Goal: Information Seeking & Learning: Compare options

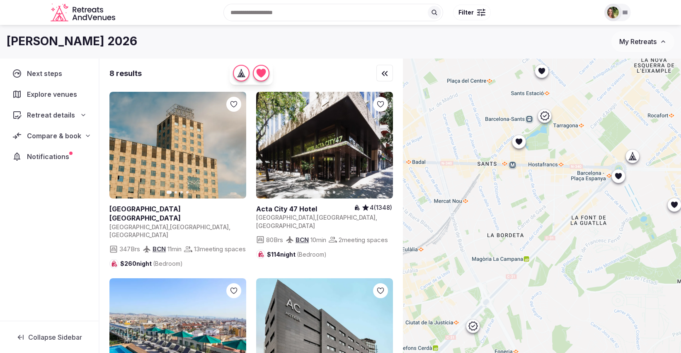
click at [630, 45] on span "My Retreats" at bounding box center [638, 41] width 37 height 8
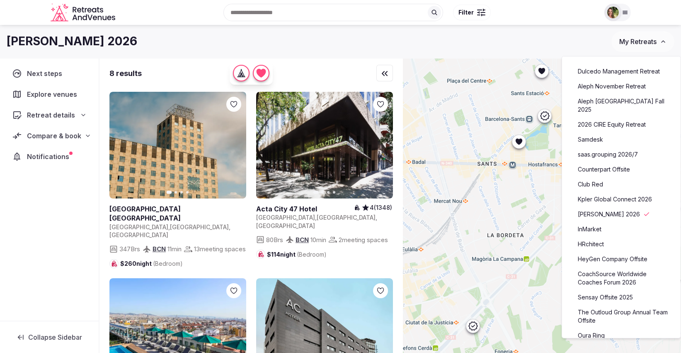
click at [610, 87] on link "Aleph November Retreat" at bounding box center [622, 86] width 102 height 13
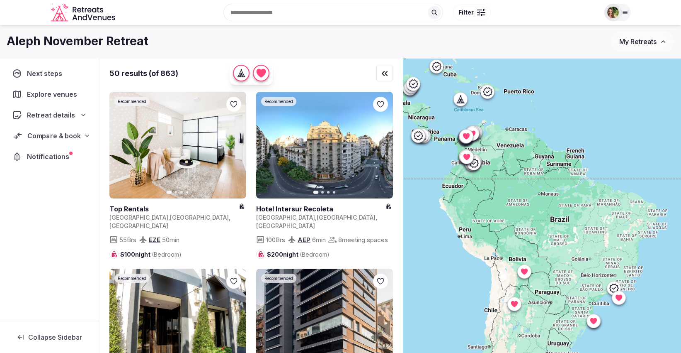
click at [49, 133] on span "Compare & book" at bounding box center [53, 136] width 53 height 10
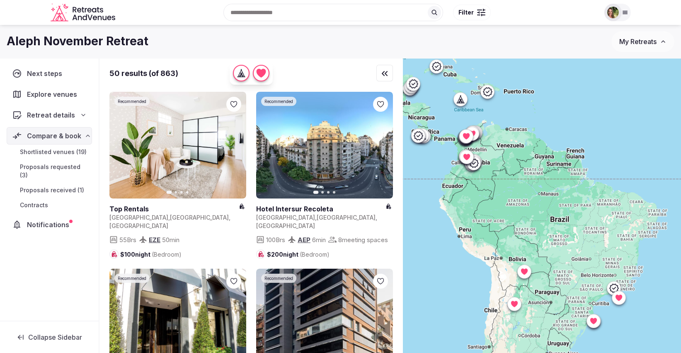
click at [50, 186] on span "Proposals received (1)" at bounding box center [52, 190] width 64 height 8
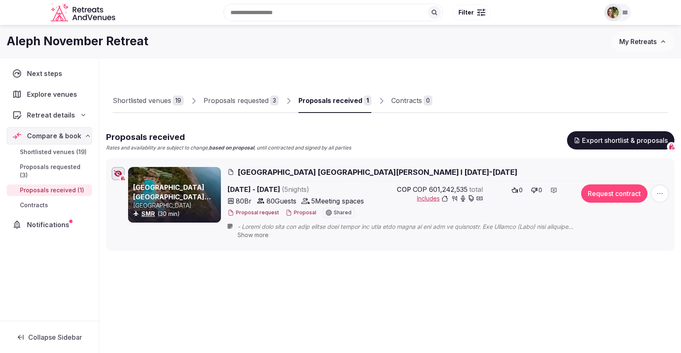
click at [301, 212] on button "Proposal" at bounding box center [301, 212] width 31 height 7
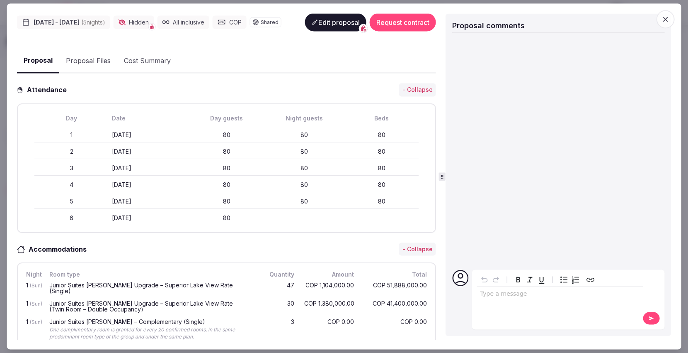
scroll to position [184, 0]
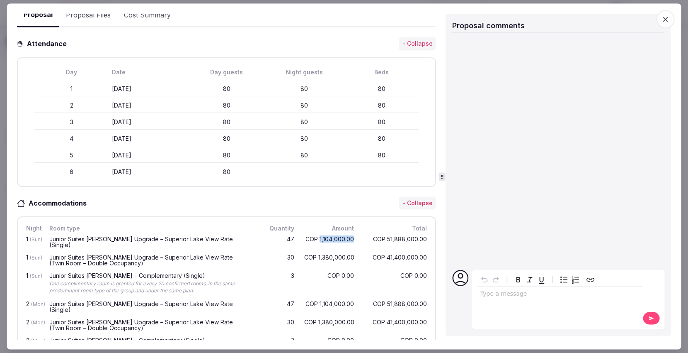
drag, startPoint x: 348, startPoint y: 252, endPoint x: 314, endPoint y: 250, distance: 34.9
click at [314, 249] on div "COP 1,104,000.00" at bounding box center [329, 241] width 53 height 15
copy div "1,104,000.00"
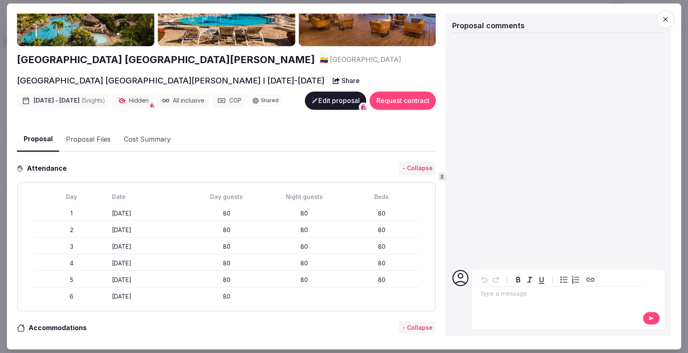
scroll to position [0, 0]
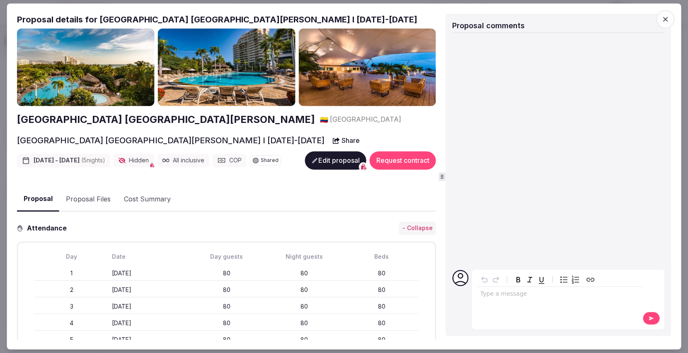
click at [122, 120] on h2 "Irotama Resort Santa Marta" at bounding box center [166, 119] width 298 height 14
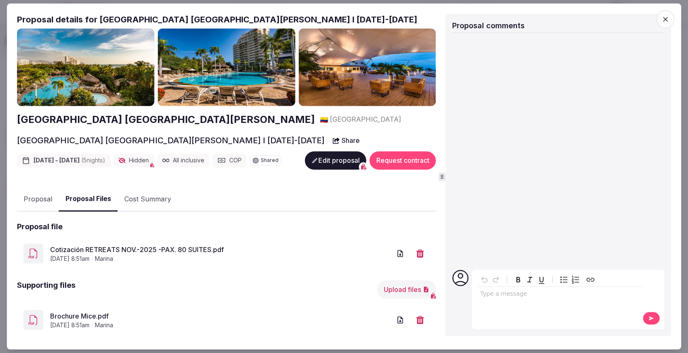
click at [83, 210] on button "Proposal Files" at bounding box center [88, 199] width 59 height 24
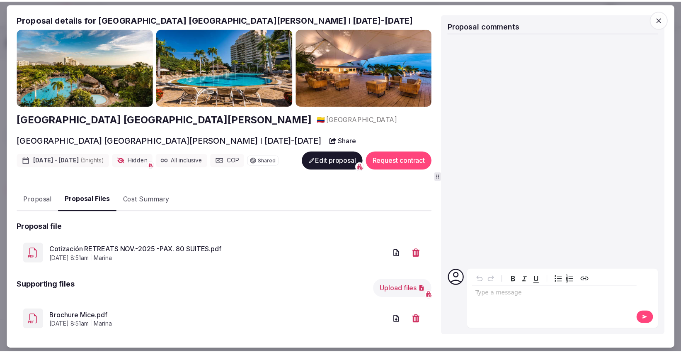
scroll to position [28, 0]
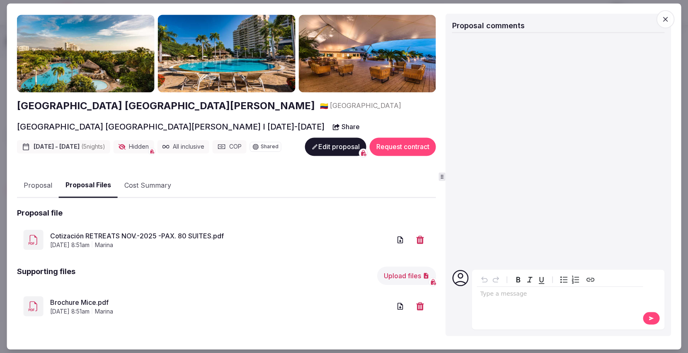
click at [175, 235] on link "Cotización RETREATS NOV.-2025 -PAX. 80 SUITES.pdf" at bounding box center [220, 236] width 341 height 10
click at [665, 21] on icon "button" at bounding box center [665, 19] width 8 height 8
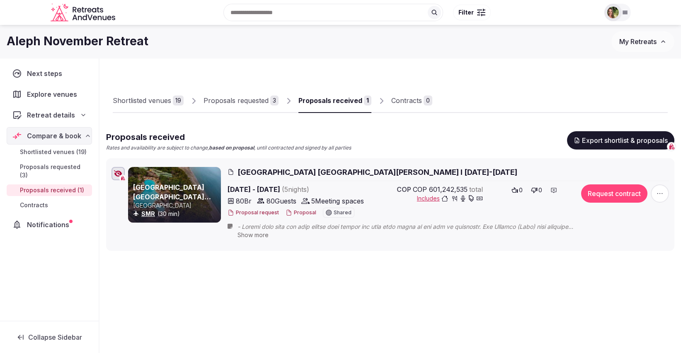
click at [249, 100] on div "Proposals requested" at bounding box center [236, 100] width 65 height 10
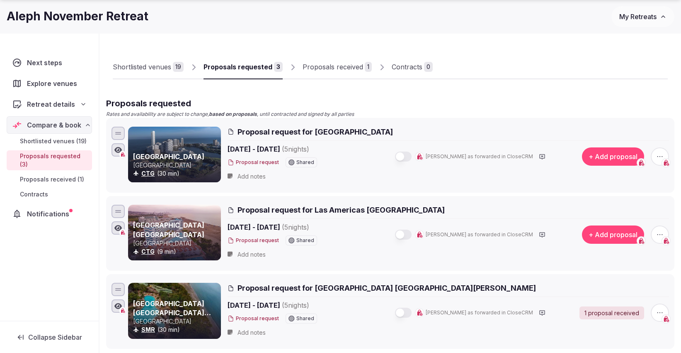
scroll to position [46, 0]
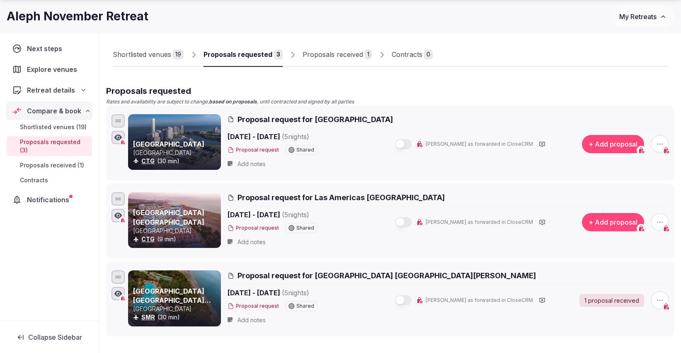
click at [158, 55] on div "Shortlisted venues" at bounding box center [142, 54] width 58 height 10
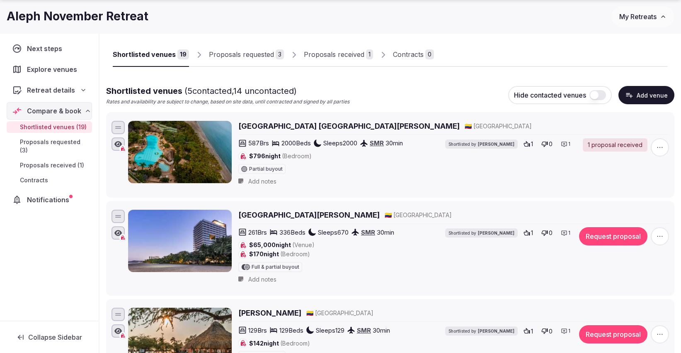
click at [158, 55] on div "Shortlisted venues" at bounding box center [144, 54] width 63 height 10
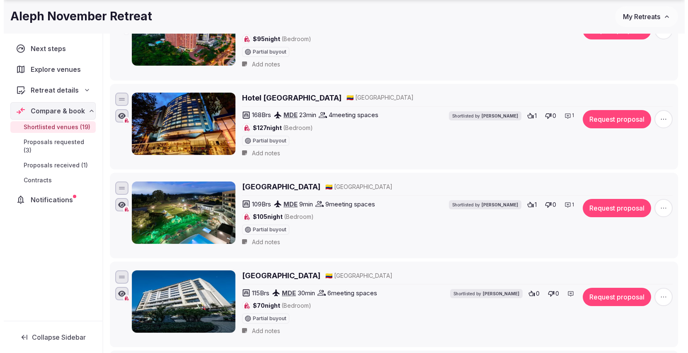
scroll to position [983, 0]
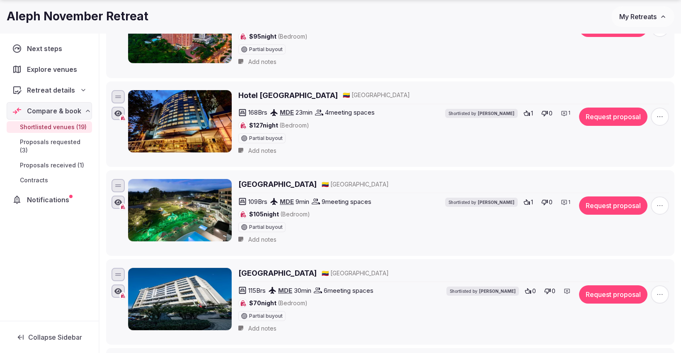
click at [611, 201] on button "Request proposal" at bounding box center [613, 205] width 68 height 18
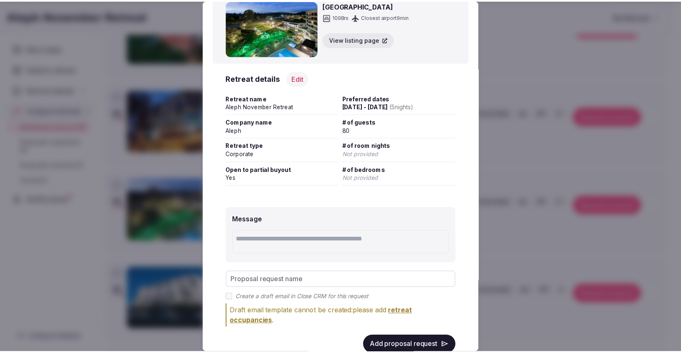
scroll to position [62, 0]
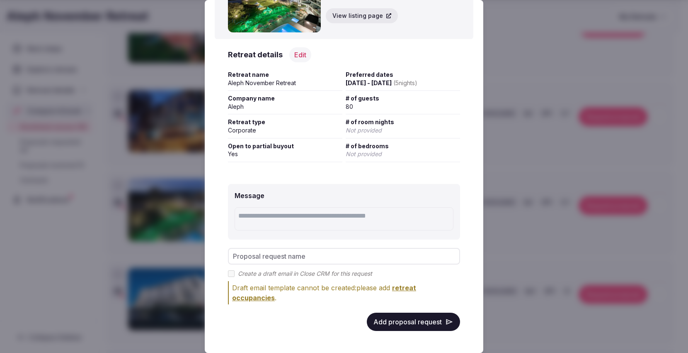
click at [399, 316] on button "Add proposal request" at bounding box center [413, 321] width 93 height 18
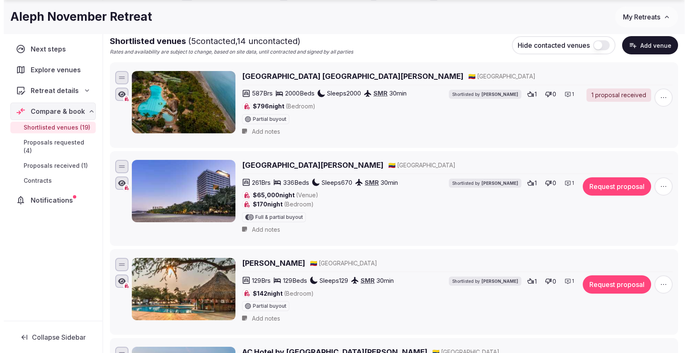
scroll to position [154, 0]
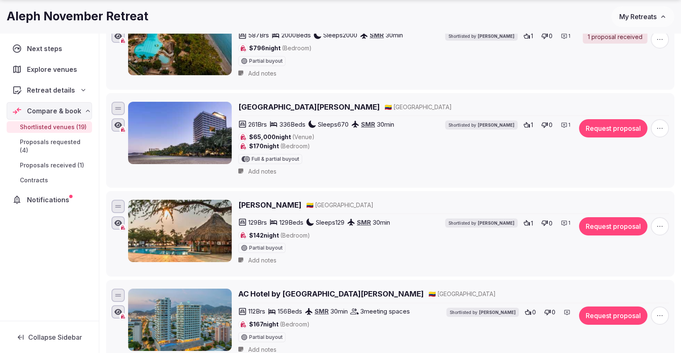
click at [602, 230] on button "Request proposal" at bounding box center [613, 226] width 68 height 18
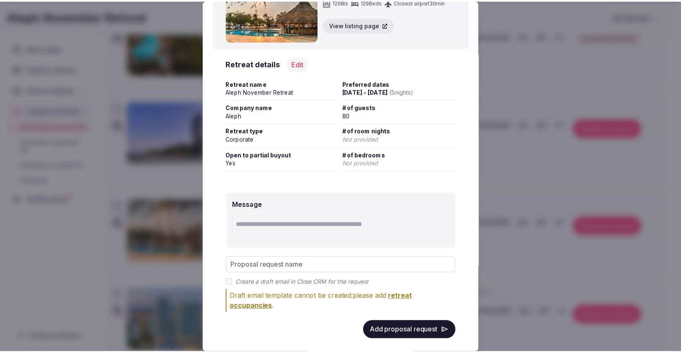
scroll to position [62, 0]
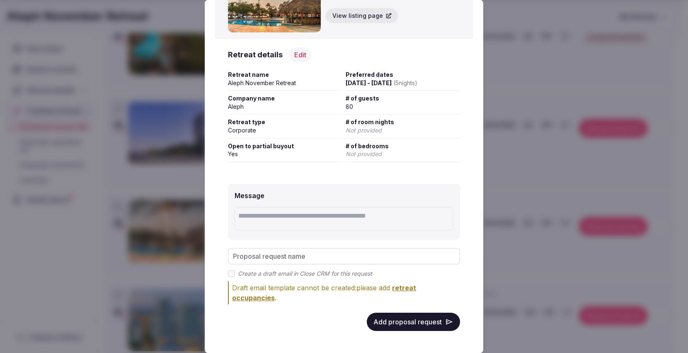
click at [428, 319] on button "Add proposal request" at bounding box center [413, 321] width 93 height 18
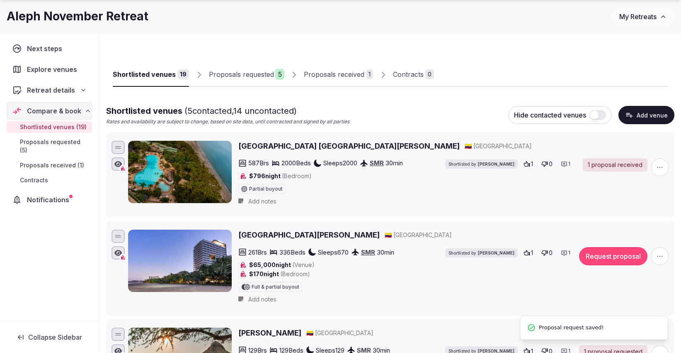
scroll to position [0, 0]
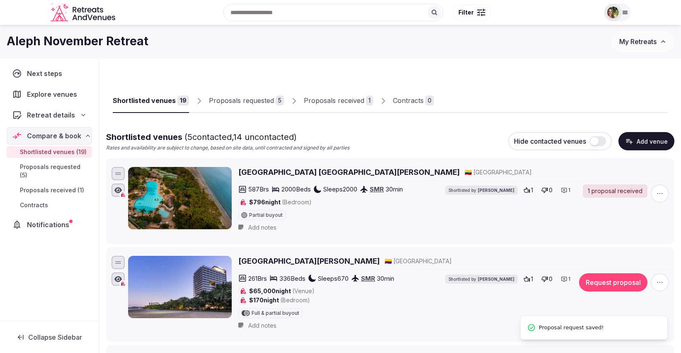
click at [262, 107] on link "Proposals requested 5" at bounding box center [246, 101] width 75 height 24
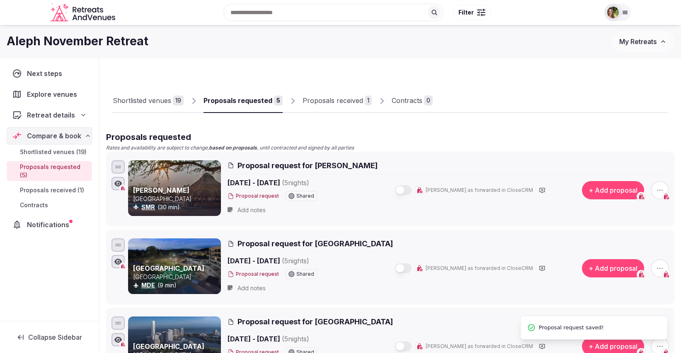
click at [250, 99] on div "Proposals requested" at bounding box center [238, 100] width 69 height 10
click at [664, 187] on icon "button" at bounding box center [660, 190] width 8 height 8
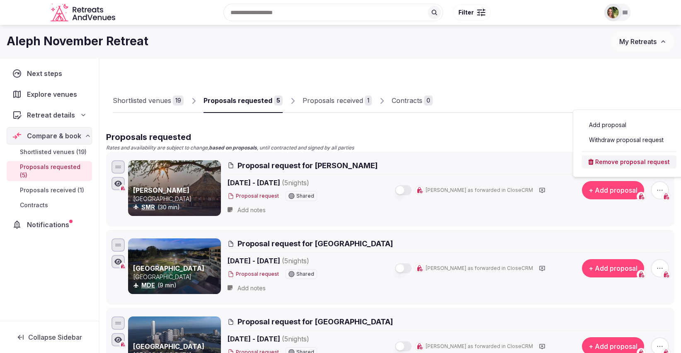
click at [625, 139] on button "Withdraw proposal request" at bounding box center [629, 139] width 95 height 13
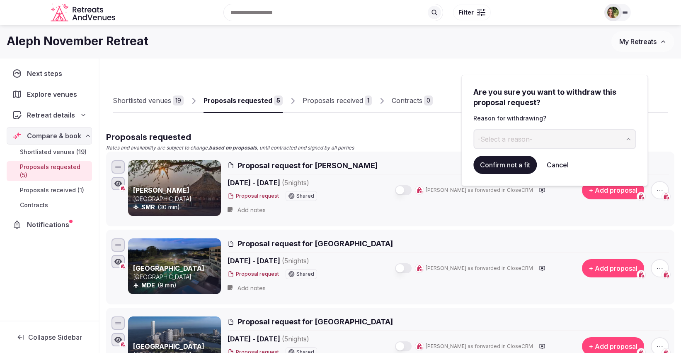
click at [559, 158] on button "Cancel" at bounding box center [557, 165] width 35 height 18
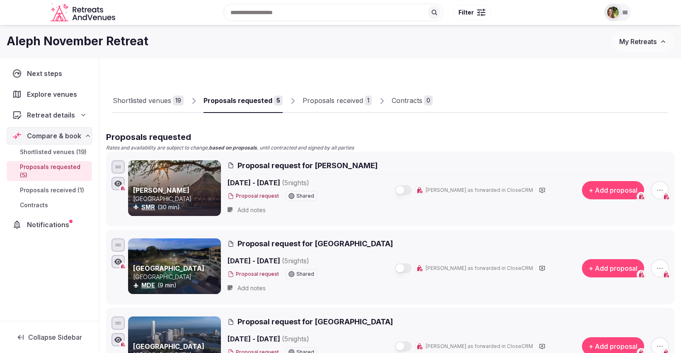
click at [659, 186] on icon "button" at bounding box center [660, 190] width 8 height 8
click at [628, 163] on button "Remove proposal request" at bounding box center [629, 161] width 95 height 13
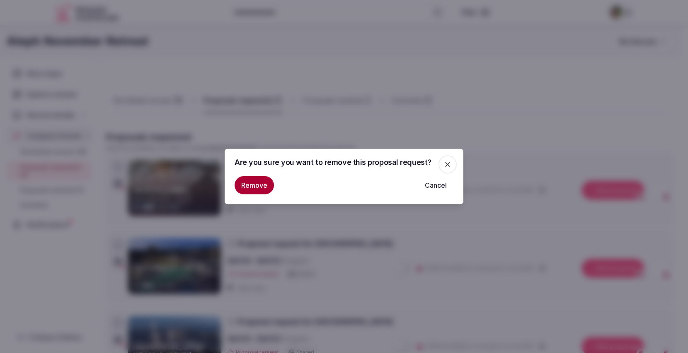
click at [251, 182] on button "Remove" at bounding box center [254, 185] width 39 height 18
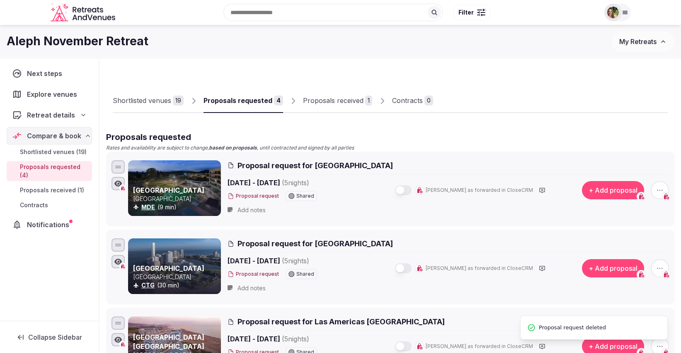
click at [658, 189] on icon "button" at bounding box center [660, 190] width 8 height 8
click at [619, 155] on button "Remove proposal request" at bounding box center [629, 161] width 95 height 13
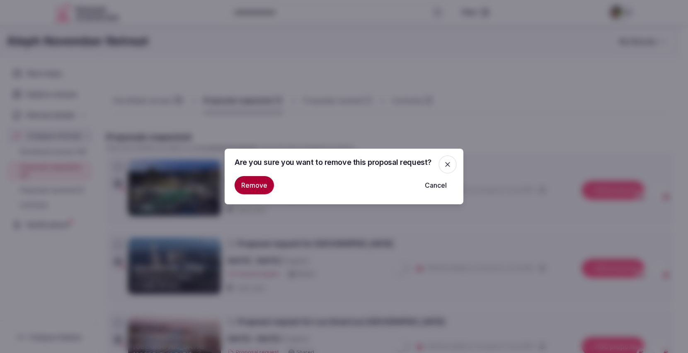
click at [261, 186] on button "Remove" at bounding box center [254, 185] width 39 height 18
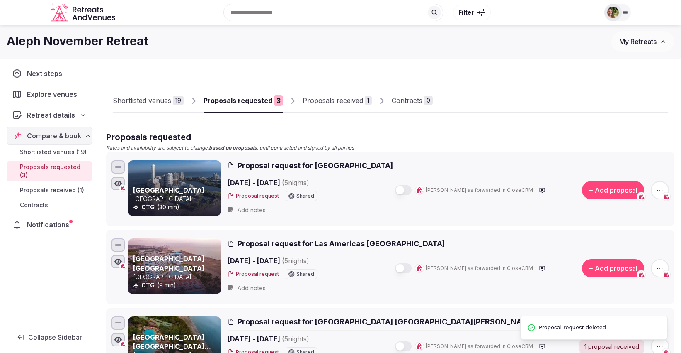
click at [137, 100] on div "Shortlisted venues" at bounding box center [142, 100] width 58 height 10
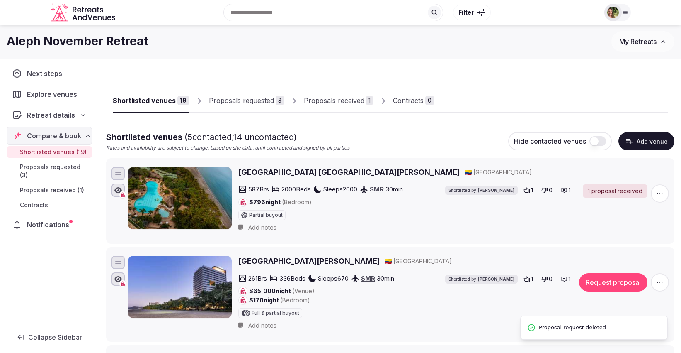
click at [137, 100] on div "Shortlisted venues" at bounding box center [144, 100] width 63 height 10
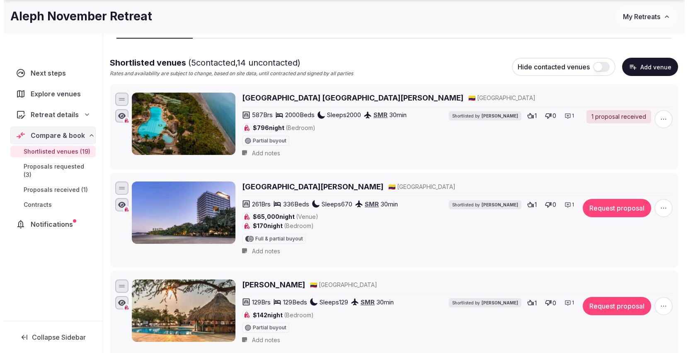
scroll to position [184, 0]
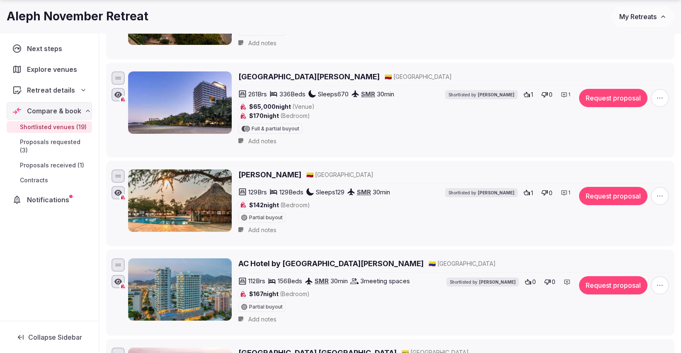
click at [613, 195] on button "Request proposal" at bounding box center [613, 196] width 68 height 18
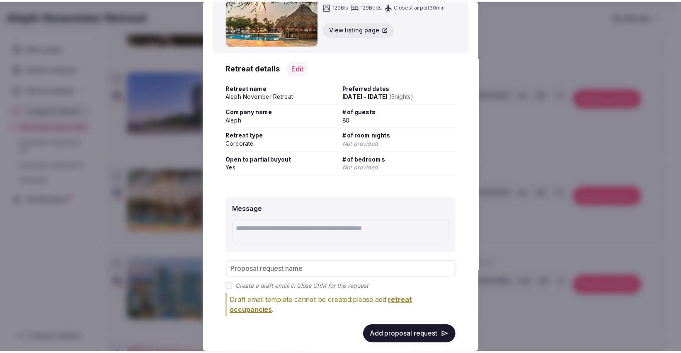
scroll to position [62, 0]
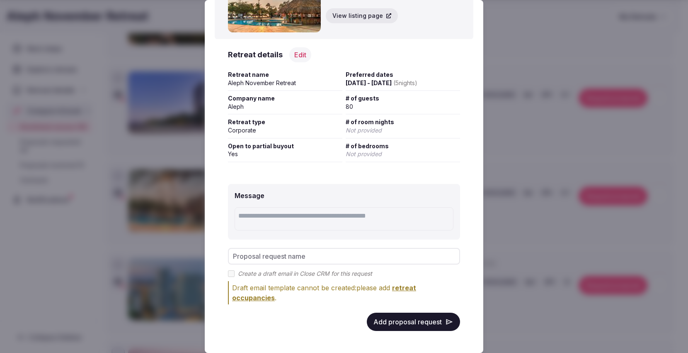
click at [396, 324] on button "Add proposal request" at bounding box center [413, 321] width 93 height 18
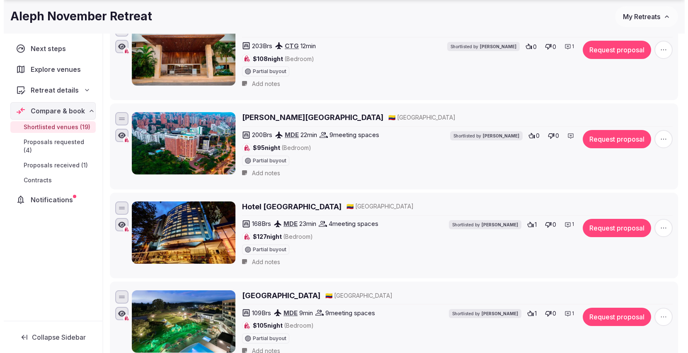
scroll to position [875, 0]
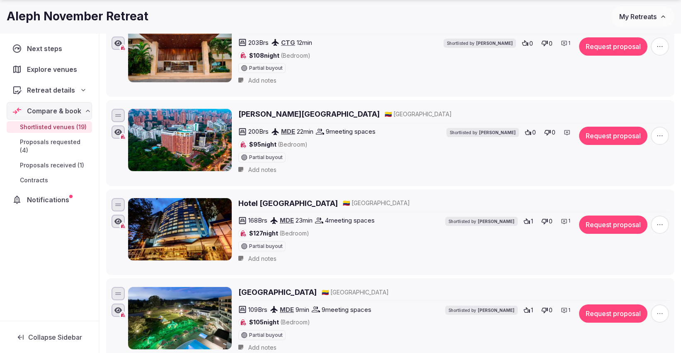
click at [621, 304] on button "Request proposal" at bounding box center [613, 313] width 68 height 18
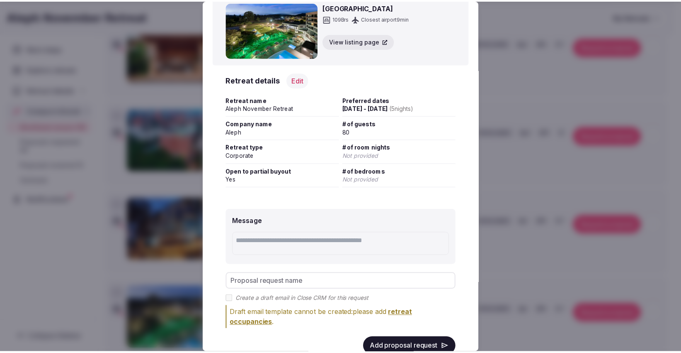
scroll to position [62, 0]
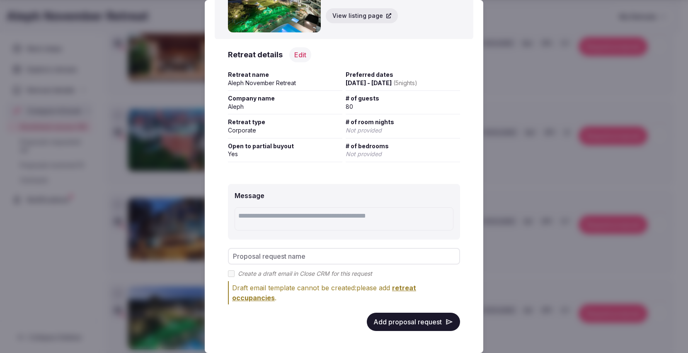
click at [410, 327] on button "Add proposal request" at bounding box center [413, 321] width 93 height 18
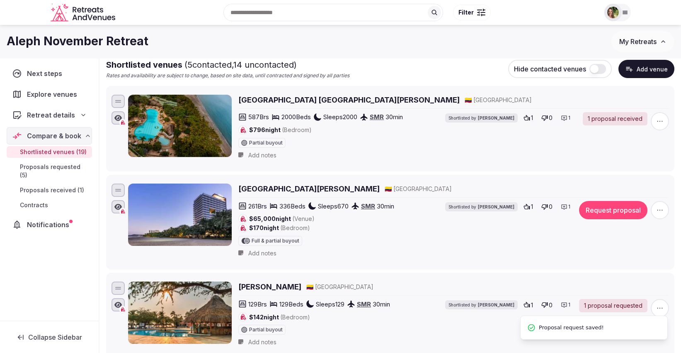
scroll to position [0, 0]
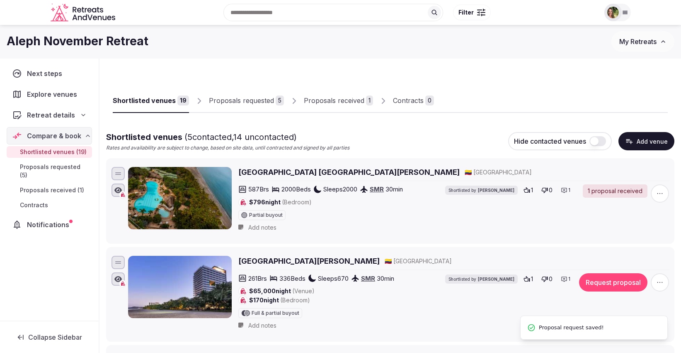
click at [236, 97] on div "Proposals requested" at bounding box center [241, 100] width 65 height 10
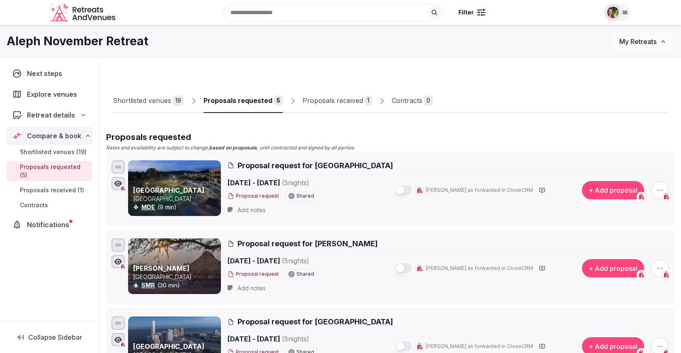
click at [661, 187] on icon "button" at bounding box center [660, 190] width 8 height 8
click at [615, 137] on button "Withdraw proposal request" at bounding box center [629, 139] width 95 height 13
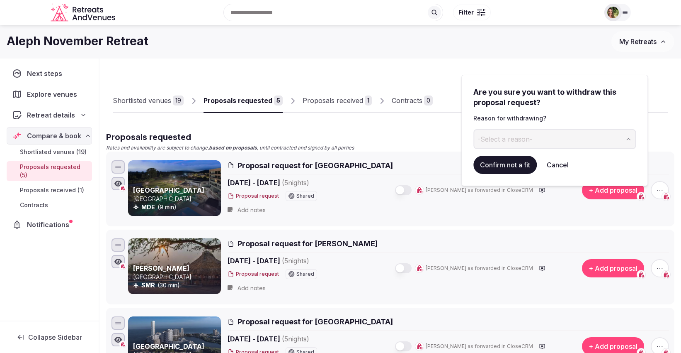
click at [543, 143] on button "-Select a reason-" at bounding box center [555, 139] width 163 height 20
click at [510, 170] on button "Confirm not a fit" at bounding box center [505, 165] width 63 height 18
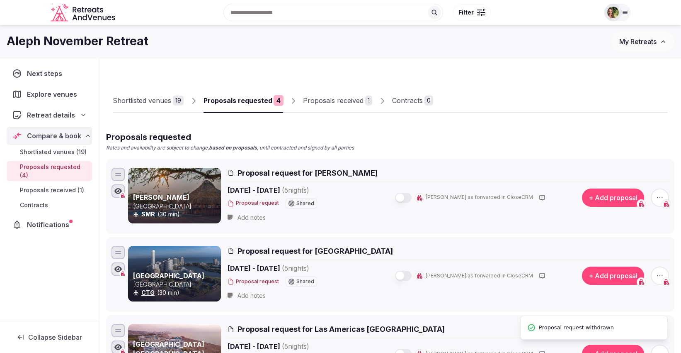
scroll to position [34, 0]
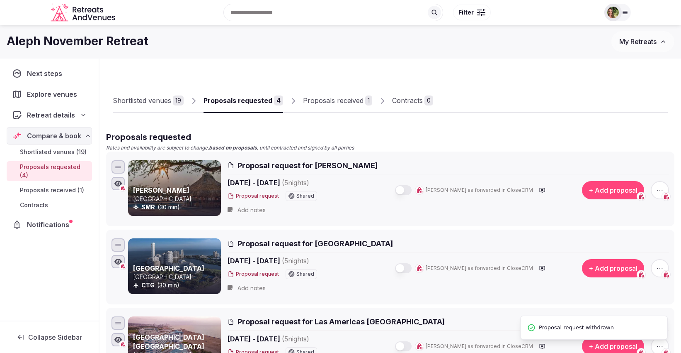
click at [656, 186] on icon "button" at bounding box center [660, 190] width 8 height 8
drag, startPoint x: 617, startPoint y: 124, endPoint x: 620, endPoint y: 139, distance: 15.1
click at [620, 139] on div "Add proposal Withdraw proposal request Remove proposal request" at bounding box center [629, 143] width 98 height 53
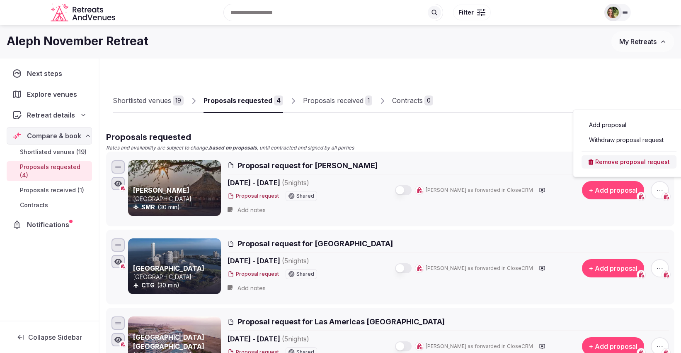
click at [620, 139] on button "Withdraw proposal request" at bounding box center [629, 139] width 95 height 13
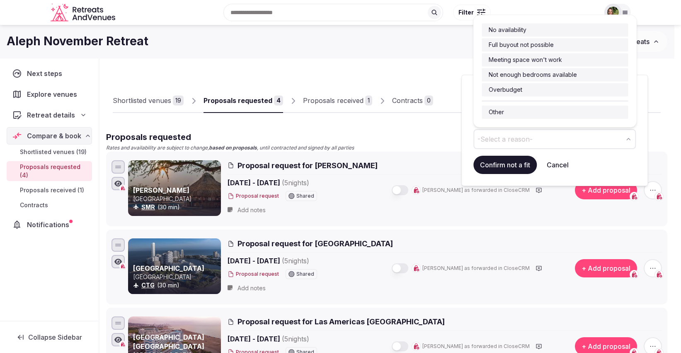
click at [540, 146] on button "-Select a reason-" at bounding box center [555, 139] width 163 height 20
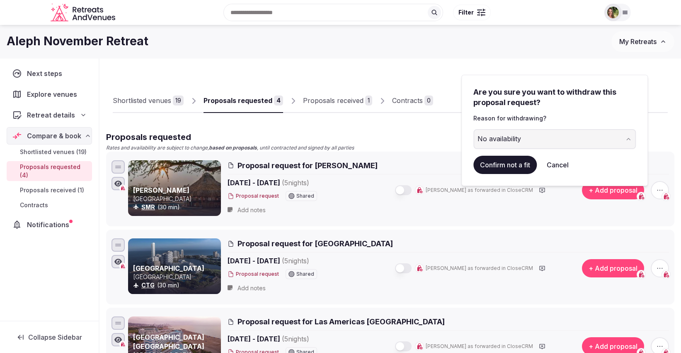
click at [503, 165] on button "Confirm not a fit" at bounding box center [505, 165] width 63 height 18
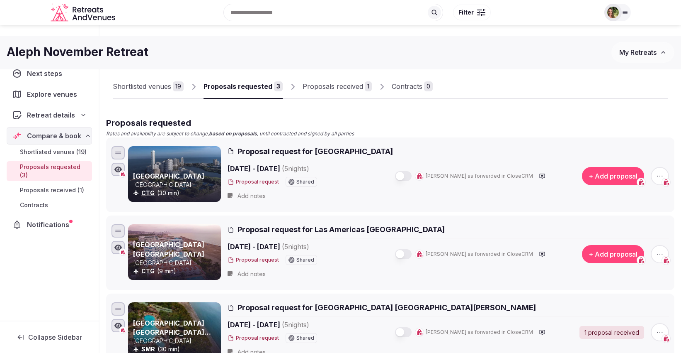
scroll to position [0, 0]
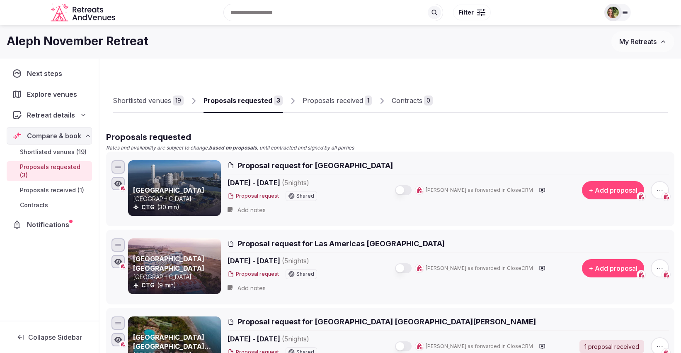
click at [156, 96] on link "Shortlisted venues 19" at bounding box center [148, 101] width 71 height 24
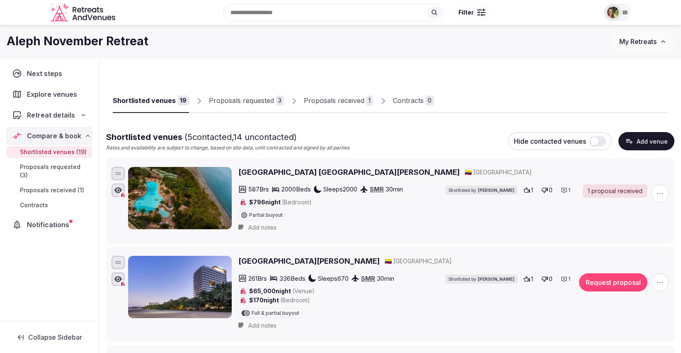
click at [635, 37] on span "My Retreats" at bounding box center [638, 41] width 37 height 8
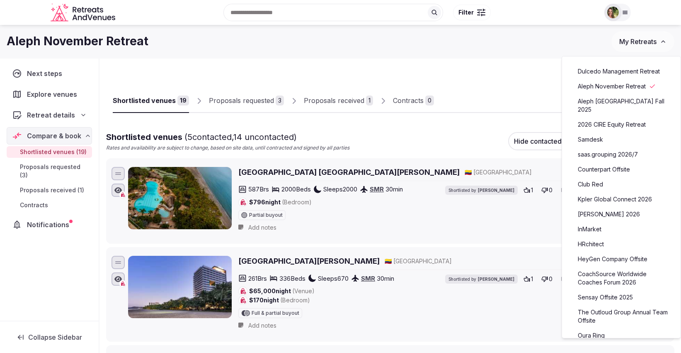
click at [620, 73] on link "Dulcedo Management Retreat" at bounding box center [622, 71] width 102 height 13
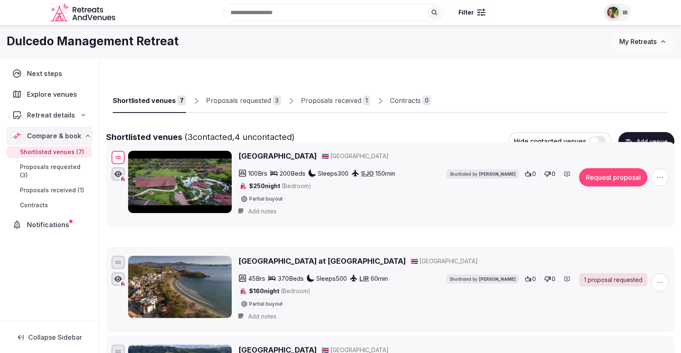
drag, startPoint x: 122, startPoint y: 263, endPoint x: 123, endPoint y: 158, distance: 104.5
click at [123, 158] on div at bounding box center [118, 157] width 13 height 13
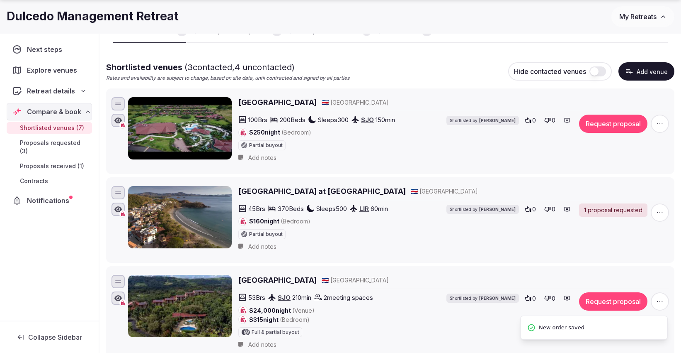
scroll to position [92, 0]
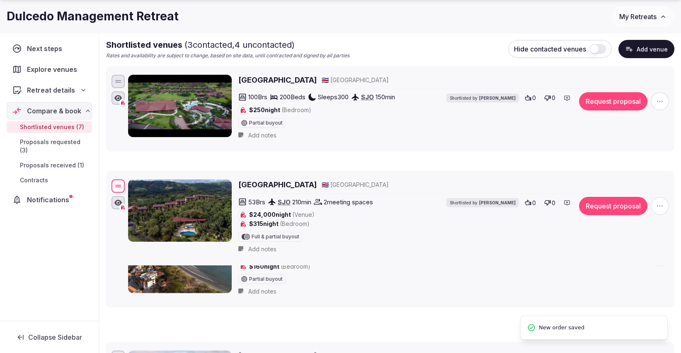
drag, startPoint x: 118, startPoint y: 254, endPoint x: 125, endPoint y: 172, distance: 82.4
click at [125, 177] on div "Hotel Arenal Kioro Suites & Spa 🇨🇷 Costa Rica 53 Brs SJO 210 min 2 meeting spac…" at bounding box center [390, 217] width 561 height 80
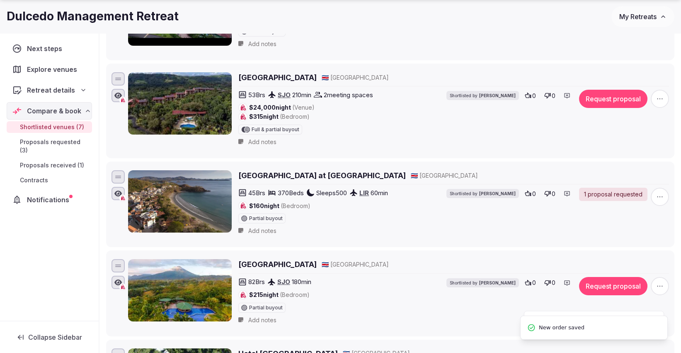
scroll to position [184, 0]
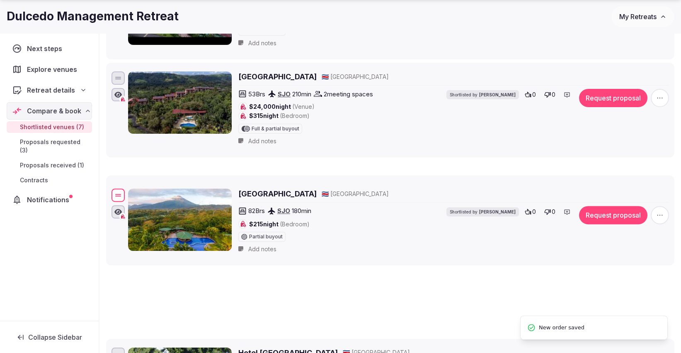
drag, startPoint x: 117, startPoint y: 262, endPoint x: 120, endPoint y: 187, distance: 75.2
click at [120, 188] on div at bounding box center [118, 194] width 13 height 13
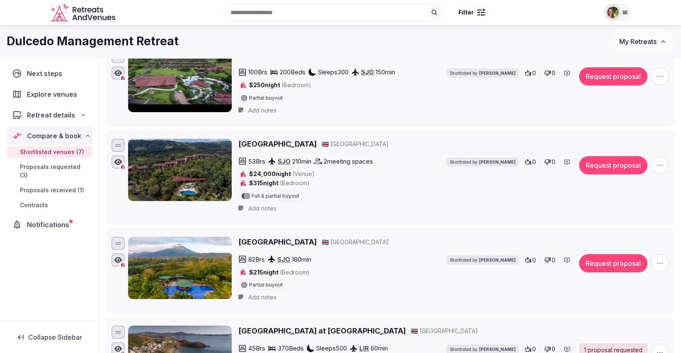
scroll to position [30, 0]
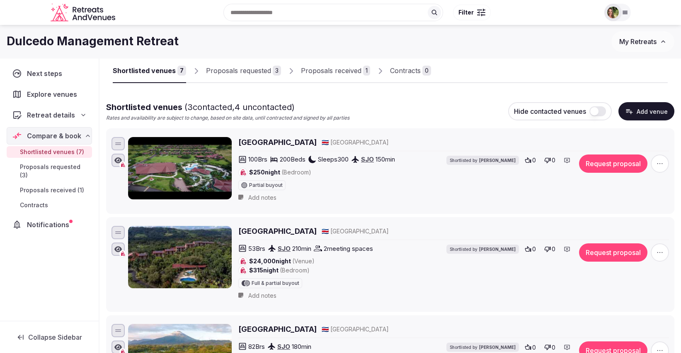
click at [337, 71] on div "Proposals received" at bounding box center [331, 71] width 61 height 10
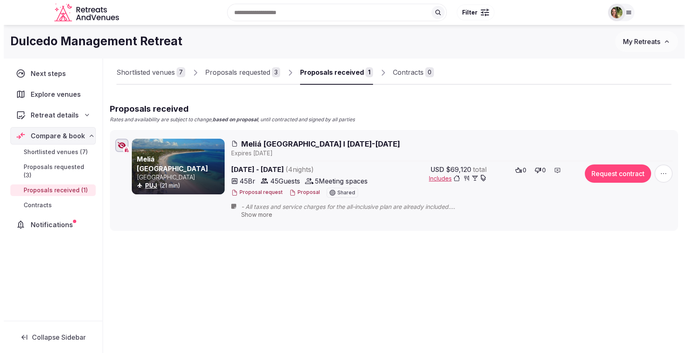
scroll to position [28, 0]
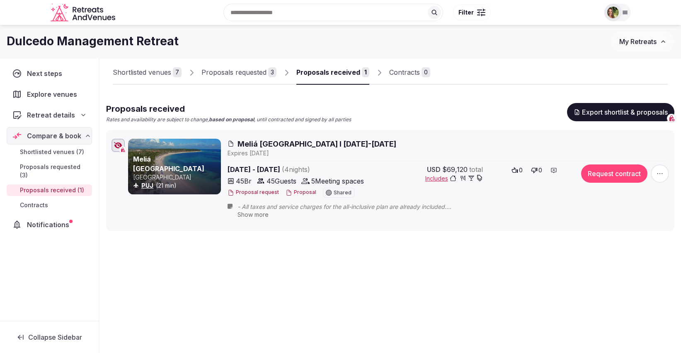
click at [292, 194] on button "Proposal" at bounding box center [301, 192] width 31 height 7
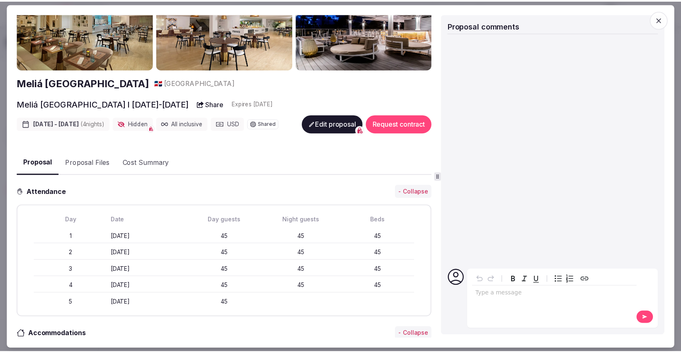
scroll to position [0, 0]
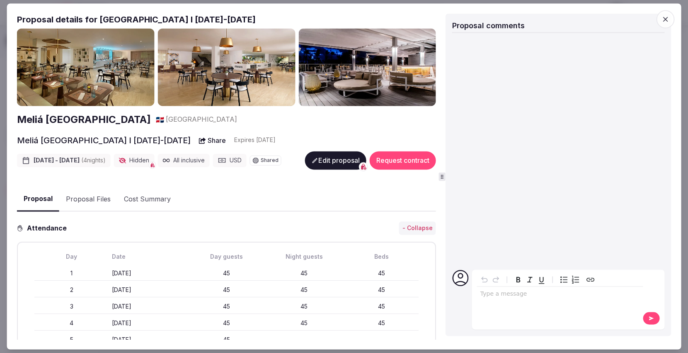
click at [666, 21] on icon "button" at bounding box center [665, 19] width 8 height 8
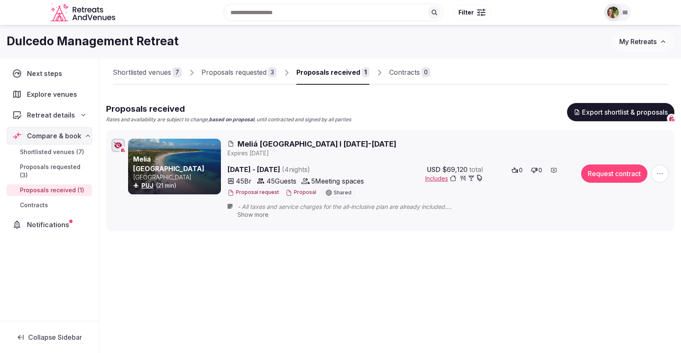
click at [154, 73] on div "Shortlisted venues" at bounding box center [142, 72] width 58 height 10
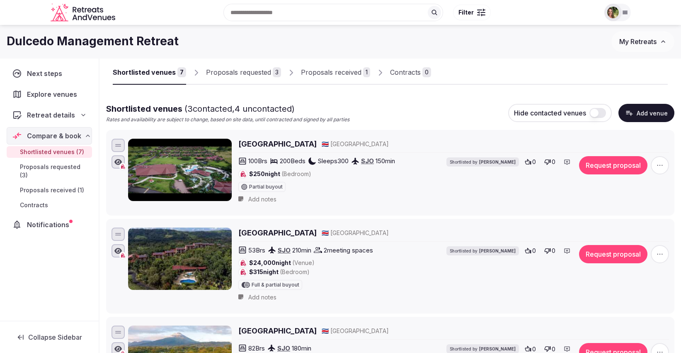
click at [36, 94] on span "Explore venues" at bounding box center [53, 94] width 53 height 10
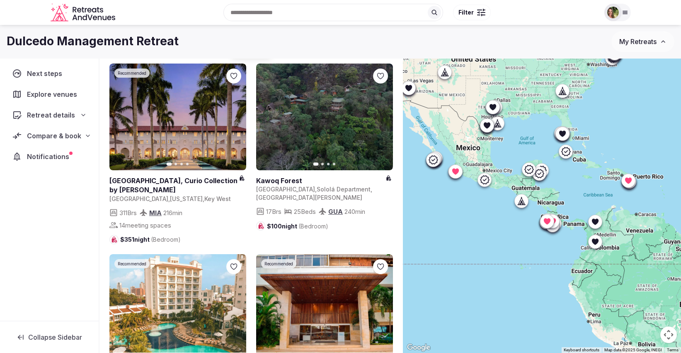
click at [646, 45] on span "My Retreats" at bounding box center [638, 41] width 37 height 8
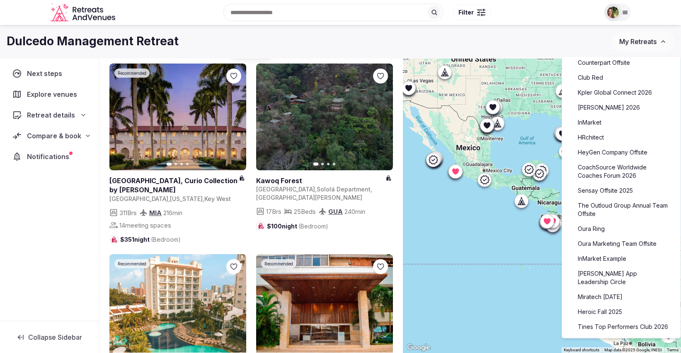
scroll to position [184, 0]
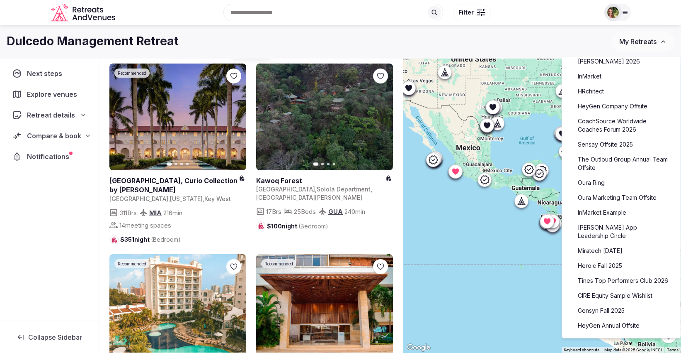
click at [606, 304] on link "Gensyn Fall 2025" at bounding box center [622, 310] width 102 height 13
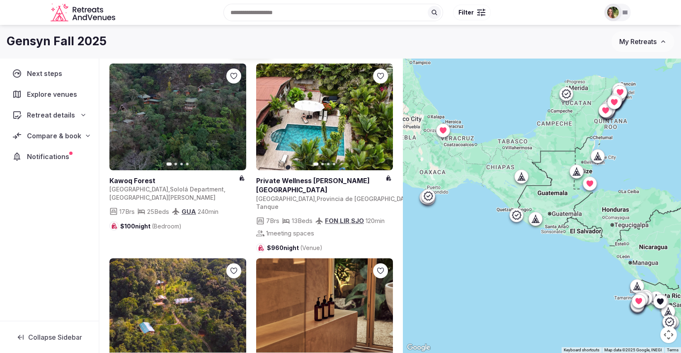
click at [35, 131] on span "Compare & book" at bounding box center [54, 136] width 54 height 10
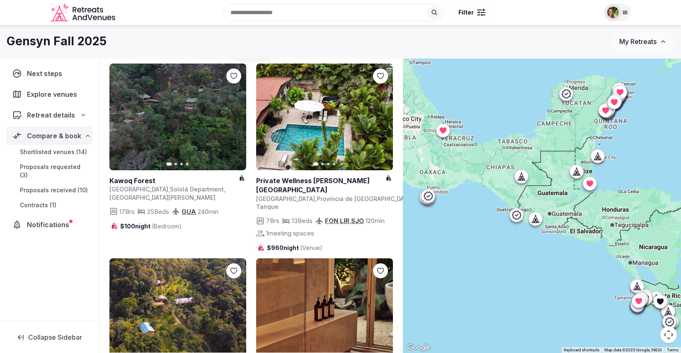
click at [49, 148] on span "Shortlisted venues (14)" at bounding box center [53, 152] width 67 height 8
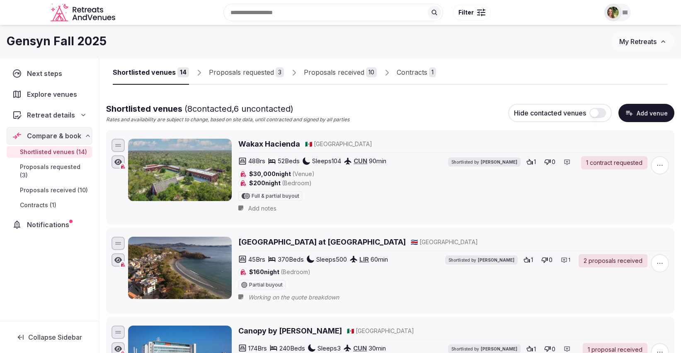
click at [260, 143] on h2 "Wakax Hacienda" at bounding box center [269, 144] width 62 height 10
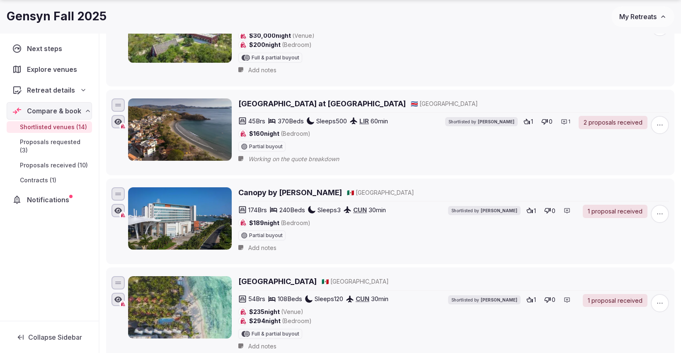
scroll to position [258, 0]
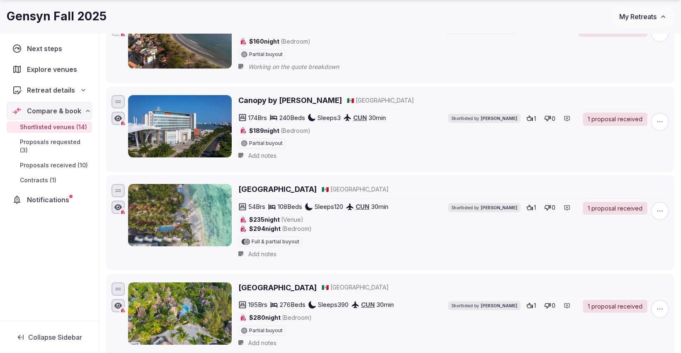
click at [277, 187] on h2 "[GEOGRAPHIC_DATA]" at bounding box center [277, 189] width 78 height 10
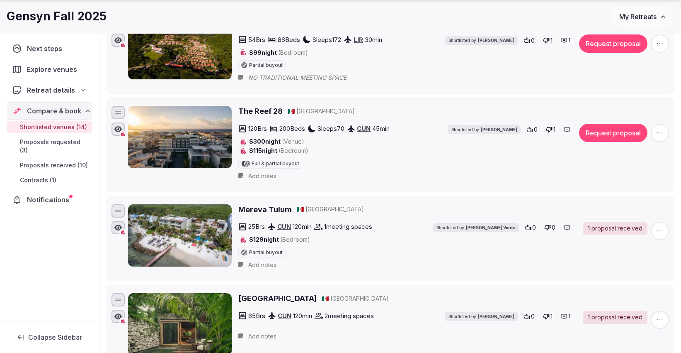
scroll to position [996, 0]
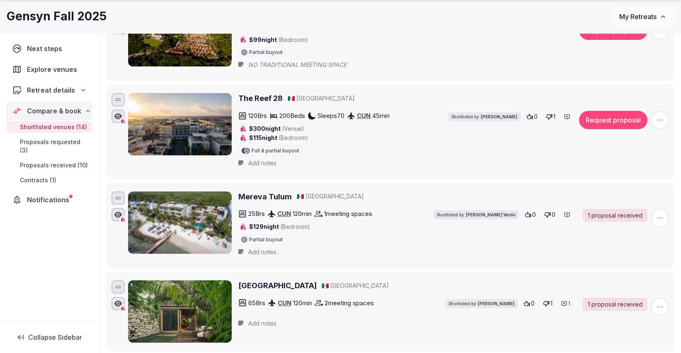
click at [269, 191] on h2 "Mereva Tulum" at bounding box center [264, 196] width 53 height 10
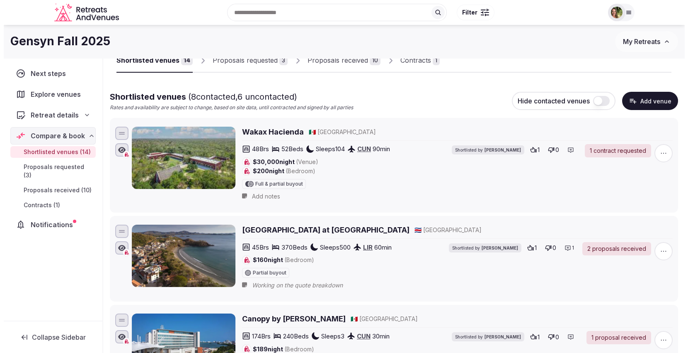
scroll to position [0, 0]
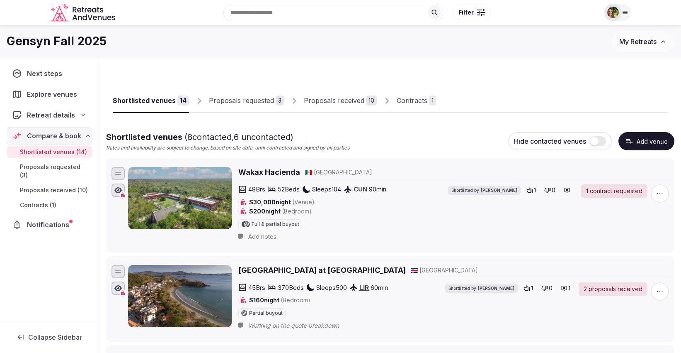
click at [622, 44] on span "My Retreats" at bounding box center [638, 41] width 37 height 8
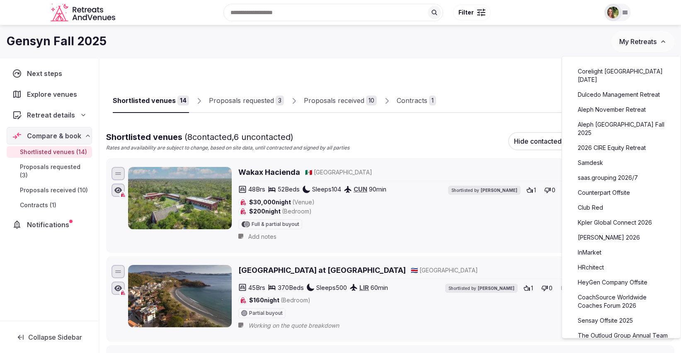
click at [598, 88] on link "Dulcedo Management Retreat" at bounding box center [622, 94] width 102 height 13
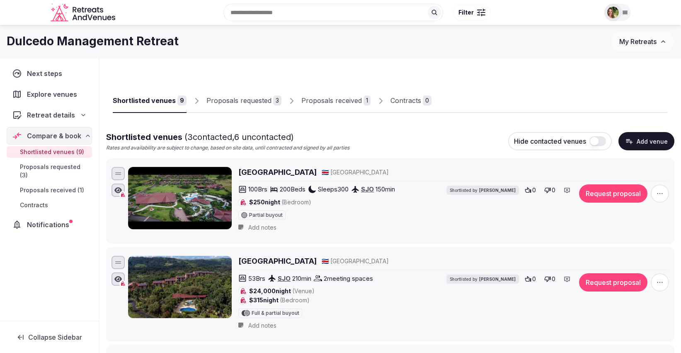
click at [54, 96] on span "Explore venues" at bounding box center [53, 94] width 53 height 10
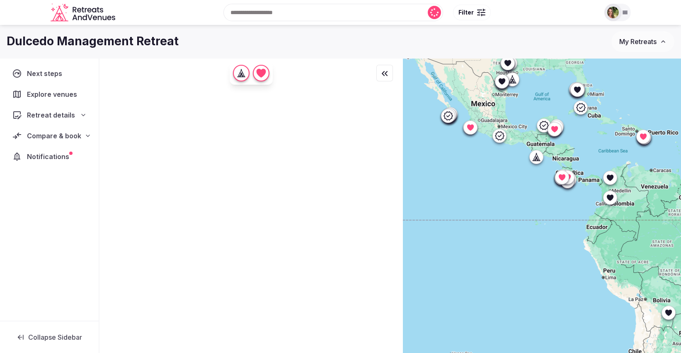
drag, startPoint x: 512, startPoint y: 304, endPoint x: 527, endPoint y: 233, distance: 72.8
click at [527, 233] on div at bounding box center [542, 219] width 278 height 323
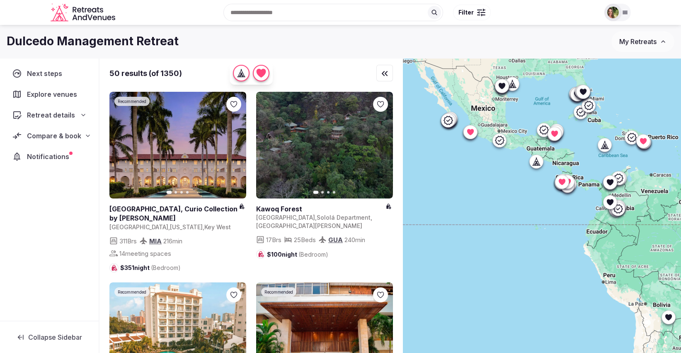
drag, startPoint x: 527, startPoint y: 233, endPoint x: 527, endPoint y: 238, distance: 5.8
click at [527, 238] on div at bounding box center [542, 219] width 278 height 323
click at [481, 15] on div at bounding box center [481, 15] width 1 height 2
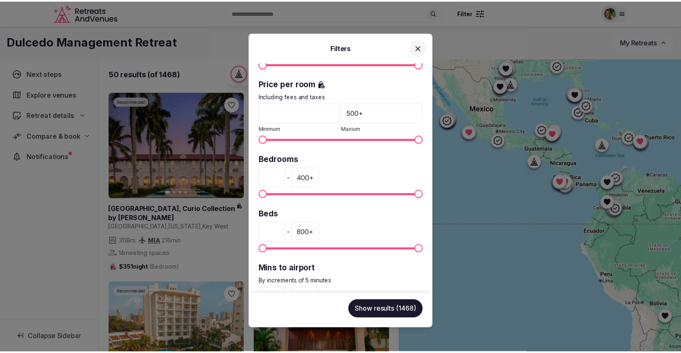
scroll to position [138, 0]
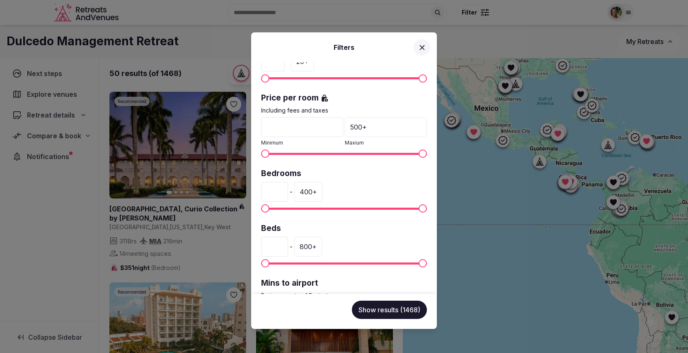
drag, startPoint x: 283, startPoint y: 192, endPoint x: 252, endPoint y: 191, distance: 31.1
click at [252, 191] on div "Venue name Status All Published Draft Rating Any Indoor meeting spaces * - 20 +…" at bounding box center [344, 177] width 186 height 231
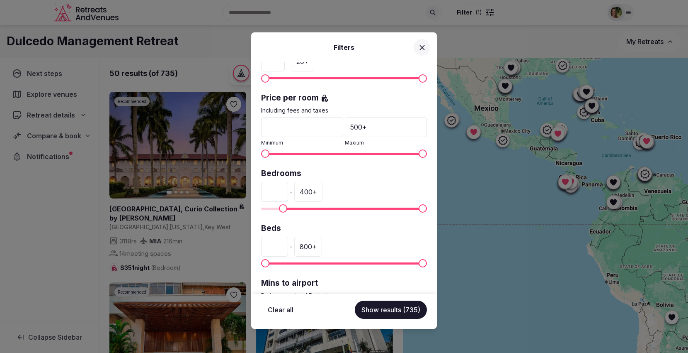
type input "**"
click at [318, 191] on div "400 +" at bounding box center [308, 192] width 28 height 20
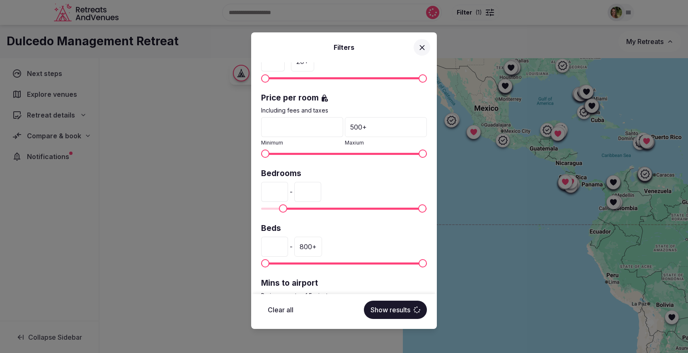
drag, startPoint x: 337, startPoint y: 190, endPoint x: 306, endPoint y: 191, distance: 30.3
click at [306, 191] on div "** - ***" at bounding box center [344, 192] width 166 height 20
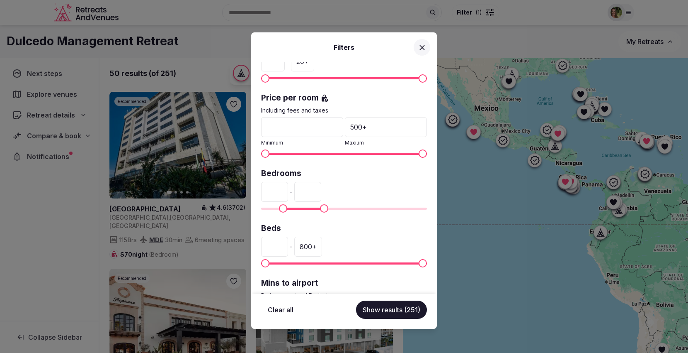
type input "***"
click at [513, 256] on div "Filters Venue name Status All Published Draft Rating Any Indoor meeting spaces …" at bounding box center [344, 176] width 688 height 353
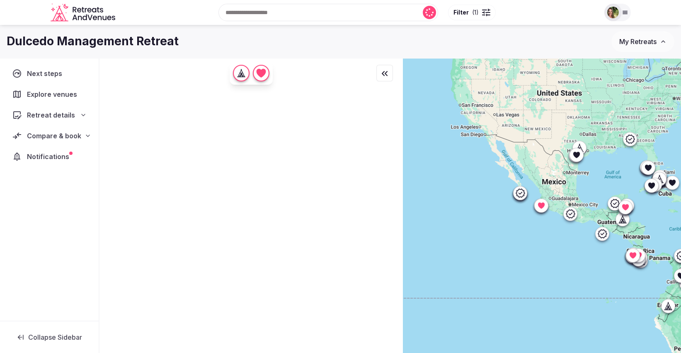
drag, startPoint x: 501, startPoint y: 208, endPoint x: 571, endPoint y: 282, distance: 102.4
click at [571, 282] on div at bounding box center [542, 219] width 278 height 323
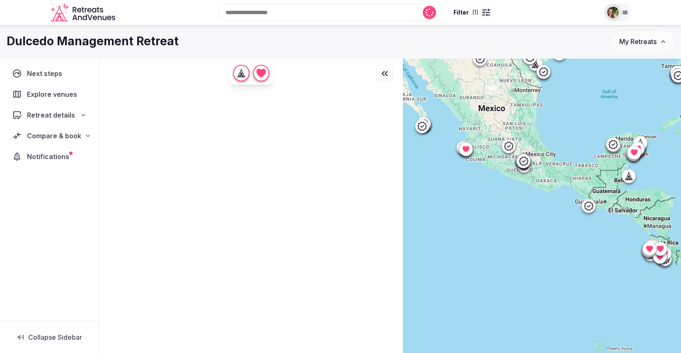
drag, startPoint x: 587, startPoint y: 263, endPoint x: 554, endPoint y: 273, distance: 34.1
click at [554, 273] on div at bounding box center [542, 219] width 278 height 323
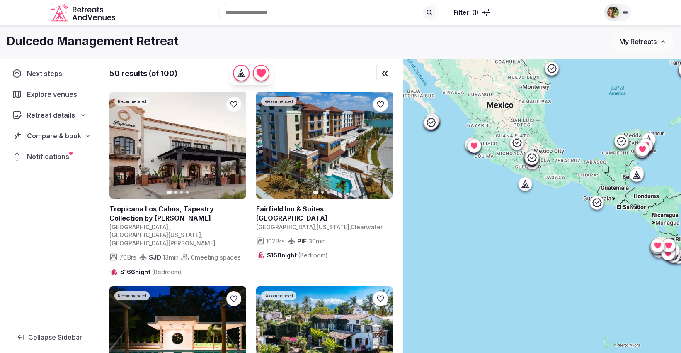
drag, startPoint x: 528, startPoint y: 288, endPoint x: 537, endPoint y: 284, distance: 9.7
click at [537, 284] on div at bounding box center [542, 219] width 278 height 323
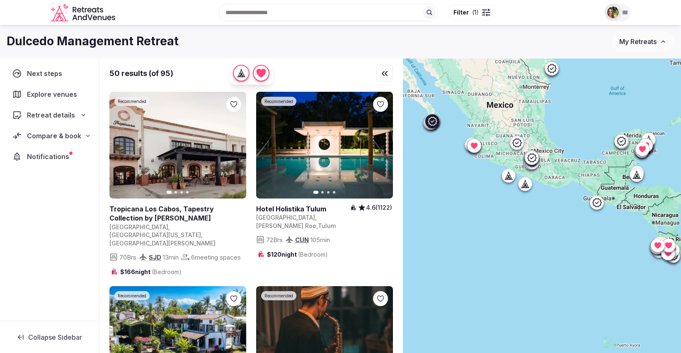
click at [0, 0] on icon at bounding box center [0, 0] width 0 height 0
click at [382, 148] on icon "button" at bounding box center [381, 145] width 7 height 7
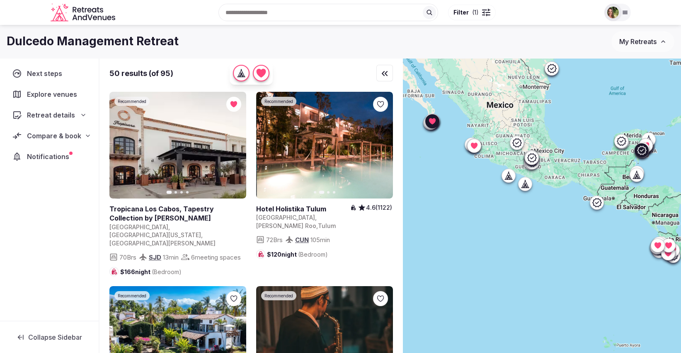
click at [382, 148] on icon "button" at bounding box center [381, 145] width 7 height 7
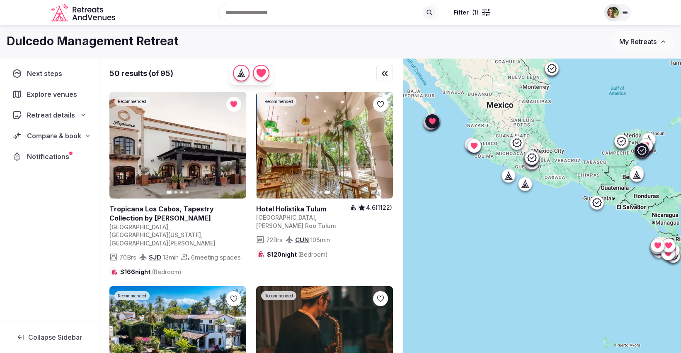
click at [382, 148] on icon "button" at bounding box center [381, 145] width 7 height 7
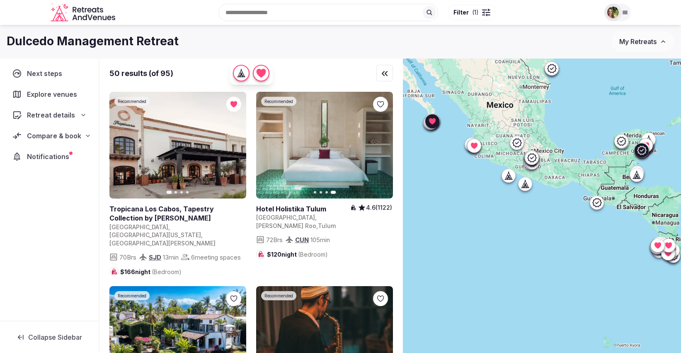
click at [0, 0] on icon at bounding box center [0, 0] width 0 height 0
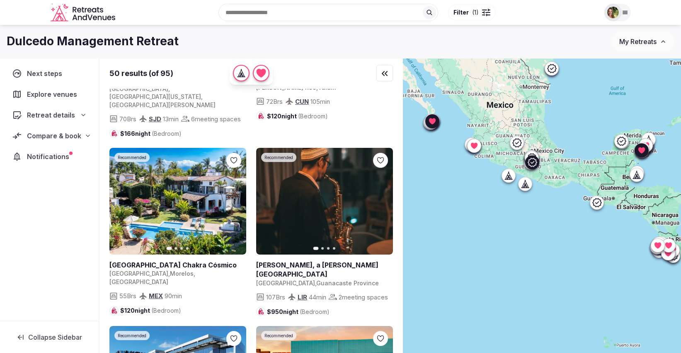
click at [236, 199] on icon "button" at bounding box center [234, 201] width 7 height 7
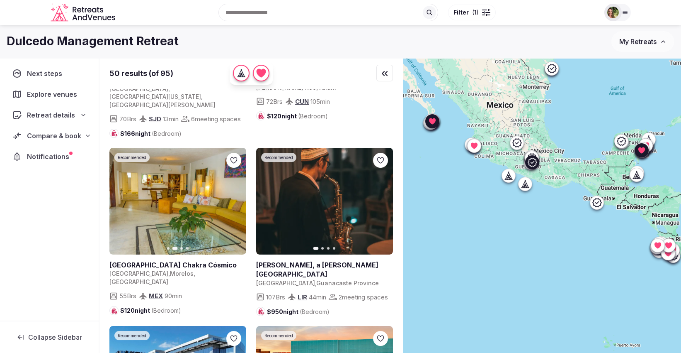
click at [236, 199] on icon "button" at bounding box center [234, 201] width 7 height 7
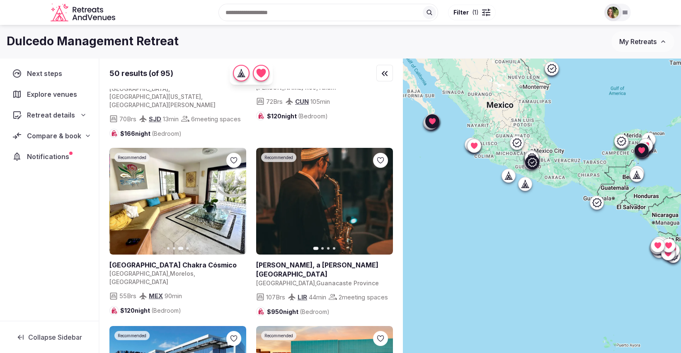
click at [0, 0] on icon at bounding box center [0, 0] width 0 height 0
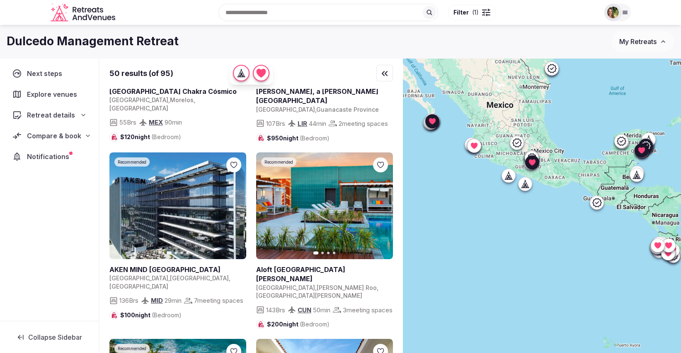
scroll to position [322, 0]
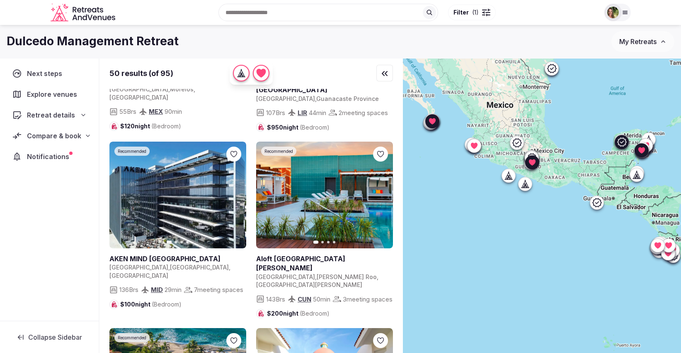
click at [237, 197] on button "Next slide" at bounding box center [234, 194] width 13 height 13
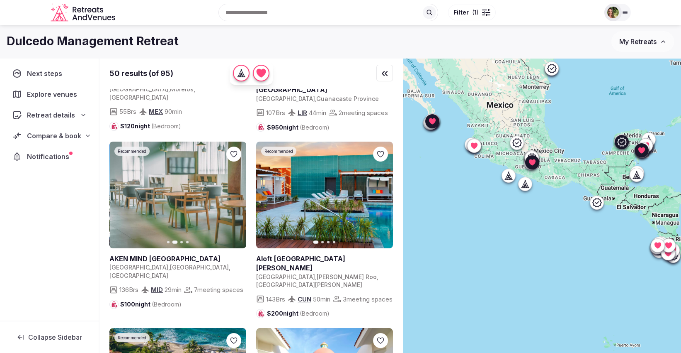
click at [237, 197] on button "Next slide" at bounding box center [234, 194] width 13 height 13
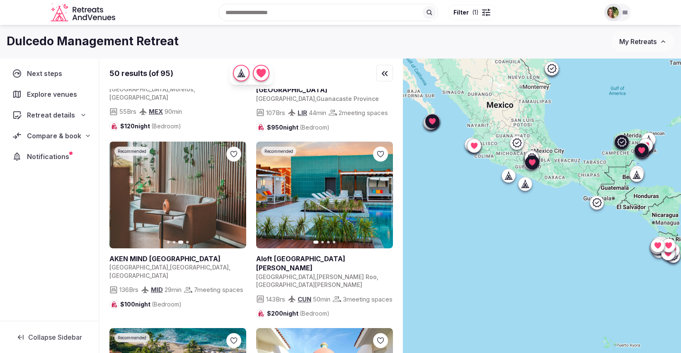
click at [237, 197] on button "Next slide" at bounding box center [234, 194] width 13 height 13
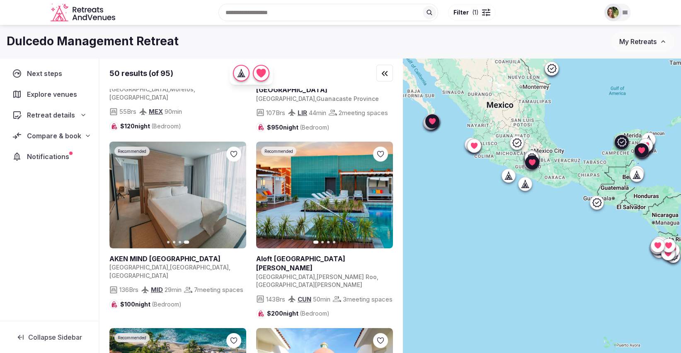
click at [0, 0] on icon at bounding box center [0, 0] width 0 height 0
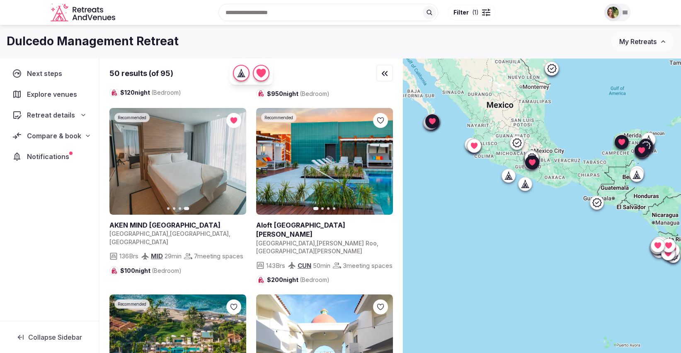
scroll to position [368, 0]
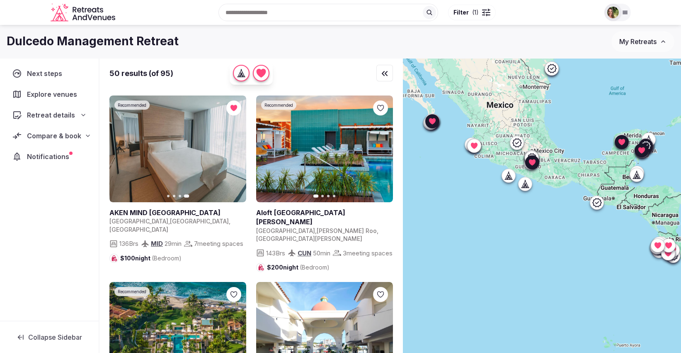
click at [377, 111] on div at bounding box center [380, 107] width 15 height 15
click at [0, 0] on icon at bounding box center [0, 0] width 0 height 0
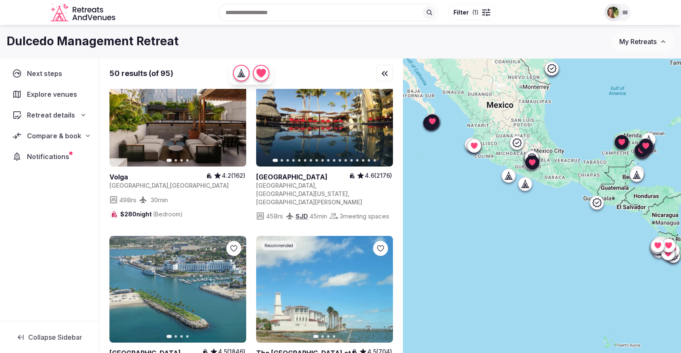
scroll to position [1382, 0]
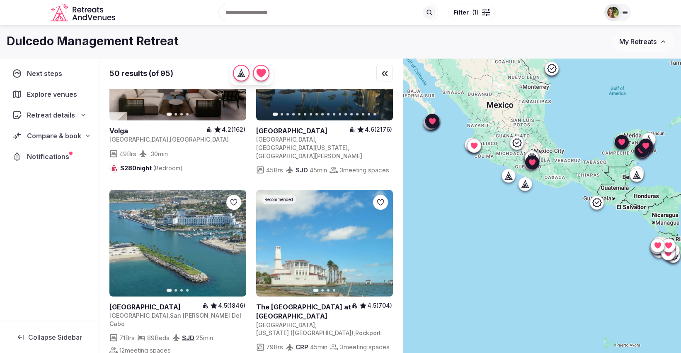
click at [235, 240] on icon "button" at bounding box center [234, 243] width 7 height 7
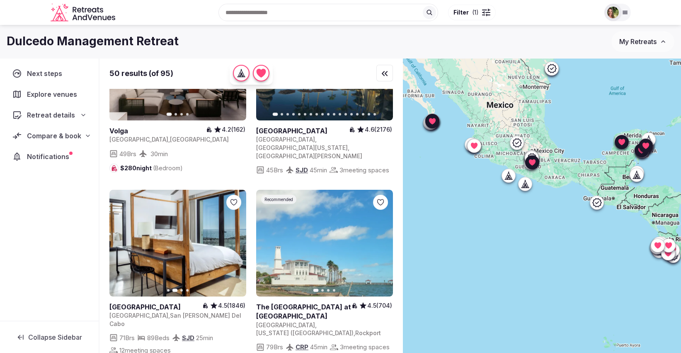
click at [235, 240] on icon "button" at bounding box center [234, 243] width 7 height 7
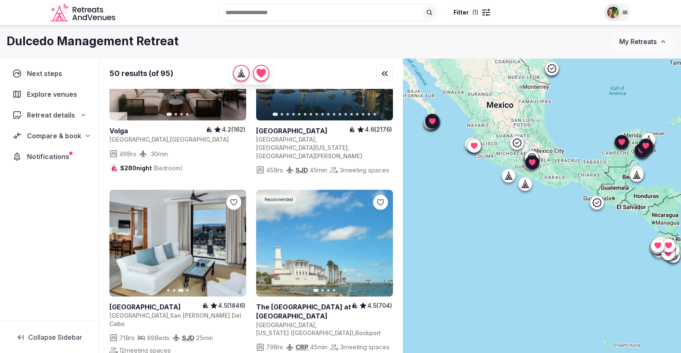
click at [235, 240] on icon "button" at bounding box center [234, 243] width 7 height 7
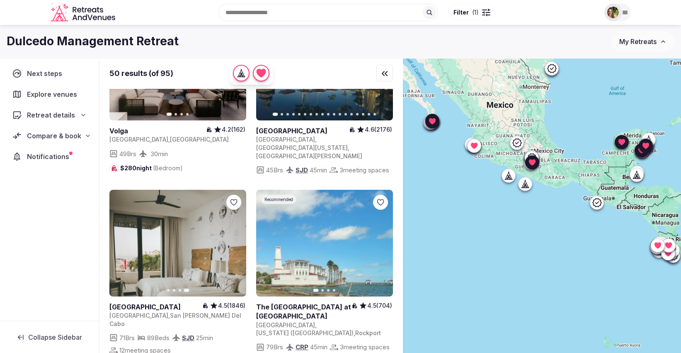
click at [0, 0] on icon at bounding box center [0, 0] width 0 height 0
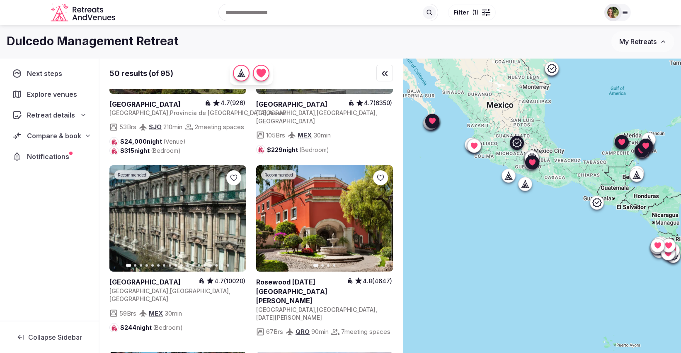
scroll to position [1797, 0]
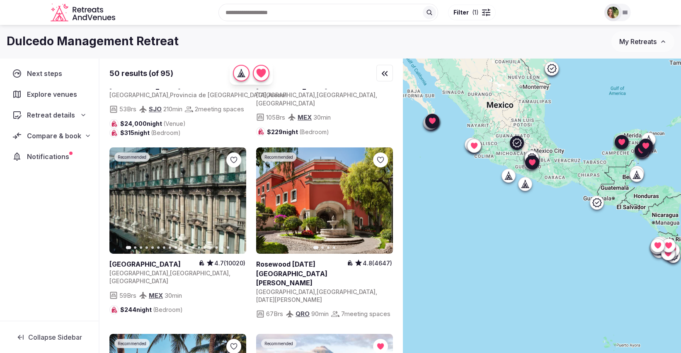
click at [0, 0] on icon at bounding box center [0, 0] width 0 height 0
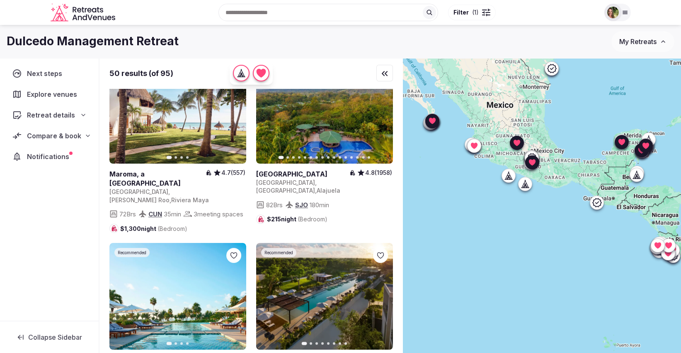
scroll to position [2120, 0]
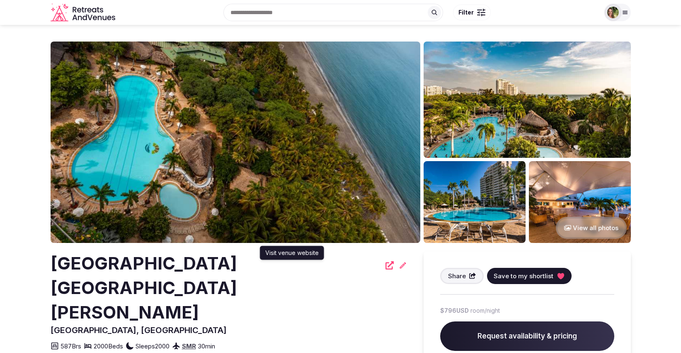
click at [386, 268] on icon at bounding box center [390, 265] width 8 height 8
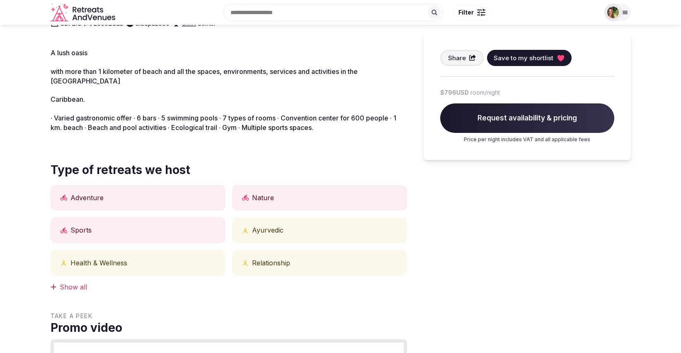
scroll to position [92, 0]
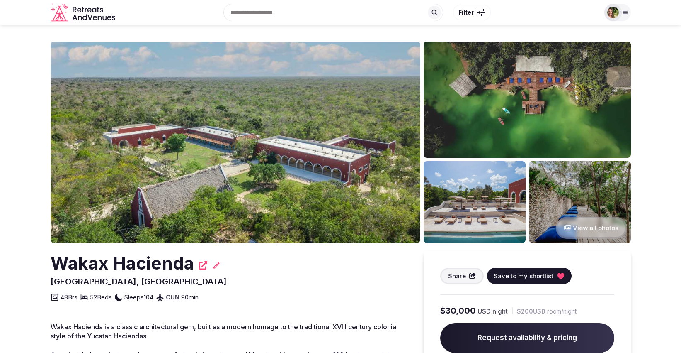
click at [540, 273] on span "Save to my shortlist" at bounding box center [524, 275] width 60 height 9
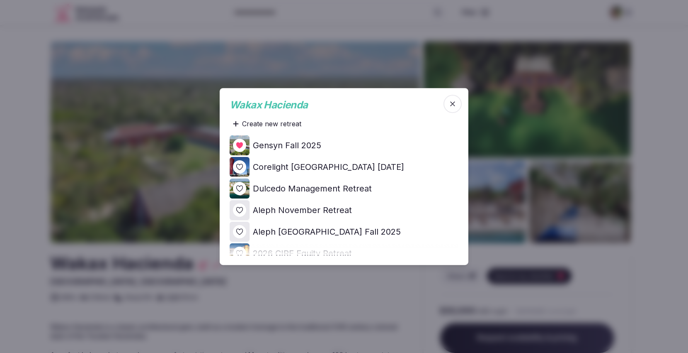
click at [0, 0] on icon at bounding box center [0, 0] width 0 height 0
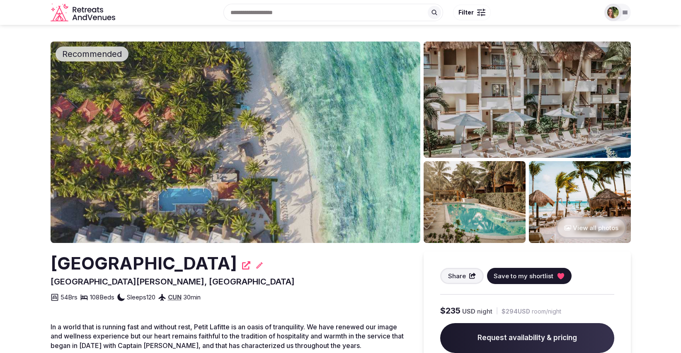
click at [515, 272] on span "Save to my shortlist" at bounding box center [524, 275] width 60 height 9
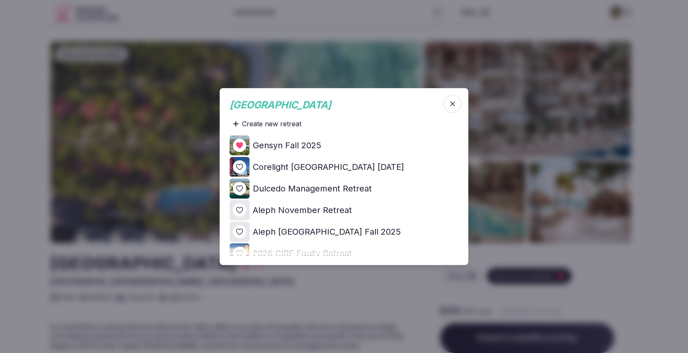
click at [0, 0] on icon at bounding box center [0, 0] width 0 height 0
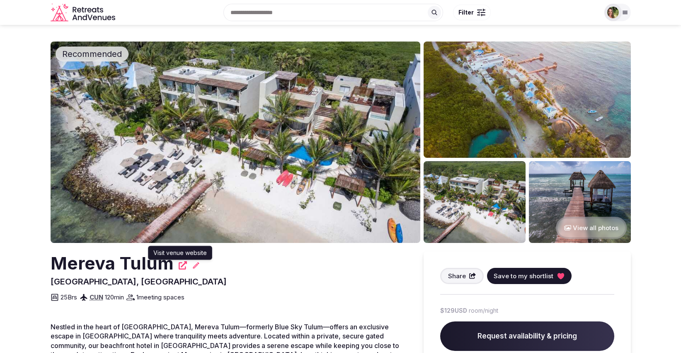
click at [179, 265] on icon at bounding box center [183, 265] width 8 height 8
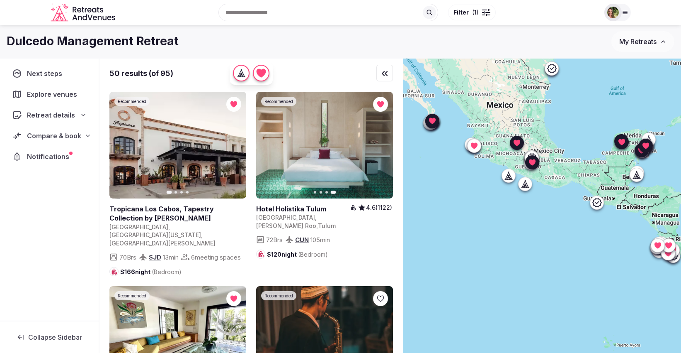
scroll to position [2120, 0]
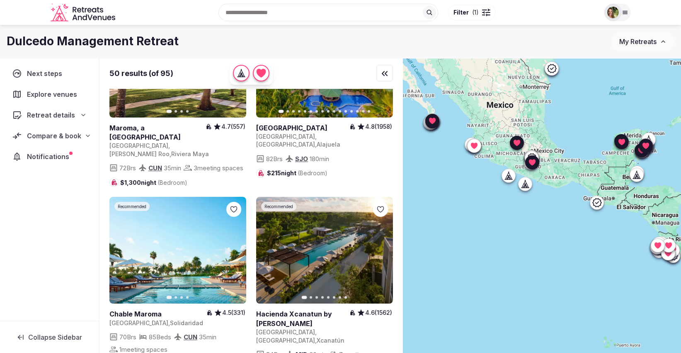
click at [0, 0] on icon at bounding box center [0, 0] width 0 height 0
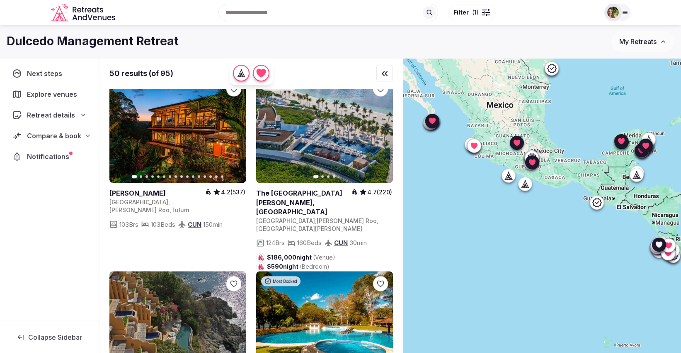
scroll to position [61, 0]
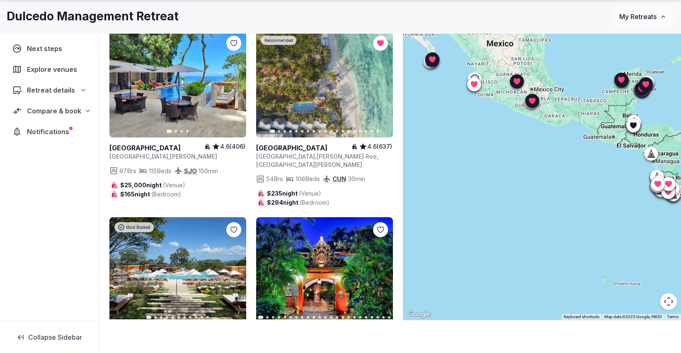
scroll to position [1014, 0]
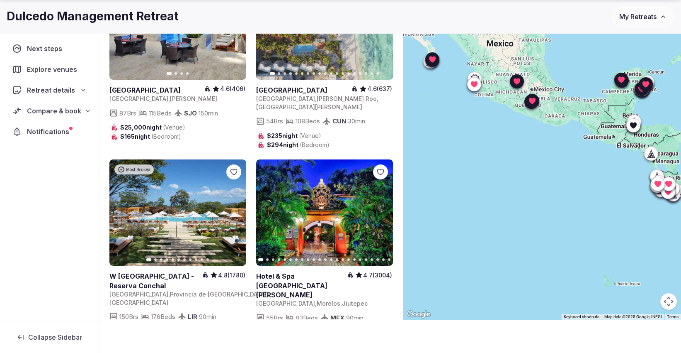
click at [0, 0] on icon at bounding box center [0, 0] width 0 height 0
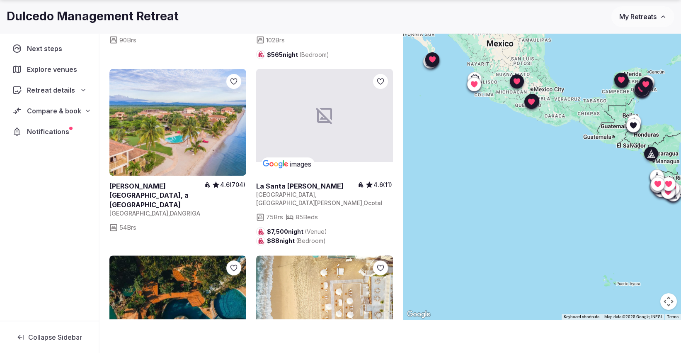
scroll to position [3318, 0]
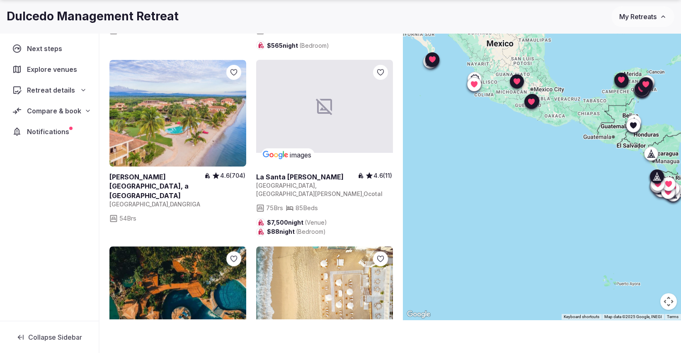
click at [0, 0] on icon at bounding box center [0, 0] width 0 height 0
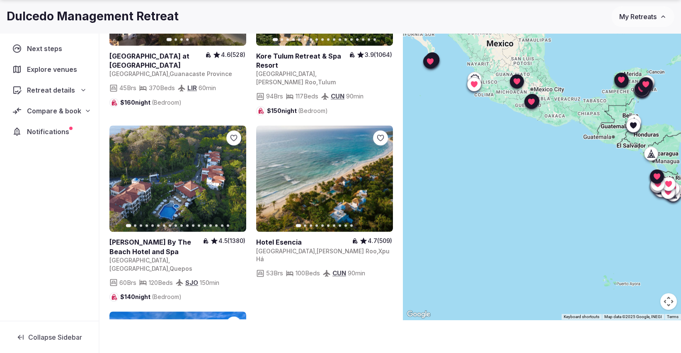
scroll to position [3850, 0]
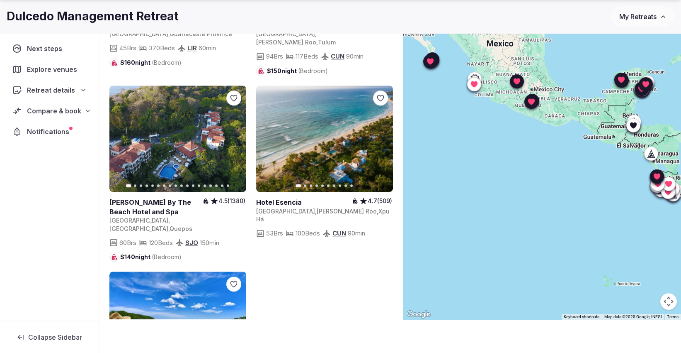
click at [238, 318] on button "Next slide" at bounding box center [234, 324] width 13 height 13
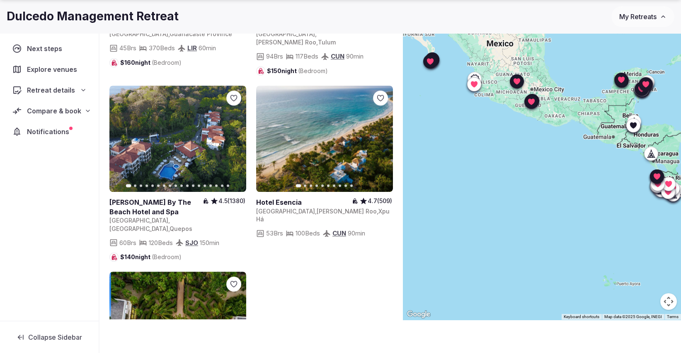
click at [238, 318] on button "Next slide" at bounding box center [234, 324] width 13 height 13
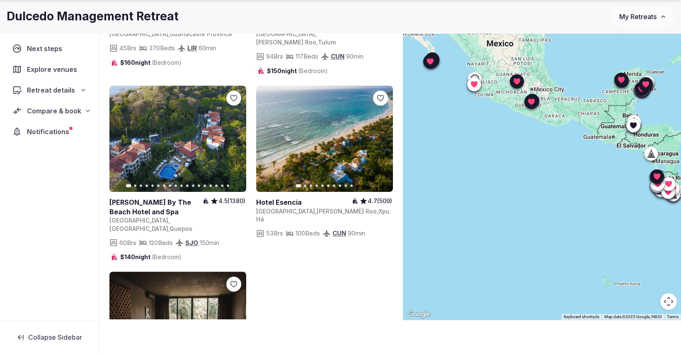
click at [238, 280] on div at bounding box center [234, 284] width 8 height 8
click at [29, 71] on span "Explore venues" at bounding box center [53, 69] width 53 height 10
click at [51, 109] on span "Compare & book" at bounding box center [54, 111] width 54 height 10
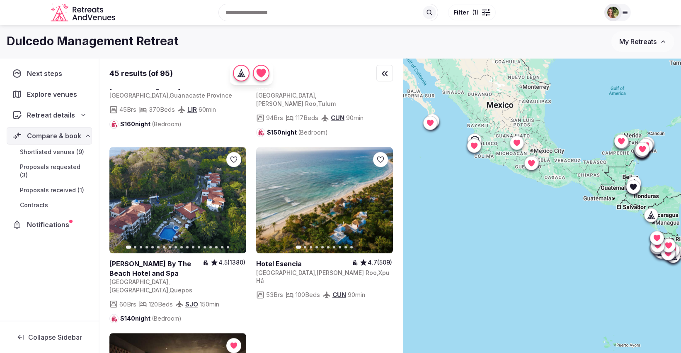
click at [66, 149] on span "Shortlisted venues (9)" at bounding box center [52, 152] width 64 height 8
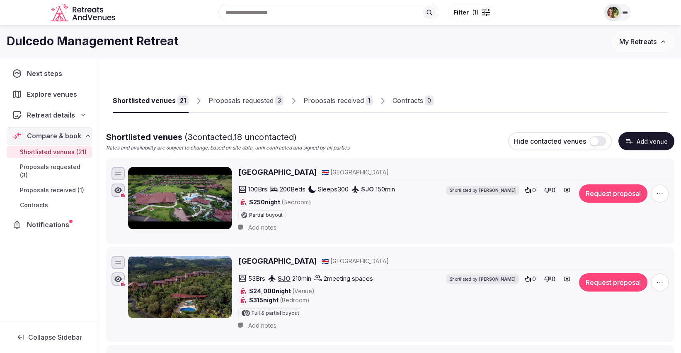
click at [593, 41] on div "Dulcedo Management Retreat" at bounding box center [309, 41] width 605 height 16
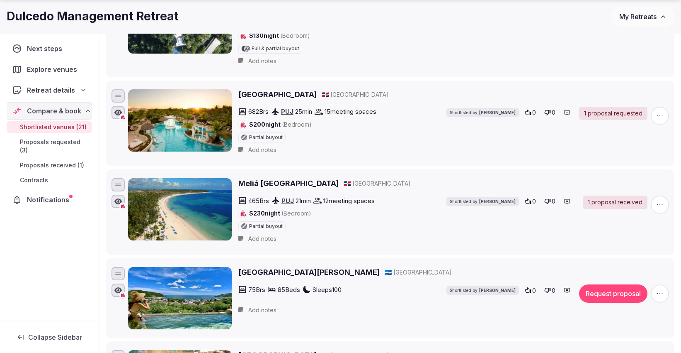
scroll to position [553, 0]
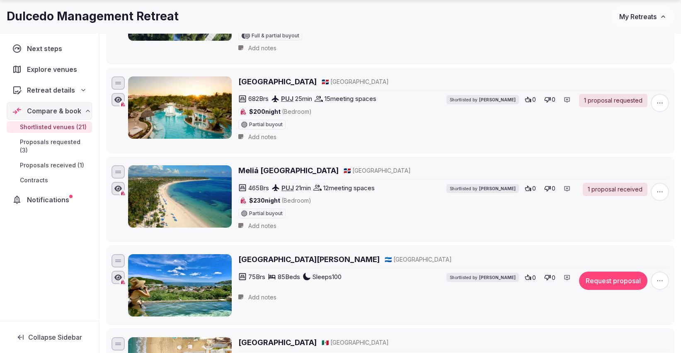
click at [267, 258] on h2 "La Santa Maria Resort" at bounding box center [308, 259] width 141 height 10
click at [659, 276] on icon "button" at bounding box center [660, 280] width 8 height 8
click at [644, 248] on button "Remove Venue" at bounding box center [638, 247] width 69 height 13
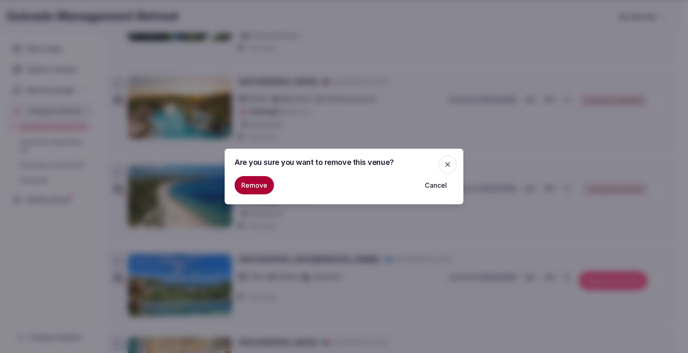
click at [254, 181] on button "Remove" at bounding box center [254, 185] width 39 height 18
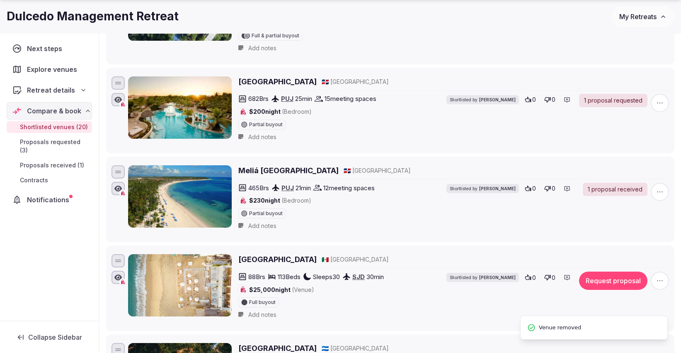
scroll to position [645, 0]
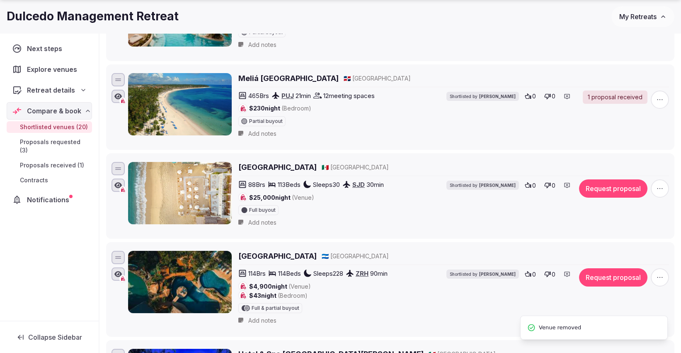
click at [311, 162] on h2 "[GEOGRAPHIC_DATA]" at bounding box center [277, 167] width 78 height 10
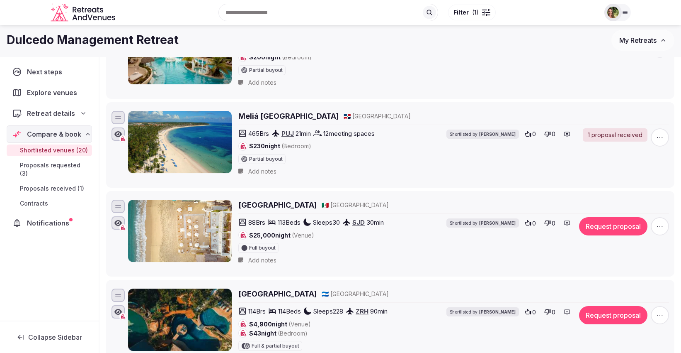
scroll to position [553, 0]
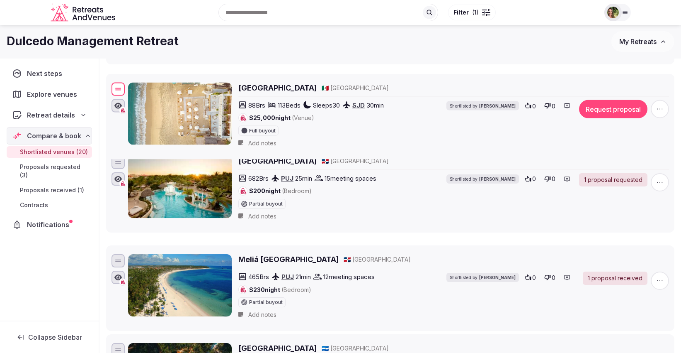
drag, startPoint x: 118, startPoint y: 256, endPoint x: 108, endPoint y: 85, distance: 172.0
click at [108, 85] on li "Bahia Hotel & Beach House 🇲🇽 Mexico 88 Brs 113 Beds Sleeps 30 SJD 30 min $25,00…" at bounding box center [390, 115] width 569 height 85
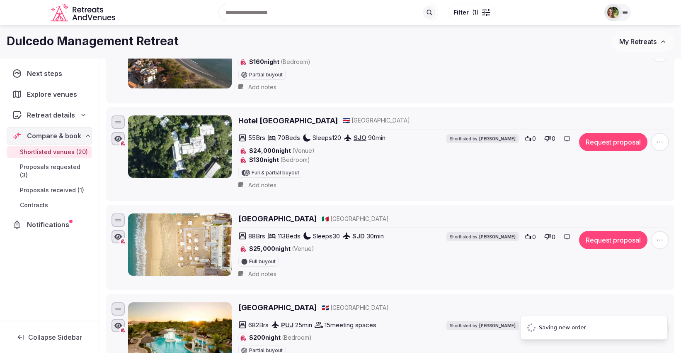
scroll to position [415, 0]
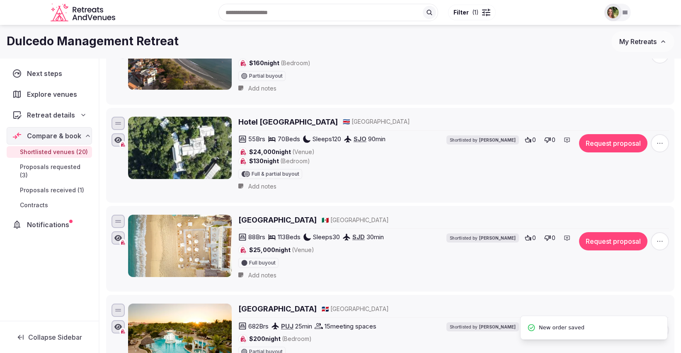
click at [80, 238] on div "Next steps Explore venues Retreat details Compare & book Shortlisted venues (20…" at bounding box center [49, 189] width 99 height 262
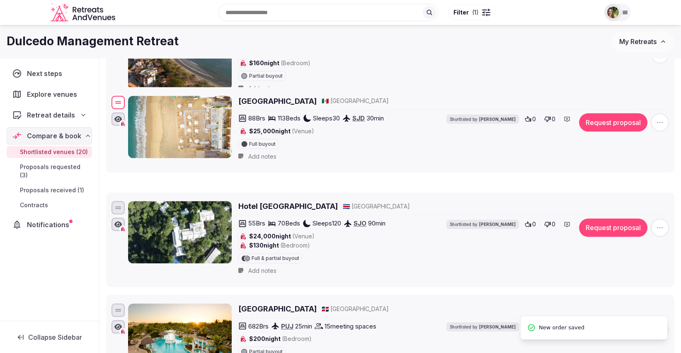
drag, startPoint x: 119, startPoint y: 217, endPoint x: 136, endPoint y: 96, distance: 121.9
click at [136, 96] on div "Bahia Hotel & Beach House 🇲🇽 Mexico 88 Brs 113 Beds Sleeps 30 SJD 30 min $25,00…" at bounding box center [390, 129] width 561 height 71
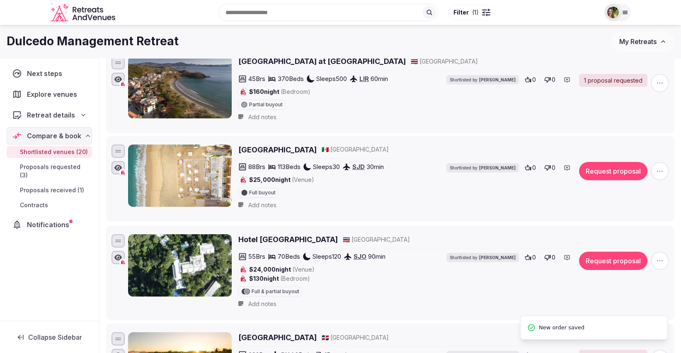
scroll to position [276, 0]
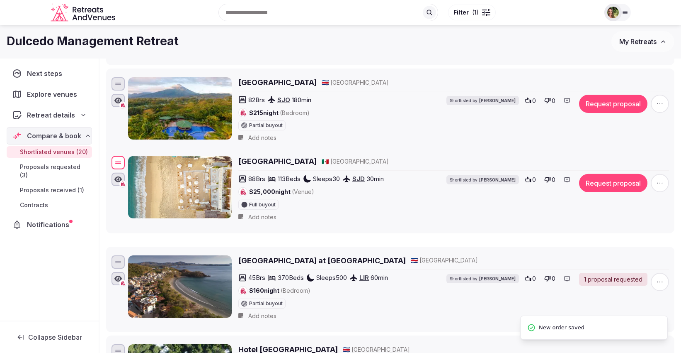
drag, startPoint x: 119, startPoint y: 258, endPoint x: 125, endPoint y: 160, distance: 97.7
click at [125, 160] on div "Bahia Hotel & Beach House 🇲🇽 Mexico 88 Brs 113 Beds Sleeps 30 SJD 30 min $25,00…" at bounding box center [390, 189] width 561 height 71
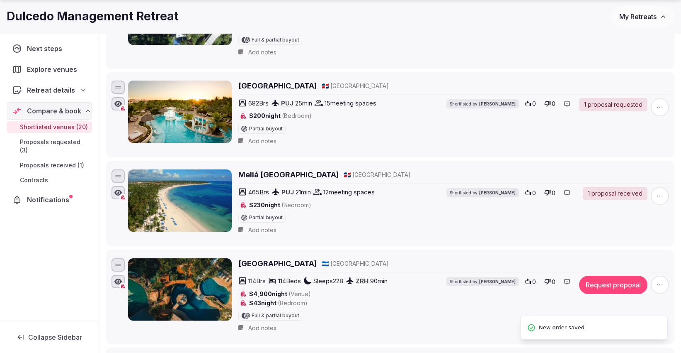
scroll to position [691, 0]
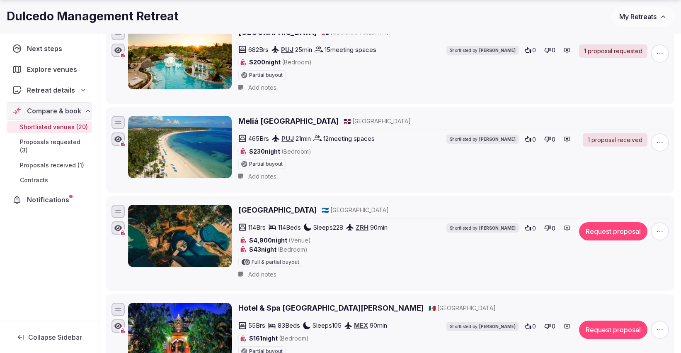
click at [281, 204] on h2 "[GEOGRAPHIC_DATA]" at bounding box center [277, 209] width 78 height 10
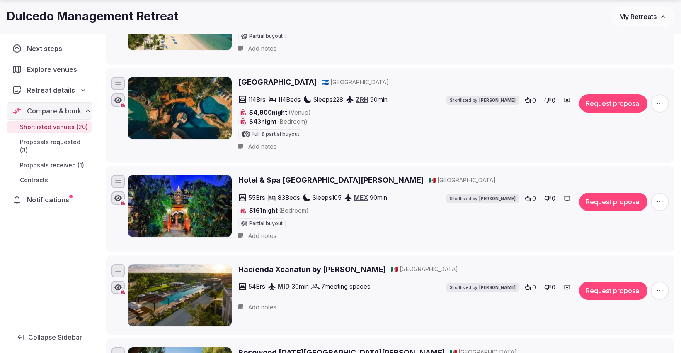
scroll to position [829, 0]
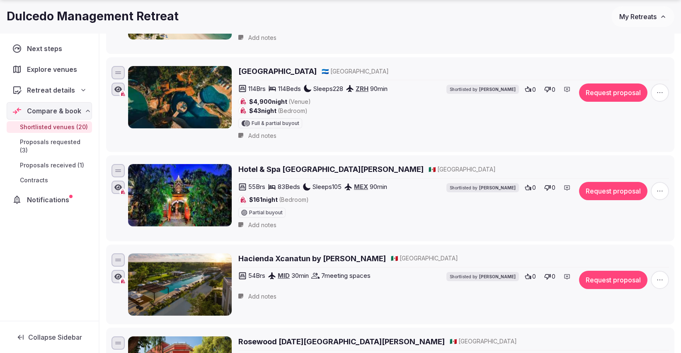
click at [297, 253] on h2 "Hacienda Xcanatun by [PERSON_NAME]" at bounding box center [312, 258] width 148 height 10
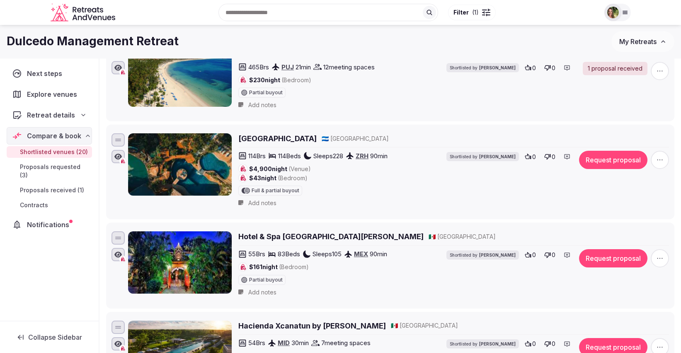
scroll to position [737, 0]
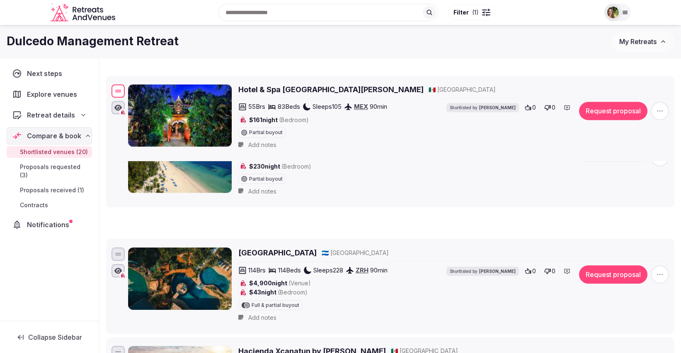
drag, startPoint x: 118, startPoint y: 255, endPoint x: 144, endPoint y: 74, distance: 183.1
click at [144, 83] on div "Hotel & Spa Hacienda de Cortés 🇲🇽 Mexico 55 Brs 83 Beds Sleeps 105 MEX 90 min $…" at bounding box center [390, 118] width 561 height 71
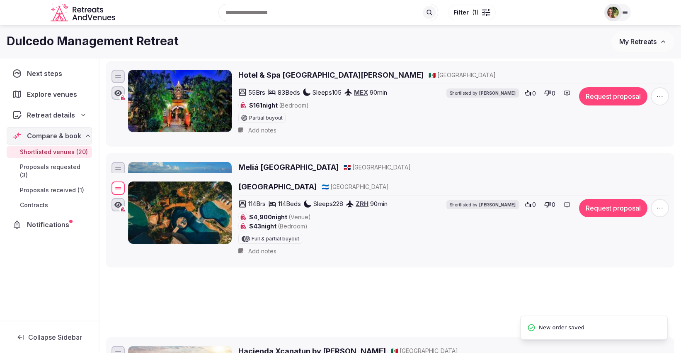
drag, startPoint x: 117, startPoint y: 246, endPoint x: 124, endPoint y: 162, distance: 84.9
click at [124, 181] on div at bounding box center [118, 187] width 13 height 13
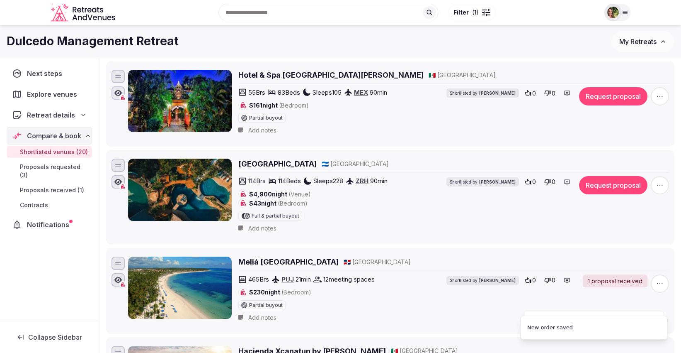
scroll to position [599, 0]
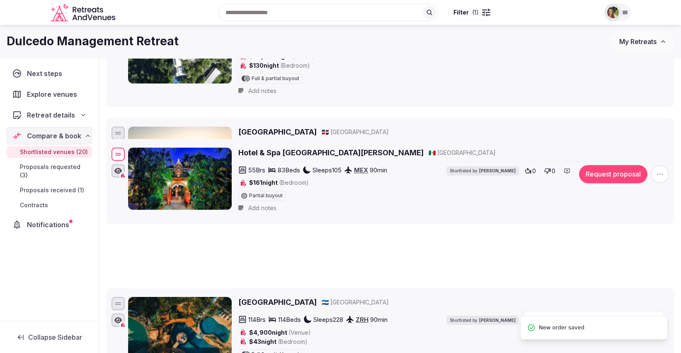
drag, startPoint x: 116, startPoint y: 209, endPoint x: 129, endPoint y: 134, distance: 76.2
click at [129, 146] on div "Hotel & Spa Hacienda de Cortés 🇲🇽 Mexico 55 Brs 83 Beds Sleeps 105 MEX 90 min $…" at bounding box center [390, 181] width 561 height 71
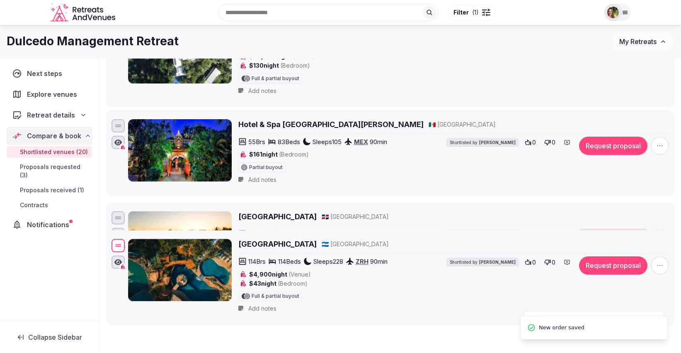
drag, startPoint x: 118, startPoint y: 294, endPoint x: 131, endPoint y: 224, distance: 71.3
click at [134, 237] on div "TreeCasa Hotel & Resort 🇳🇮 Nicaragua 114 Brs 114 Beds Sleeps 228 ZRH 90 min $4,…" at bounding box center [390, 277] width 561 height 80
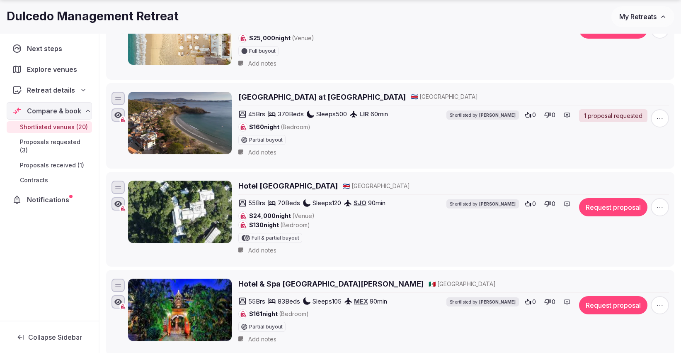
scroll to position [461, 0]
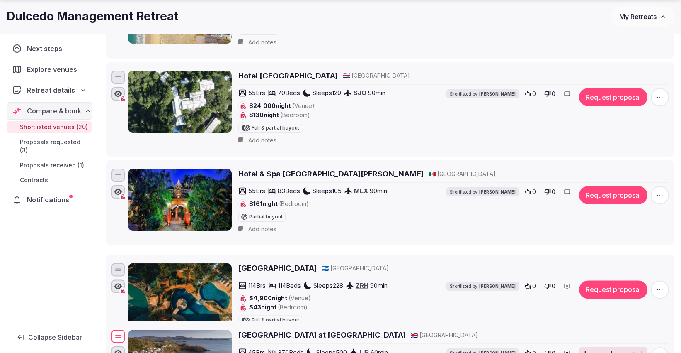
drag, startPoint x: 119, startPoint y: 74, endPoint x: 150, endPoint y: 335, distance: 263.5
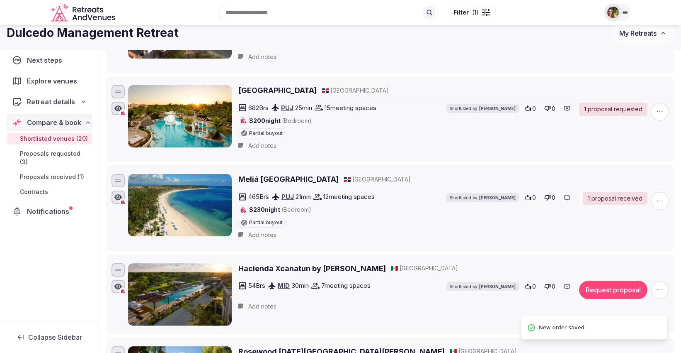
scroll to position [783, 0]
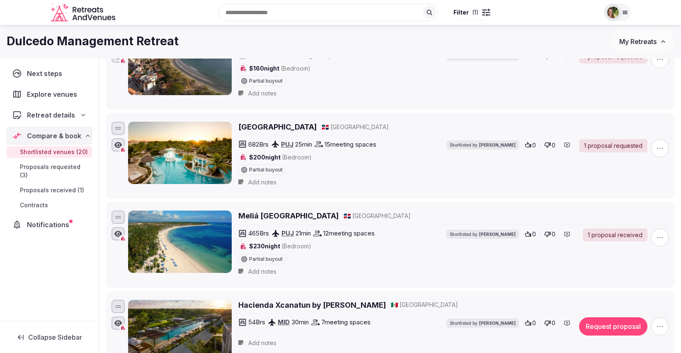
click at [76, 291] on div "Next steps Explore venues Retreat details Compare & book Shortlisted venues (20…" at bounding box center [49, 189] width 99 height 262
click at [139, 281] on ul "Hotel Arenal Springs Resort and Spa 🇨🇷 Costa Rica 100 Brs 200 Beds Sleeps 300 S…" at bounding box center [390, 289] width 569 height 1828
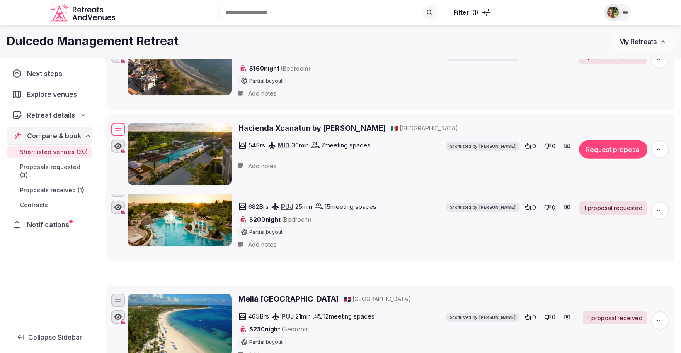
drag, startPoint x: 123, startPoint y: 297, endPoint x: 147, endPoint y: 106, distance: 192.6
click at [147, 121] on div "Hacienda Xcanatun by Angsana 🇲🇽 Mexico 54 Brs MID 30 min 7 meeting spaces Short…" at bounding box center [390, 154] width 561 height 66
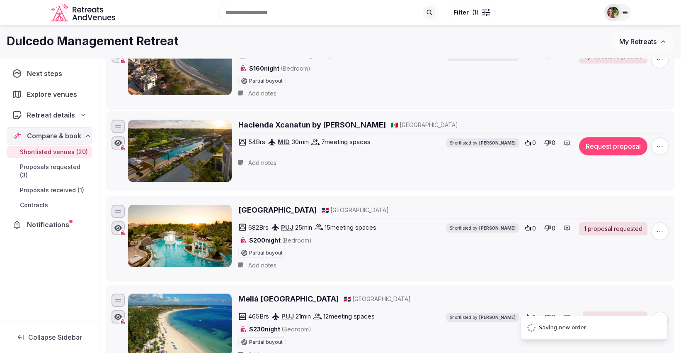
scroll to position [691, 0]
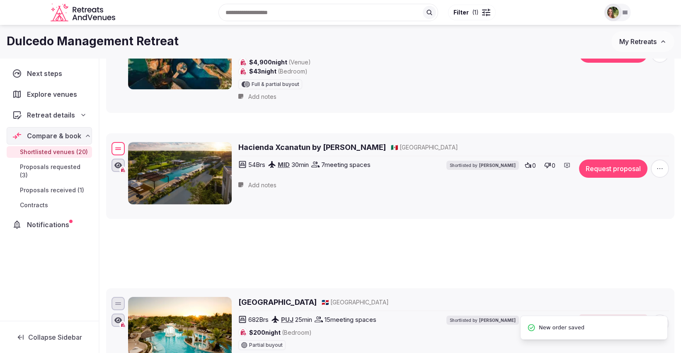
drag, startPoint x: 119, startPoint y: 214, endPoint x: 133, endPoint y: 139, distance: 75.9
click at [133, 140] on div "Hacienda Xcanatun by Angsana 🇲🇽 Mexico 54 Brs MID 30 min 7 meeting spaces Short…" at bounding box center [390, 173] width 561 height 66
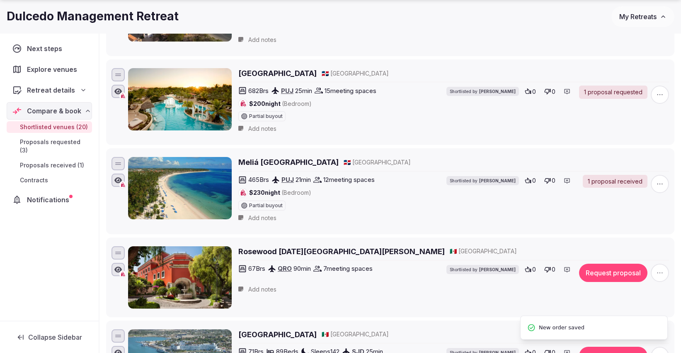
scroll to position [921, 0]
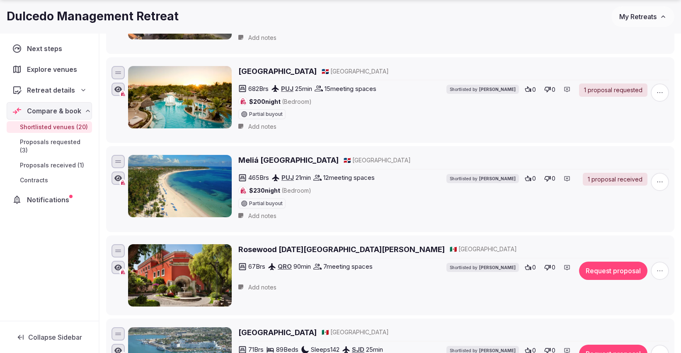
click at [306, 244] on h2 "Rosewood San Miguel de Allende" at bounding box center [341, 249] width 207 height 10
click at [659, 266] on icon "button" at bounding box center [660, 270] width 8 height 8
click at [639, 235] on button "Remove Venue" at bounding box center [638, 235] width 69 height 13
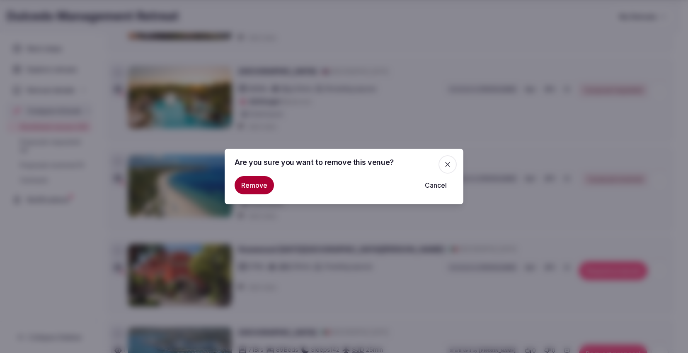
click at [256, 181] on button "Remove" at bounding box center [254, 185] width 39 height 18
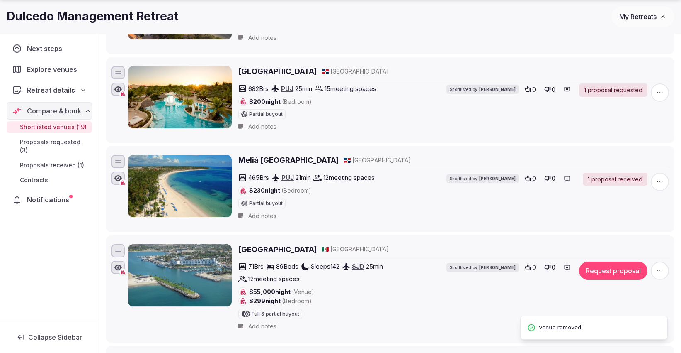
click at [271, 244] on h2 "[GEOGRAPHIC_DATA]" at bounding box center [277, 249] width 78 height 10
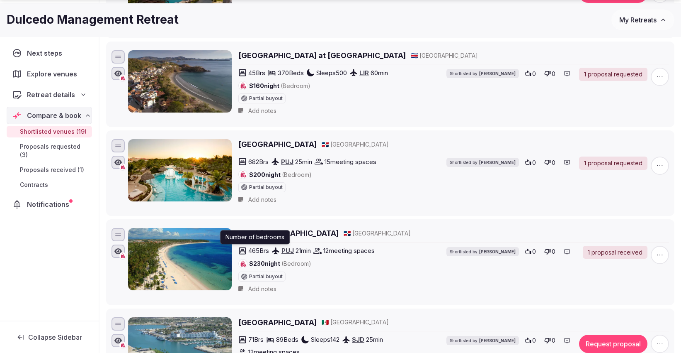
scroll to position [875, 0]
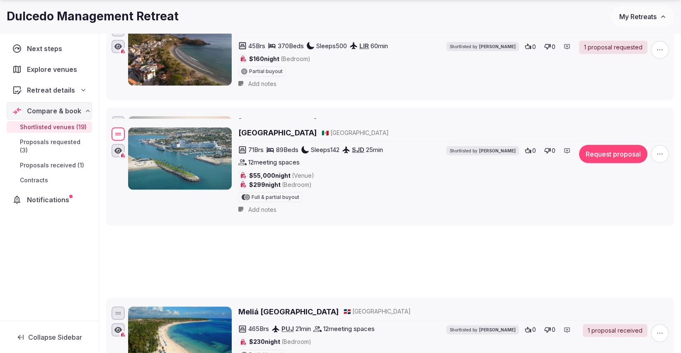
drag, startPoint x: 121, startPoint y: 289, endPoint x: 134, endPoint y: 114, distance: 175.9
click at [134, 126] on div "Hotel El Ganzo 🇲🇽 Mexico 71 Brs 89 Beds Sleeps 142 SJD 25 min 12 meeting spaces…" at bounding box center [390, 172] width 561 height 93
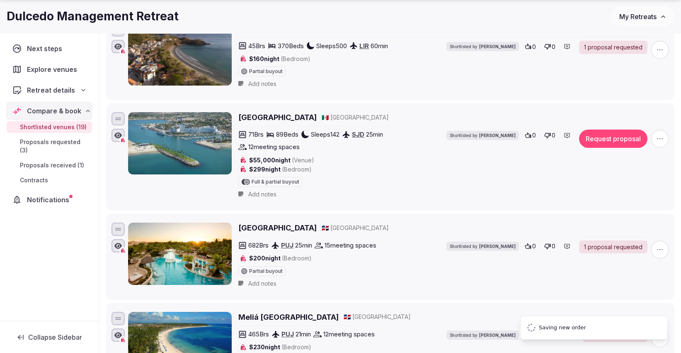
scroll to position [737, 0]
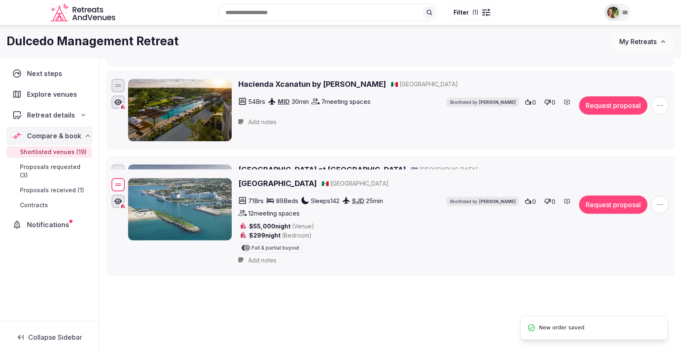
drag, startPoint x: 119, startPoint y: 252, endPoint x: 136, endPoint y: 168, distance: 86.2
click at [136, 176] on div "Hotel El Ganzo 🇲🇽 Mexico 71 Brs 89 Beds Sleeps 142 SJD 25 min 12 meeting spaces…" at bounding box center [390, 222] width 561 height 93
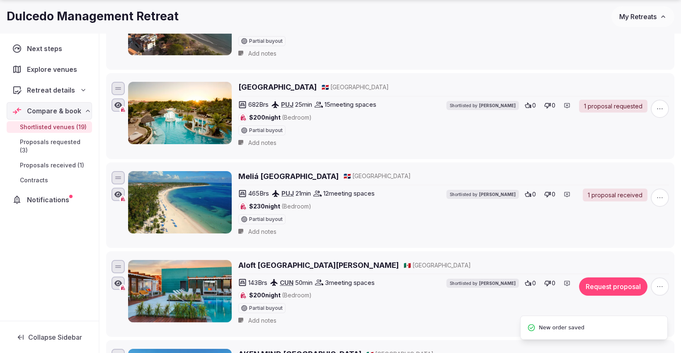
scroll to position [1060, 0]
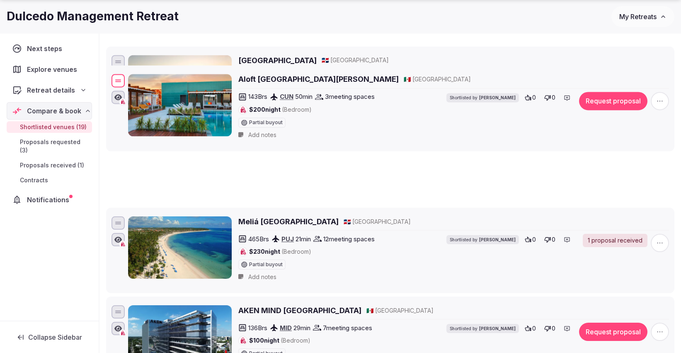
drag, startPoint x: 117, startPoint y: 214, endPoint x: 149, endPoint y: 68, distance: 150.0
click at [149, 73] on div "Aloft Playa del Carmen 🇲🇽 Mexico 143 Brs CUN 50 min 3 meeting spaces $200 night…" at bounding box center [390, 108] width 561 height 71
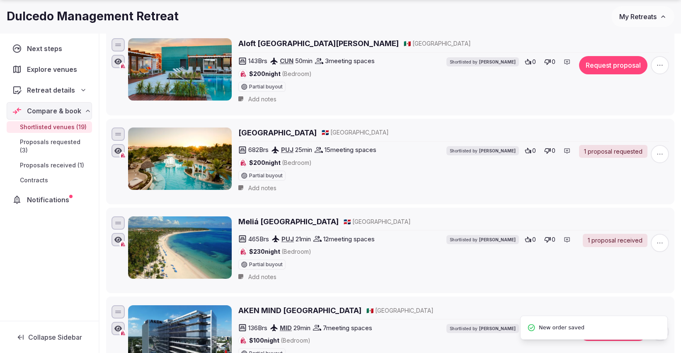
click at [272, 39] on h2 "Aloft Playa del Carmen" at bounding box center [318, 43] width 160 height 10
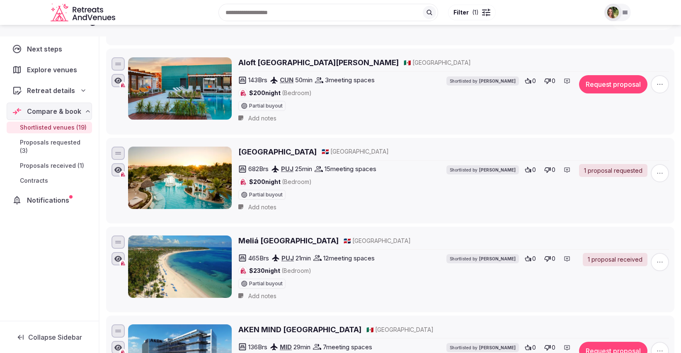
scroll to position [1014, 0]
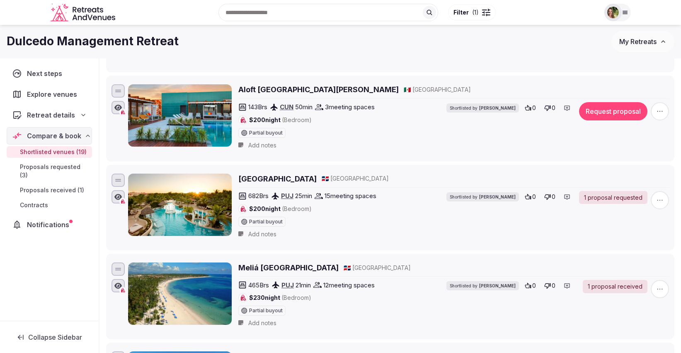
click at [664, 104] on span "button" at bounding box center [660, 111] width 18 height 18
click at [642, 82] on button "Remove Venue" at bounding box center [638, 75] width 69 height 13
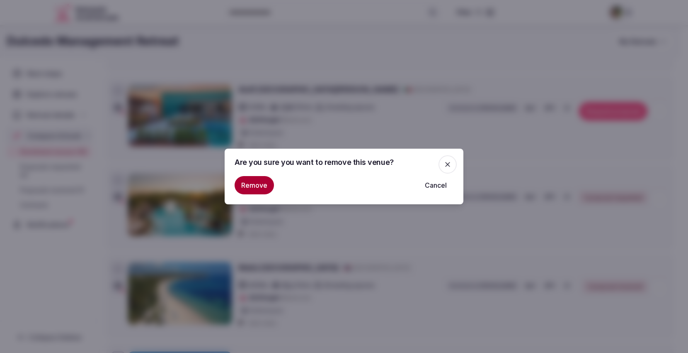
click at [252, 187] on button "Remove" at bounding box center [254, 185] width 39 height 18
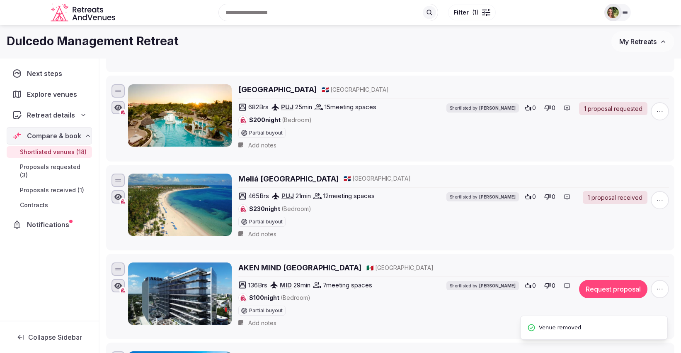
click at [288, 262] on h2 "AKEN MIND [GEOGRAPHIC_DATA]" at bounding box center [299, 267] width 123 height 10
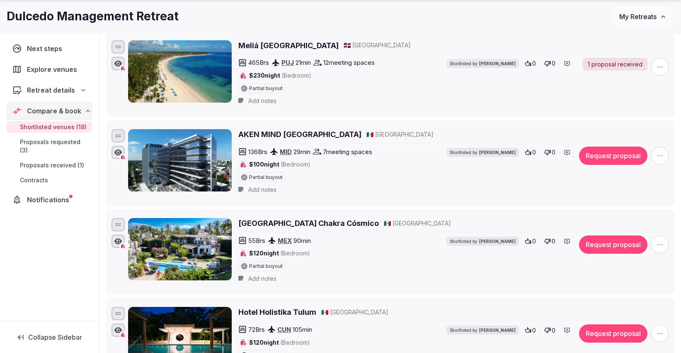
scroll to position [1198, 0]
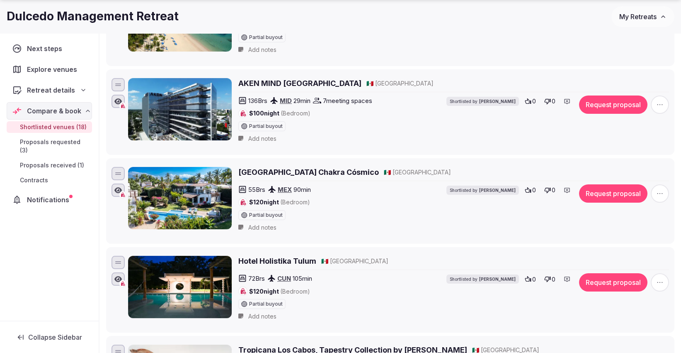
click at [317, 167] on h2 "[GEOGRAPHIC_DATA] Chakra Cósmico" at bounding box center [308, 172] width 141 height 10
click at [661, 189] on icon "button" at bounding box center [660, 193] width 8 height 8
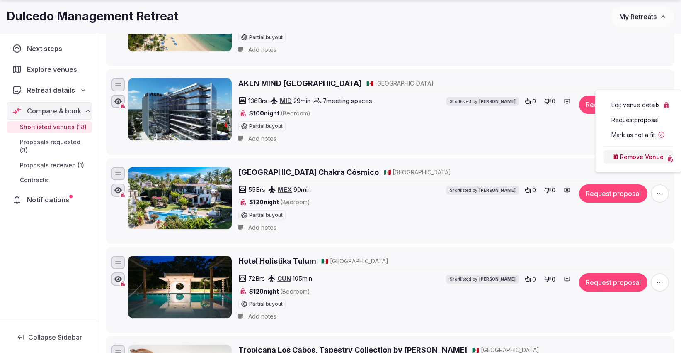
click at [642, 160] on button "Remove Venue" at bounding box center [638, 156] width 69 height 13
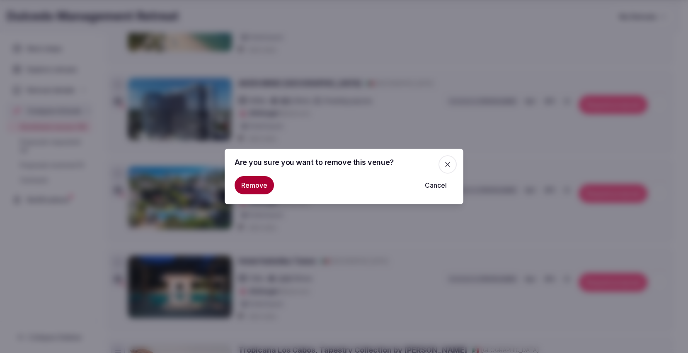
click at [258, 186] on button "Remove" at bounding box center [254, 185] width 39 height 18
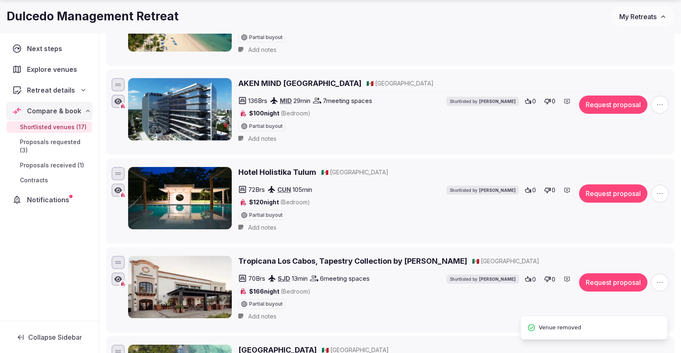
click at [289, 167] on h2 "Hotel Holistika Tulum" at bounding box center [277, 172] width 78 height 10
click at [654, 184] on span "button" at bounding box center [660, 193] width 18 height 18
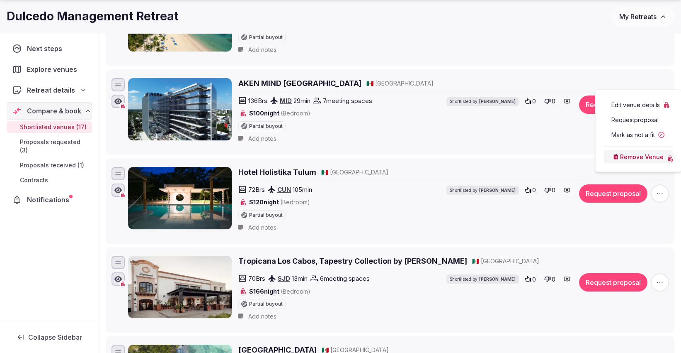
click at [632, 155] on button "Remove Venue" at bounding box center [638, 156] width 69 height 13
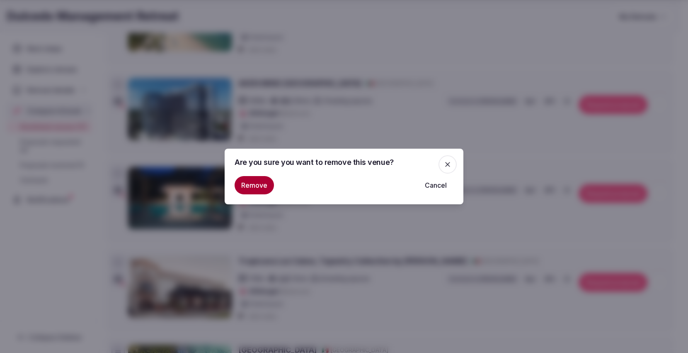
click at [257, 181] on button "Remove" at bounding box center [254, 185] width 39 height 18
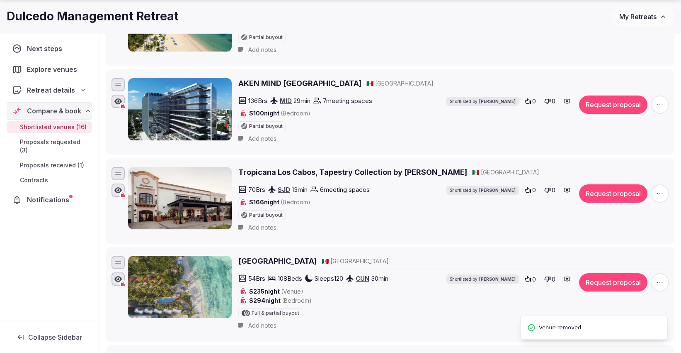
click at [348, 167] on h2 "Tropicana Los Cabos, Tapestry Collection by [PERSON_NAME]" at bounding box center [352, 172] width 229 height 10
click at [664, 189] on icon "button" at bounding box center [660, 193] width 8 height 8
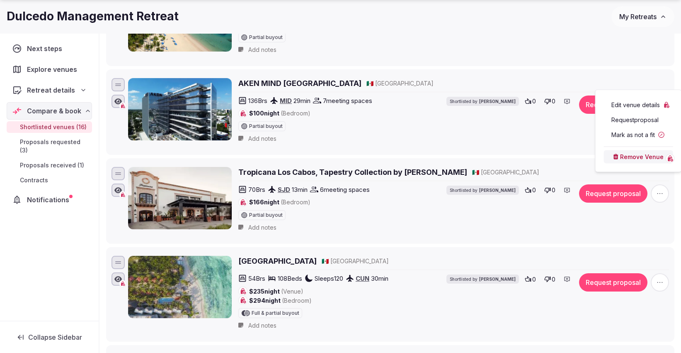
click at [639, 156] on button "Remove Venue" at bounding box center [638, 156] width 69 height 13
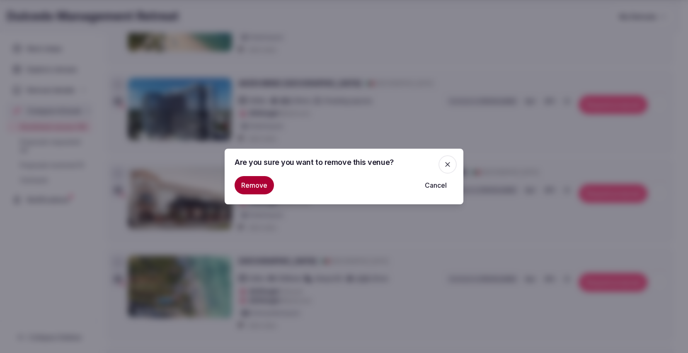
click at [253, 182] on button "Remove" at bounding box center [254, 185] width 39 height 18
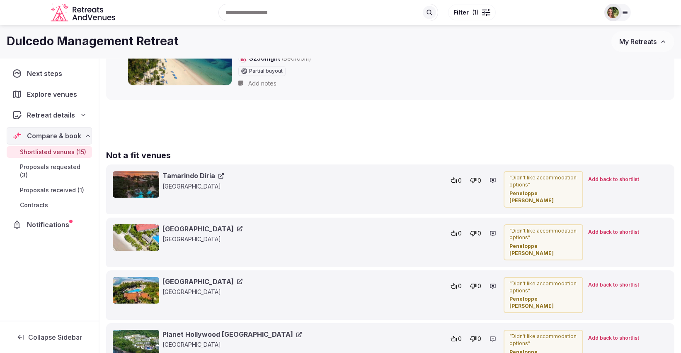
scroll to position [1343, 0]
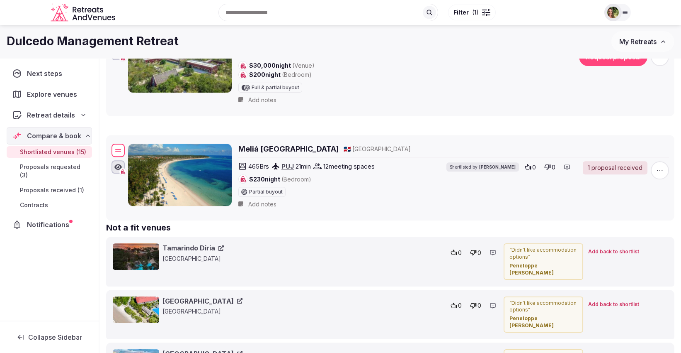
drag, startPoint x: 119, startPoint y: 38, endPoint x: 238, endPoint y: 145, distance: 159.5
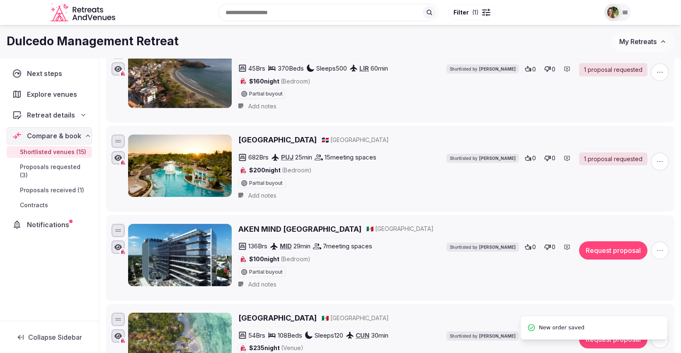
scroll to position [929, 0]
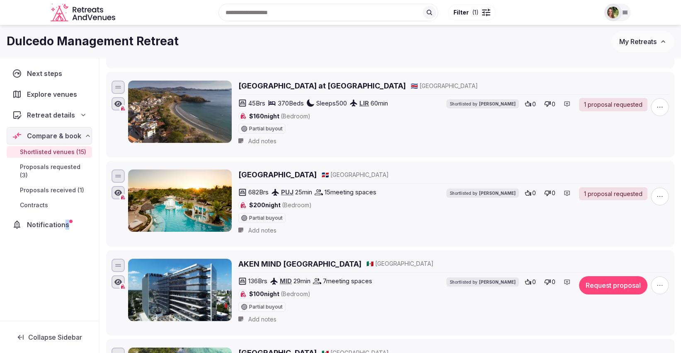
click at [66, 243] on div "Next steps Explore venues Retreat details Compare & book Shortlisted venues (15…" at bounding box center [49, 189] width 99 height 262
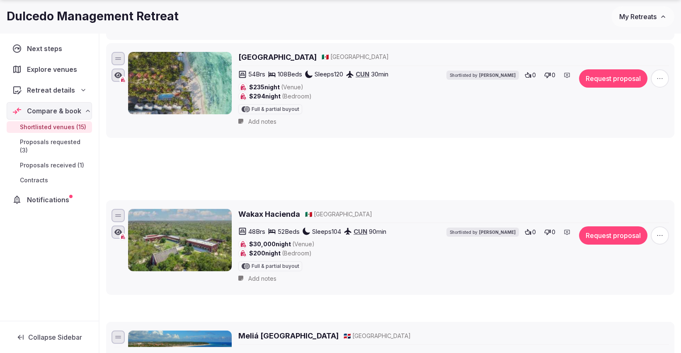
scroll to position [1150, 0]
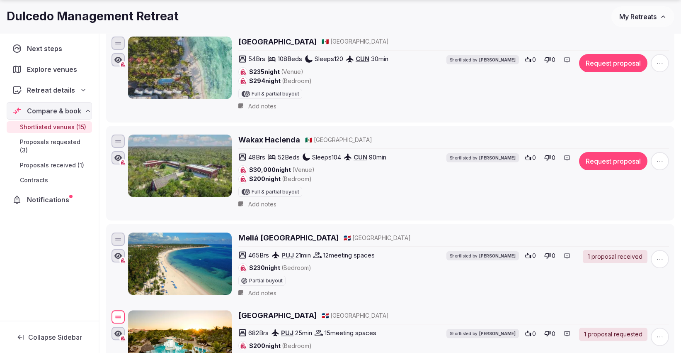
drag, startPoint x: 115, startPoint y: 175, endPoint x: 151, endPoint y: 307, distance: 137.5
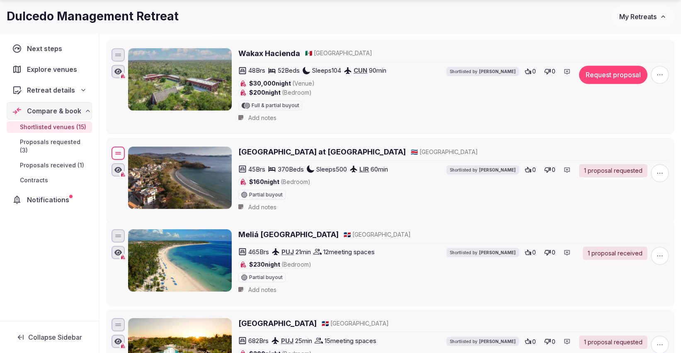
scroll to position [1225, 0]
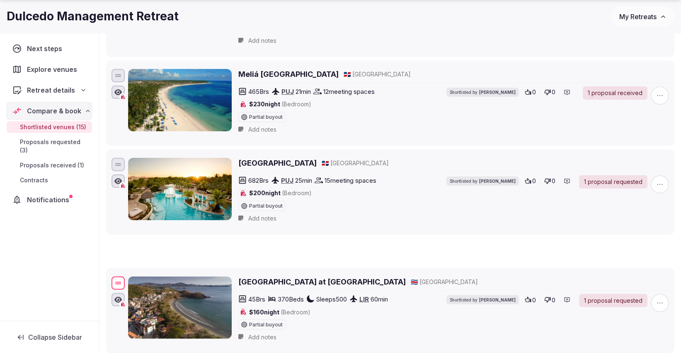
drag, startPoint x: 120, startPoint y: 139, endPoint x: 137, endPoint y: 276, distance: 138.7
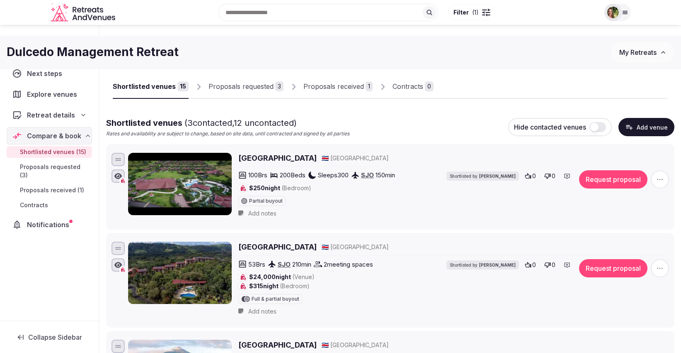
scroll to position [0, 0]
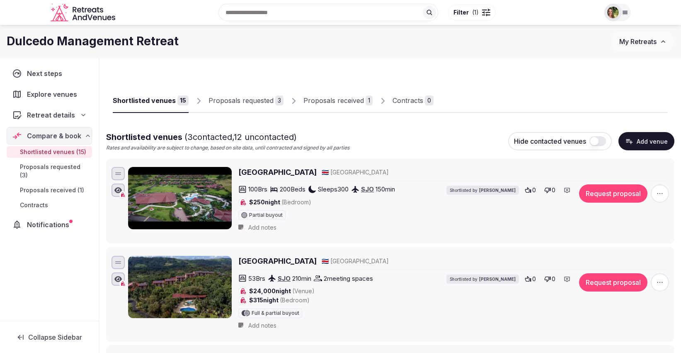
click at [319, 103] on div "Proposals received" at bounding box center [334, 100] width 61 height 10
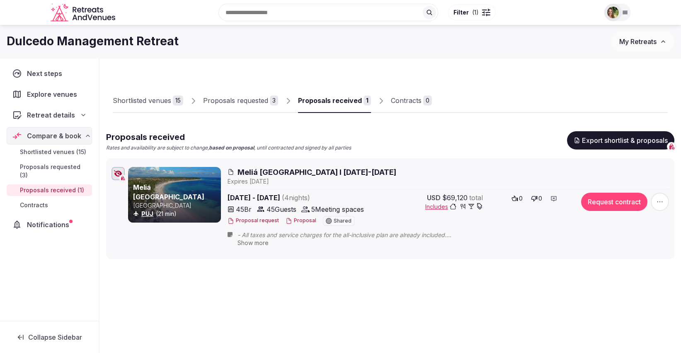
click at [244, 99] on div "Proposals requested" at bounding box center [235, 100] width 65 height 10
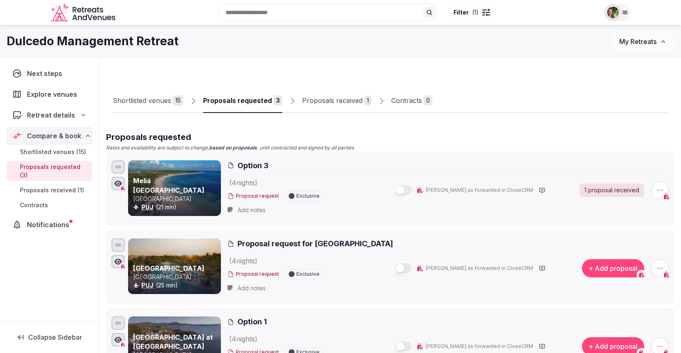
click at [342, 102] on div "Proposals received" at bounding box center [332, 100] width 61 height 10
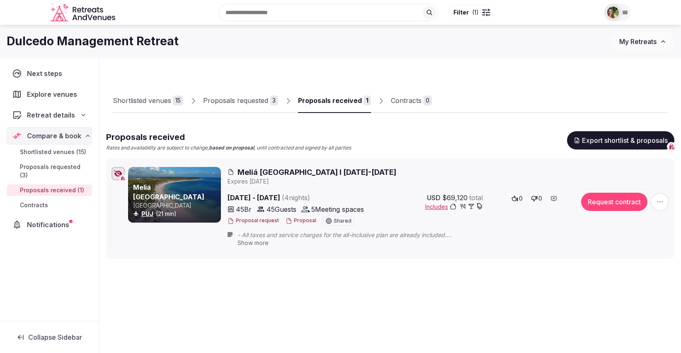
click at [246, 100] on div "Proposals requested" at bounding box center [235, 100] width 65 height 10
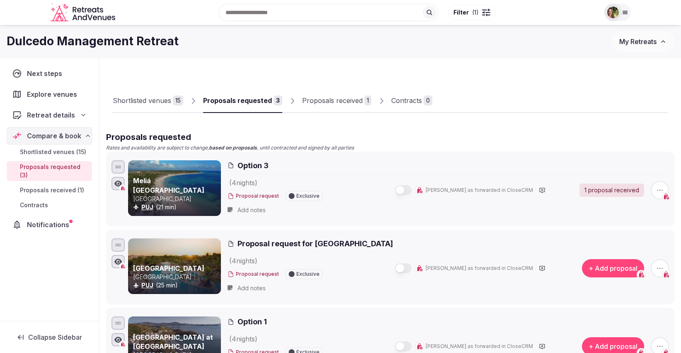
click at [320, 94] on link "Proposals received 1" at bounding box center [336, 101] width 69 height 24
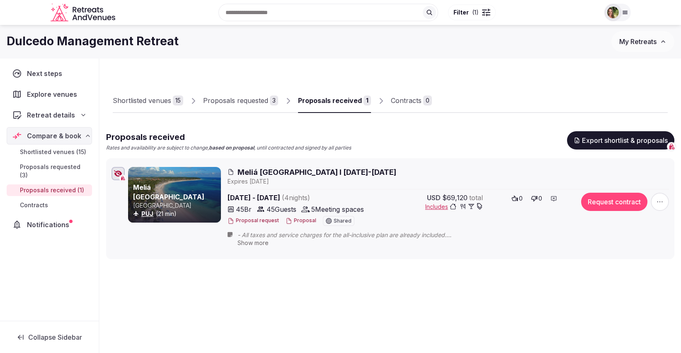
click at [132, 98] on div "Shortlisted venues" at bounding box center [142, 100] width 58 height 10
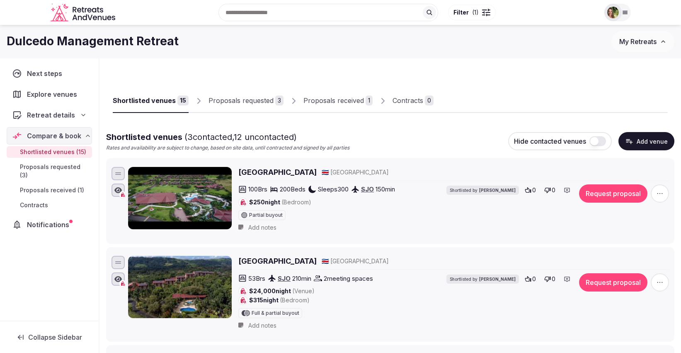
click at [297, 174] on h2 "Hotel Arenal Springs Resort and Spa" at bounding box center [277, 172] width 78 height 10
click at [659, 197] on icon "button" at bounding box center [660, 193] width 8 height 8
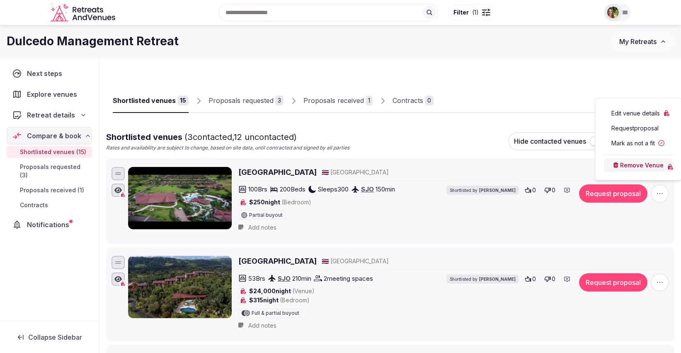
click at [635, 166] on button "Remove Venue" at bounding box center [638, 164] width 69 height 13
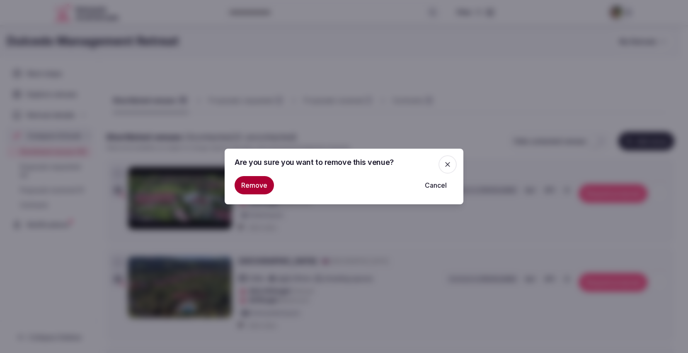
click at [257, 184] on button "Remove" at bounding box center [254, 185] width 39 height 18
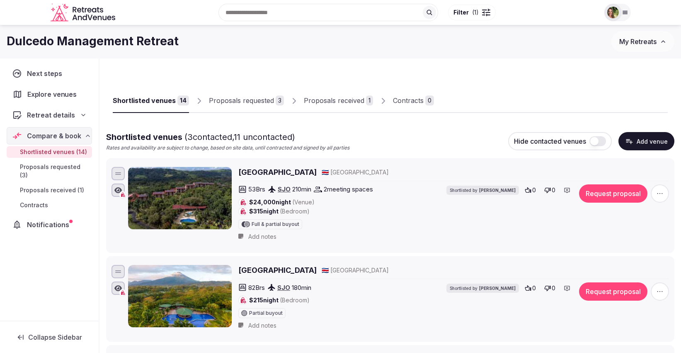
click at [42, 95] on span "Explore venues" at bounding box center [53, 94] width 53 height 10
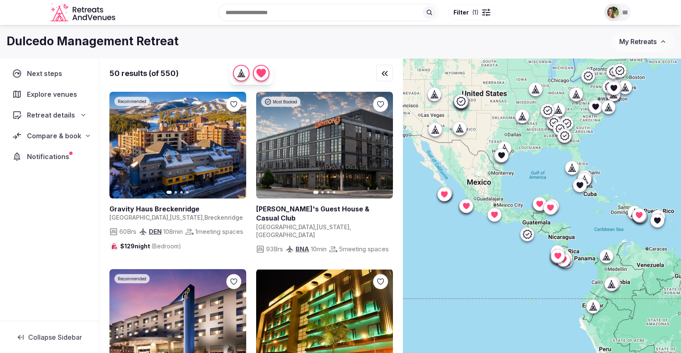
click at [248, 13] on div "Recent searches Barcelona, Spain Puerto Vallarta, Jalisco, Mexico Costa Rica Du…" at bounding box center [359, 13] width 481 height 36
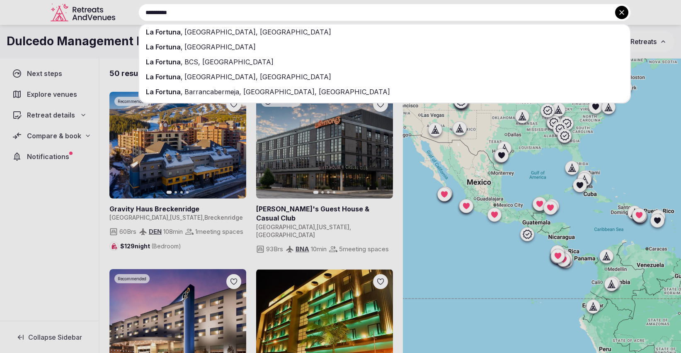
type input "**********"
click at [257, 36] on div "La Fortuna , Alajuela Province, Costa Rica" at bounding box center [384, 31] width 491 height 15
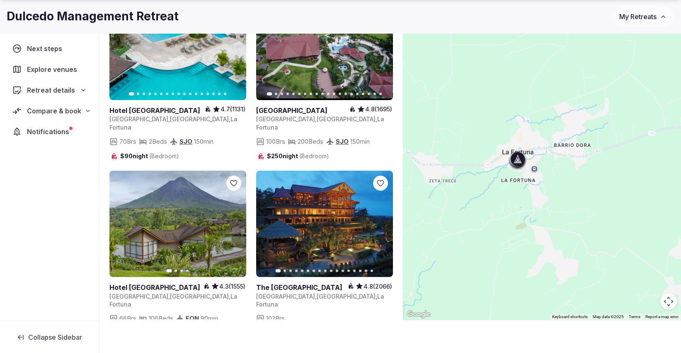
scroll to position [226, 0]
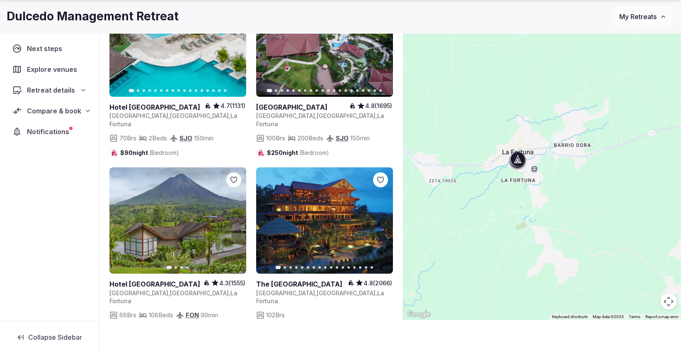
click at [0, 0] on icon at bounding box center [0, 0] width 0 height 0
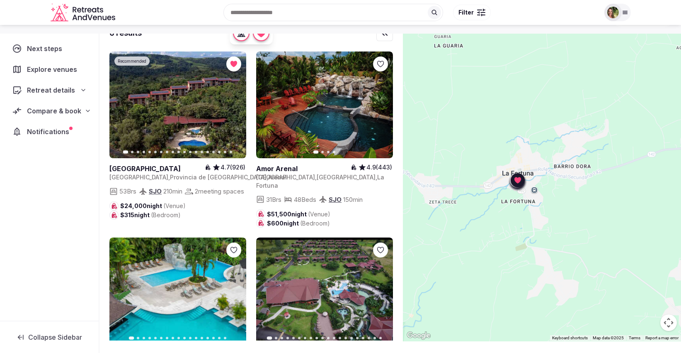
scroll to position [0, 0]
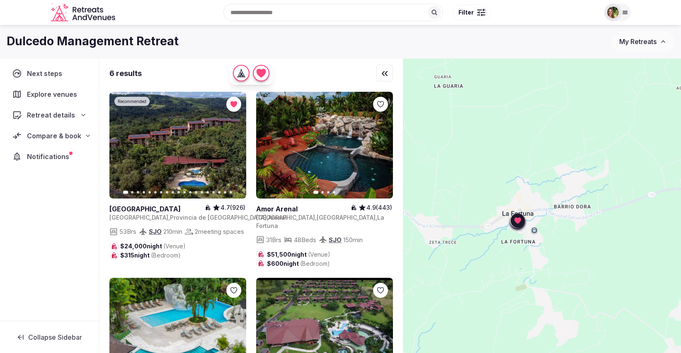
click at [41, 136] on span "Compare & book" at bounding box center [54, 136] width 54 height 10
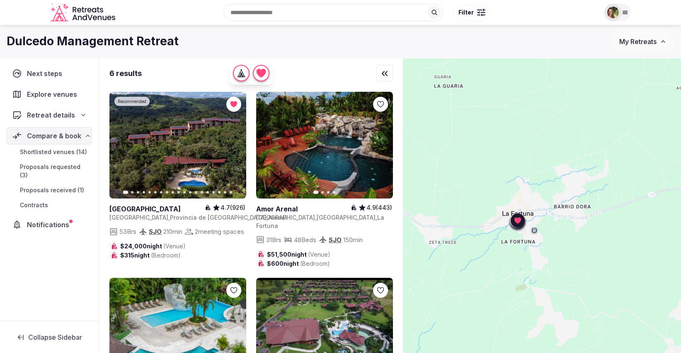
click at [62, 150] on span "Shortlisted venues (14)" at bounding box center [53, 152] width 67 height 8
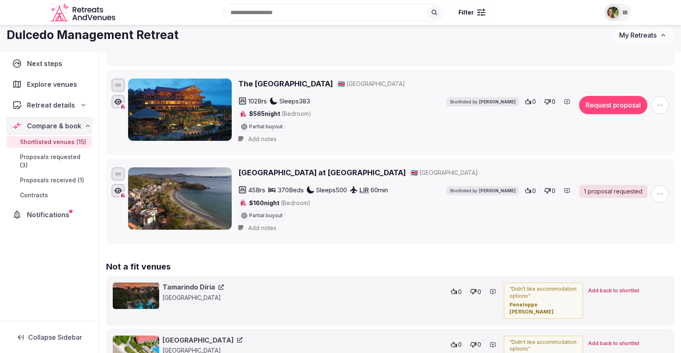
scroll to position [1267, 0]
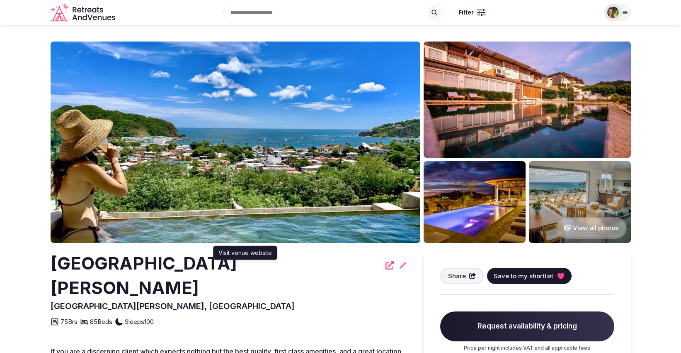
click at [386, 264] on icon at bounding box center [390, 265] width 8 height 8
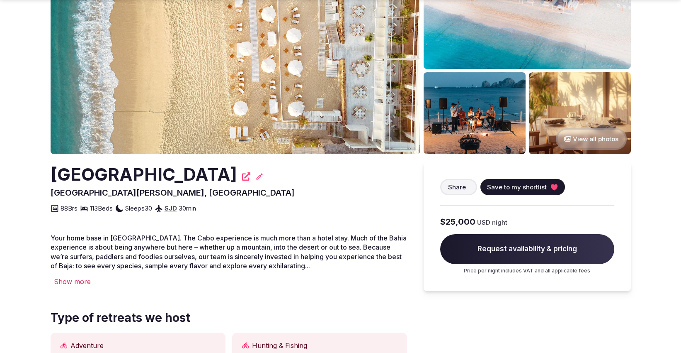
scroll to position [138, 0]
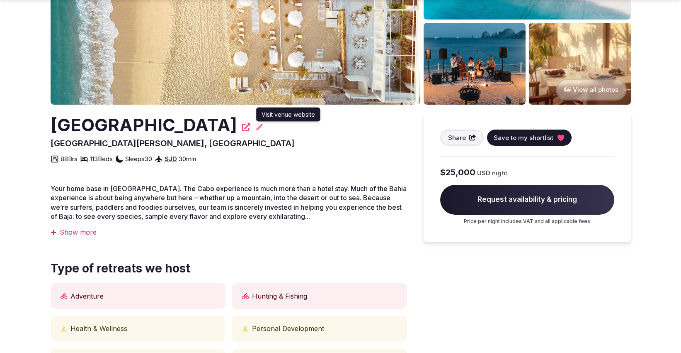
click at [250, 127] on icon at bounding box center [246, 127] width 8 height 8
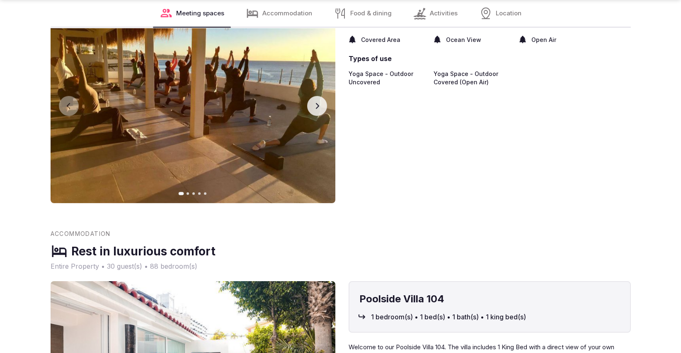
scroll to position [2027, 0]
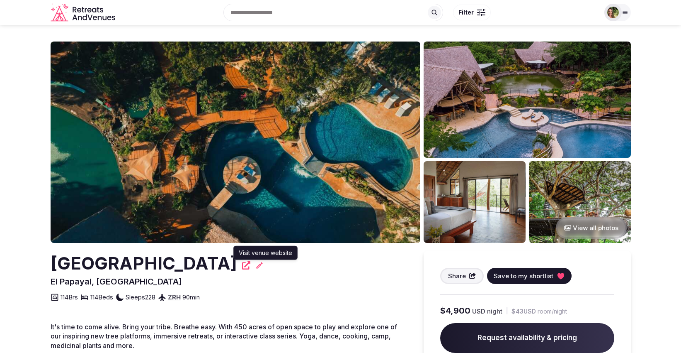
click at [250, 265] on icon at bounding box center [246, 265] width 8 height 8
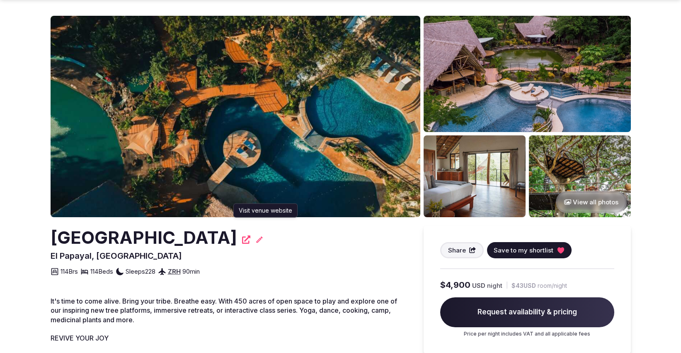
scroll to position [46, 0]
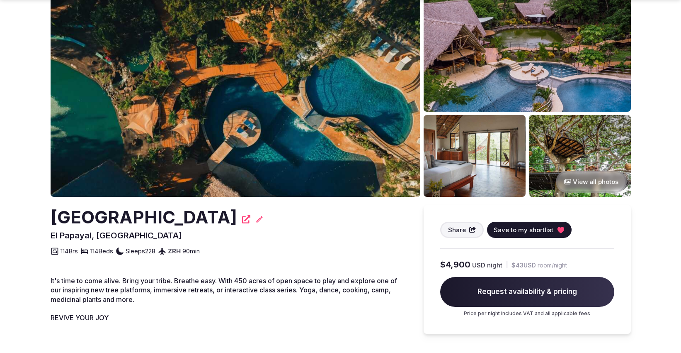
drag, startPoint x: 257, startPoint y: 215, endPoint x: 55, endPoint y: 216, distance: 202.4
click at [54, 216] on div "TreeCasa Hotel & Resort" at bounding box center [229, 217] width 357 height 24
copy h2 "TreeCasa Hotel & Resort"
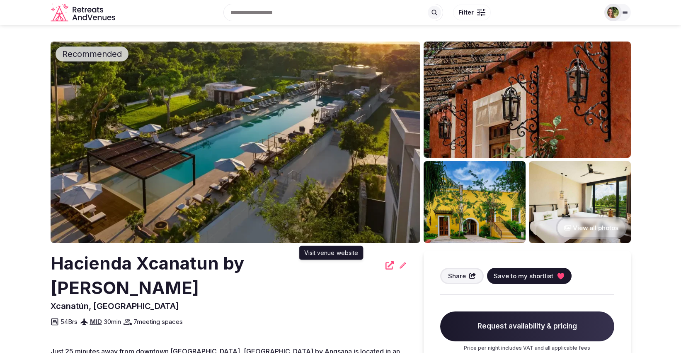
click at [386, 263] on icon at bounding box center [390, 265] width 8 height 8
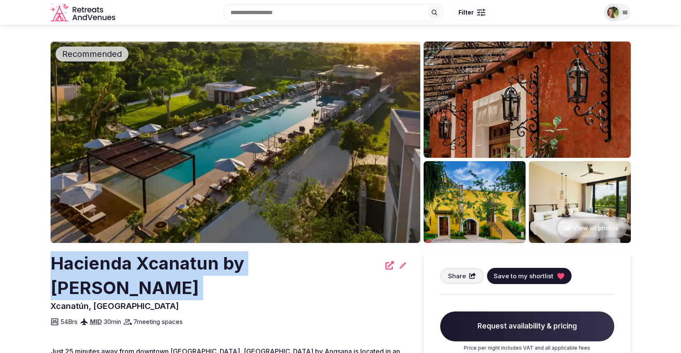
drag, startPoint x: 53, startPoint y: 261, endPoint x: 328, endPoint y: 258, distance: 275.4
click at [328, 258] on div "Hacienda Xcanatun by [PERSON_NAME]" at bounding box center [229, 275] width 357 height 49
copy div "Hacienda Xcanatun by [PERSON_NAME]"
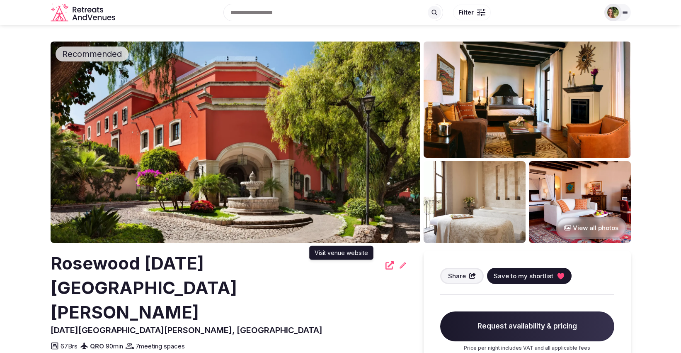
click at [386, 267] on icon at bounding box center [390, 265] width 8 height 8
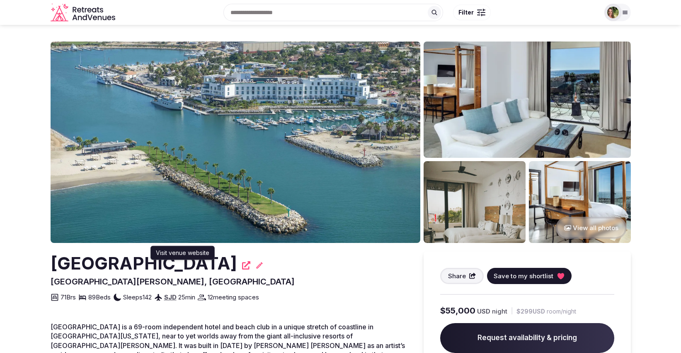
click at [242, 265] on icon at bounding box center [246, 265] width 8 height 8
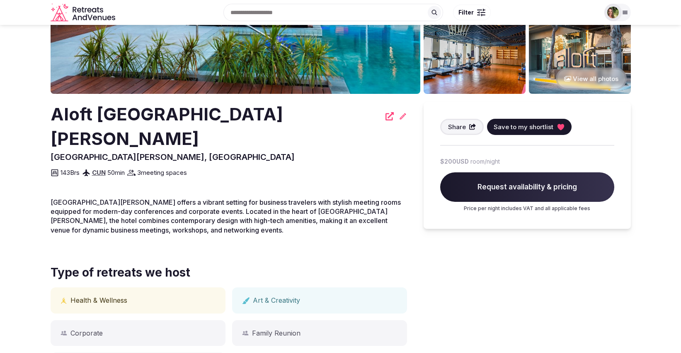
scroll to position [92, 0]
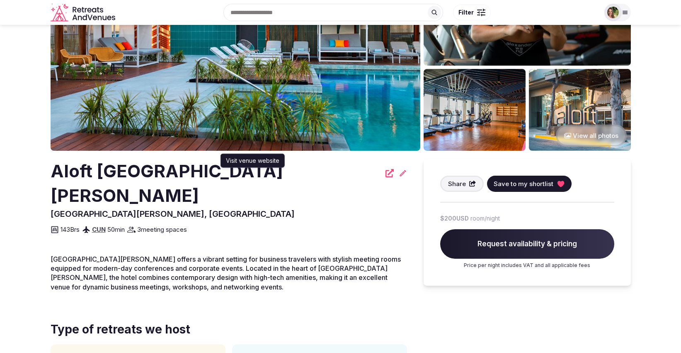
click at [386, 171] on icon at bounding box center [390, 173] width 8 height 8
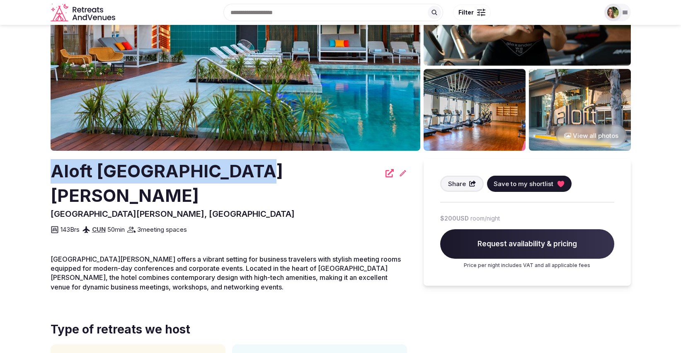
drag, startPoint x: 49, startPoint y: 168, endPoint x: 241, endPoint y: 173, distance: 192.5
click at [241, 173] on section "Recommended View all photos [GEOGRAPHIC_DATA][PERSON_NAME] [GEOGRAPHIC_DATA][PE…" at bounding box center [340, 346] width 681 height 827
copy h2 "Aloft [GEOGRAPHIC_DATA][PERSON_NAME]"
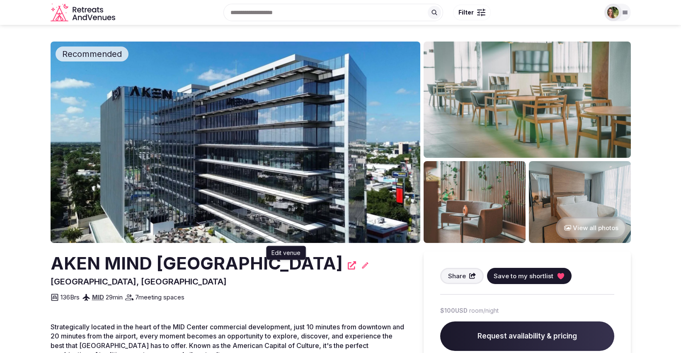
click at [267, 265] on div "AKEN MIND [GEOGRAPHIC_DATA] Edit venue Edit venue" at bounding box center [229, 263] width 357 height 24
click at [348, 267] on icon at bounding box center [352, 265] width 8 height 8
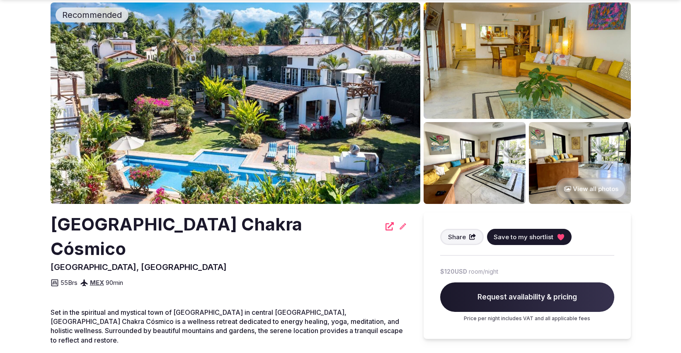
scroll to position [46, 0]
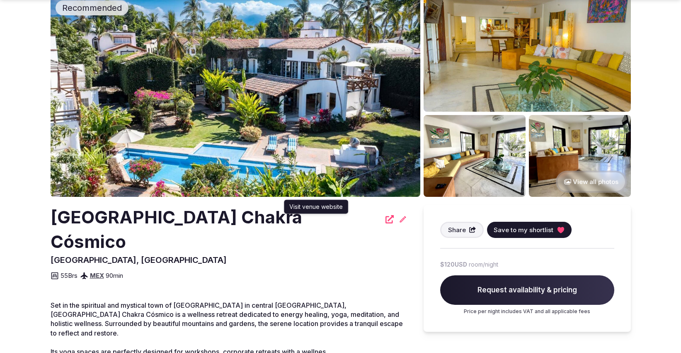
click at [386, 219] on icon at bounding box center [390, 219] width 8 height 8
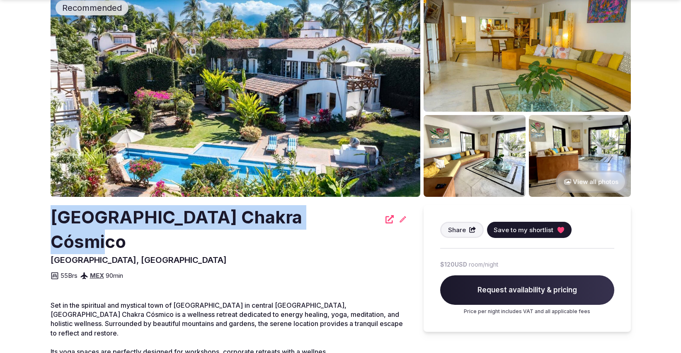
drag, startPoint x: 51, startPoint y: 213, endPoint x: 306, endPoint y: 225, distance: 255.7
click at [306, 225] on h2 "Villa de retiro Chakra Cósmico" at bounding box center [216, 229] width 330 height 49
copy h2 "Villa de retiro Chakra Cósmico"
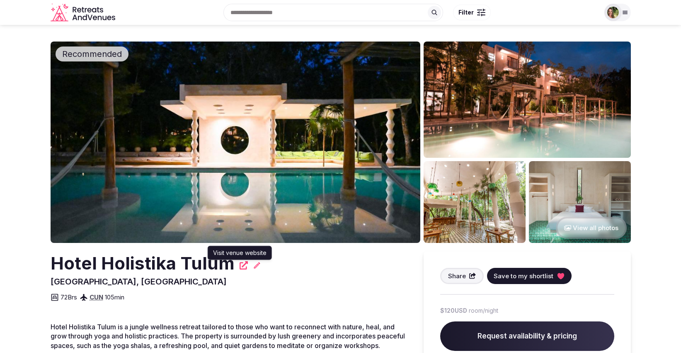
click at [241, 265] on icon at bounding box center [244, 265] width 8 height 8
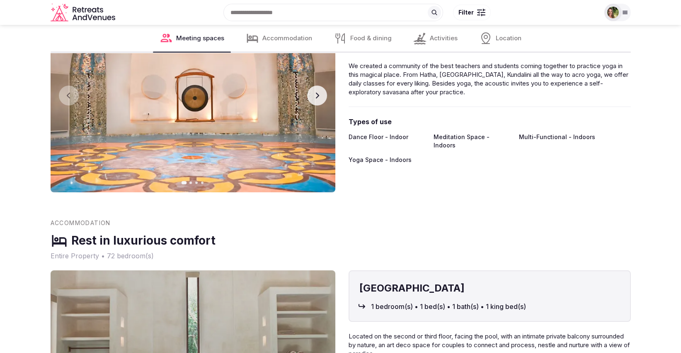
scroll to position [875, 0]
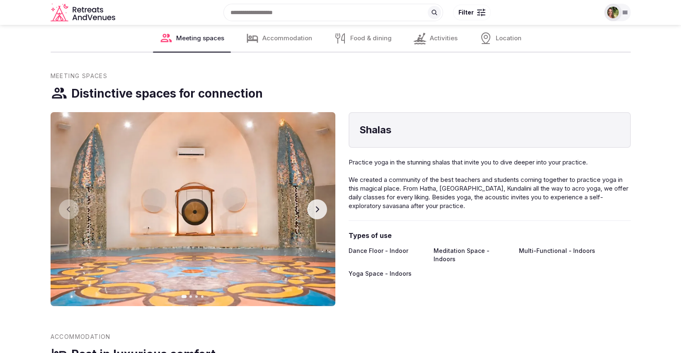
click at [321, 216] on button "Next slide" at bounding box center [317, 209] width 20 height 20
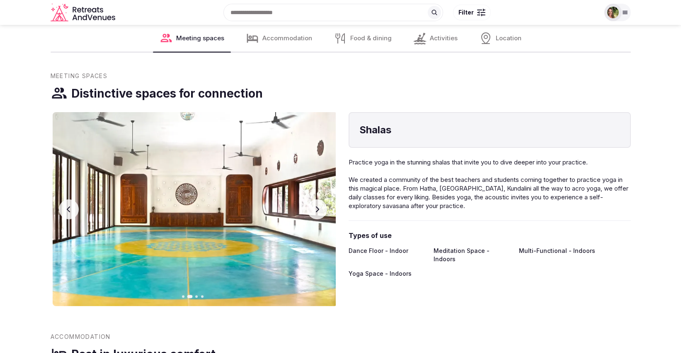
click at [321, 216] on button "Next slide" at bounding box center [317, 209] width 20 height 20
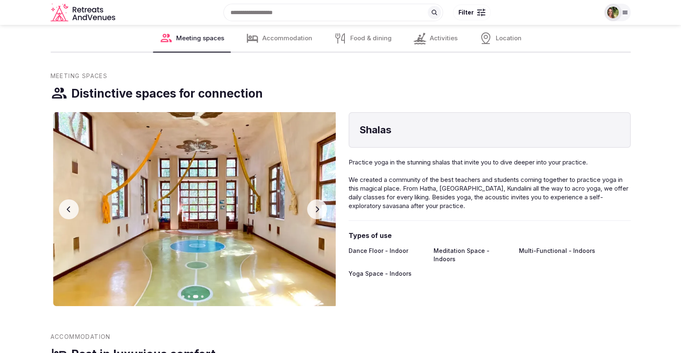
click at [321, 216] on button "Next slide" at bounding box center [317, 209] width 20 height 20
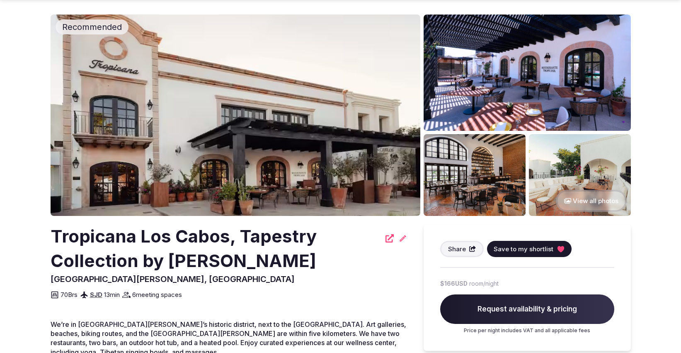
scroll to position [46, 0]
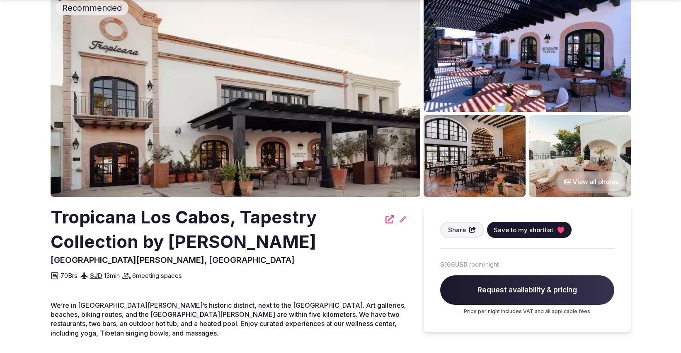
click at [389, 218] on icon at bounding box center [390, 219] width 8 height 8
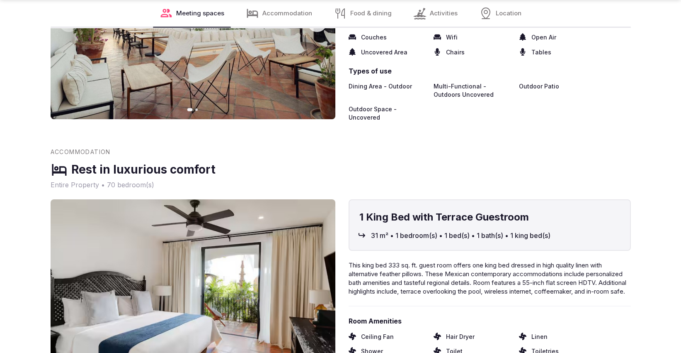
scroll to position [1152, 0]
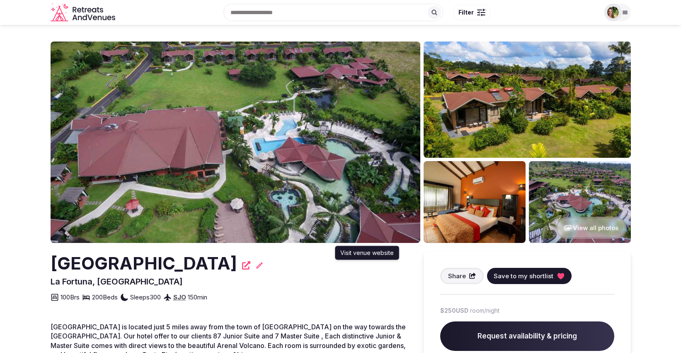
click at [250, 267] on icon at bounding box center [246, 265] width 8 height 8
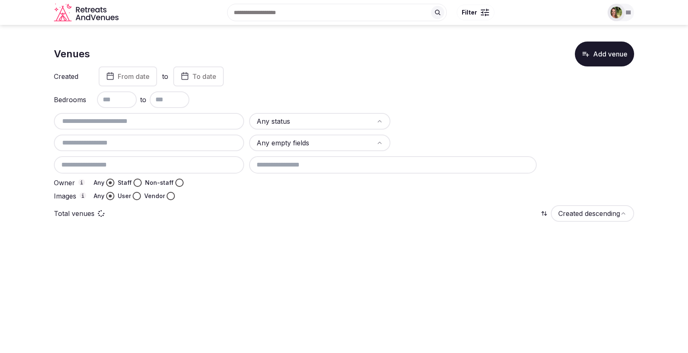
click at [120, 125] on input "text" at bounding box center [149, 121] width 184 height 10
type input "**********"
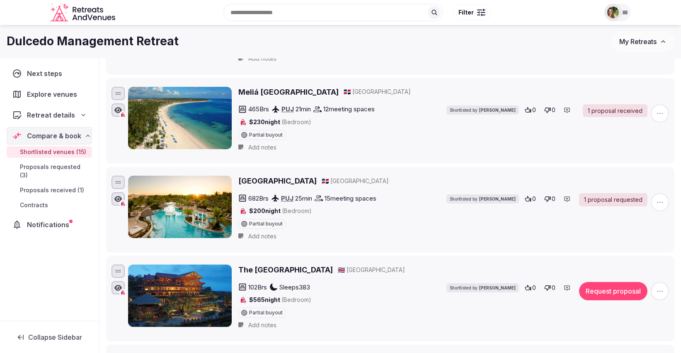
scroll to position [1106, 0]
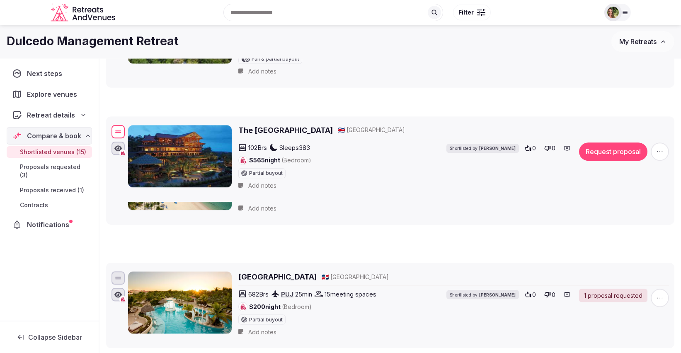
drag, startPoint x: 122, startPoint y: 272, endPoint x: 151, endPoint y: 115, distance: 159.0
click at [151, 123] on div "The Springs Resort and Spa 🇨🇷 [GEOGRAPHIC_DATA] 102 Brs Sleeps 383 $565 night (…" at bounding box center [390, 158] width 561 height 71
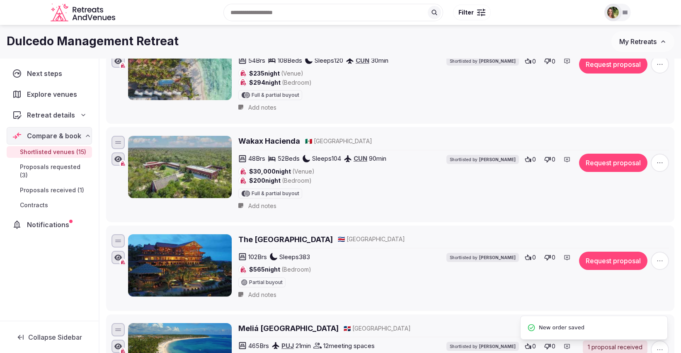
scroll to position [921, 0]
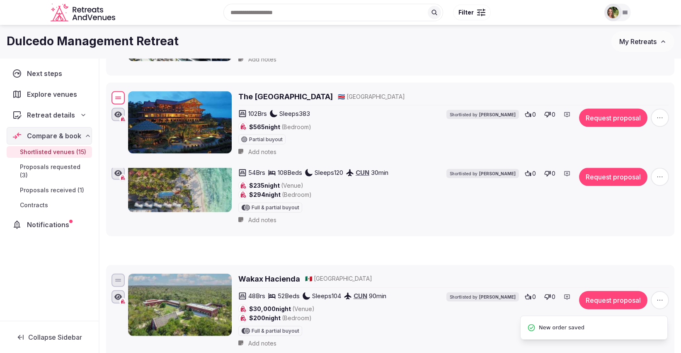
drag, startPoint x: 117, startPoint y: 283, endPoint x: 144, endPoint y: 85, distance: 200.1
click at [144, 90] on div "The Springs Resort and Spa 🇨🇷 [GEOGRAPHIC_DATA] 102 Brs Sleeps 383 $565 night (…" at bounding box center [390, 125] width 561 height 71
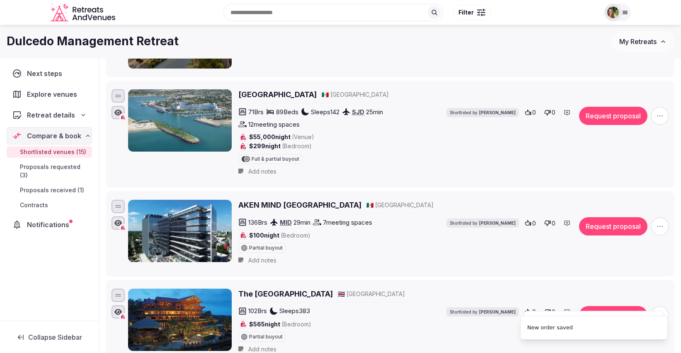
scroll to position [691, 0]
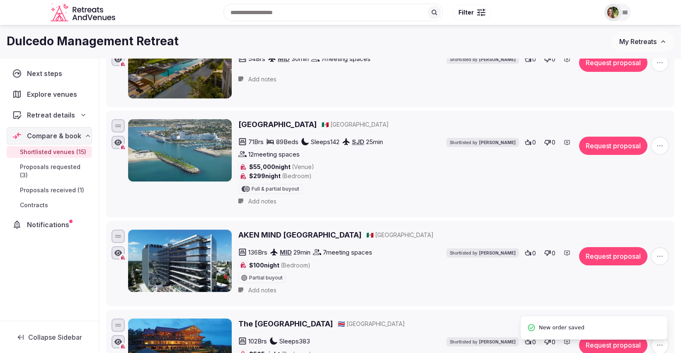
click at [79, 288] on div "Next steps Explore venues Retreat details Compare & book Shortlisted venues (15…" at bounding box center [49, 189] width 99 height 262
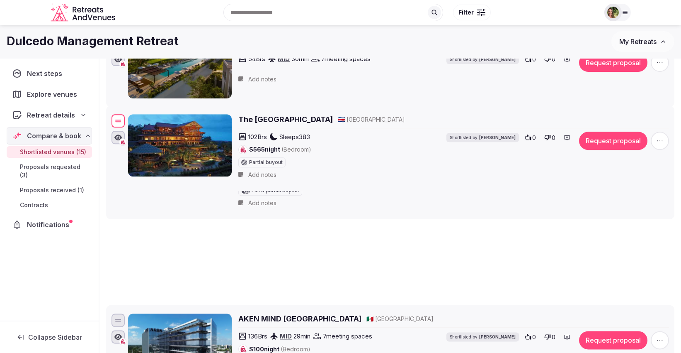
drag, startPoint x: 124, startPoint y: 318, endPoint x: 176, endPoint y: 76, distance: 247.7
click at [170, 112] on div "The Springs Resort and Spa 🇨🇷 [GEOGRAPHIC_DATA] 102 Brs Sleeps 383 $565 night (…" at bounding box center [390, 147] width 561 height 71
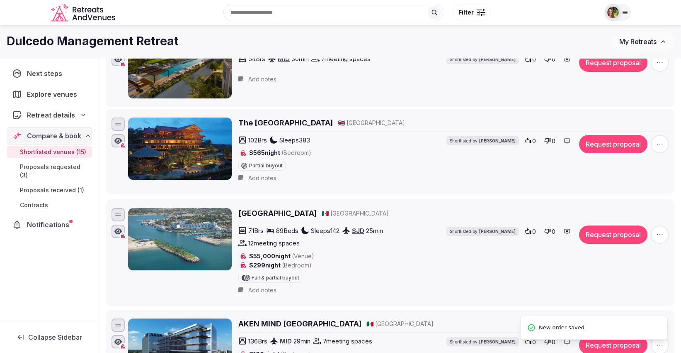
scroll to position [461, 0]
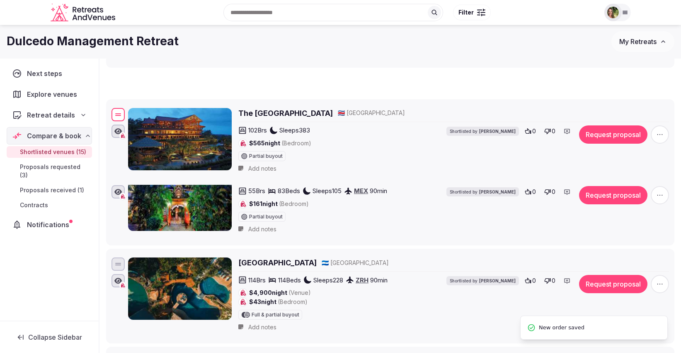
drag, startPoint x: 116, startPoint y: 349, endPoint x: 129, endPoint y: 109, distance: 240.0
click at [129, 109] on div "The Springs Resort and Spa 🇨🇷 [GEOGRAPHIC_DATA] 102 Brs Sleeps 383 $565 night (…" at bounding box center [390, 141] width 561 height 71
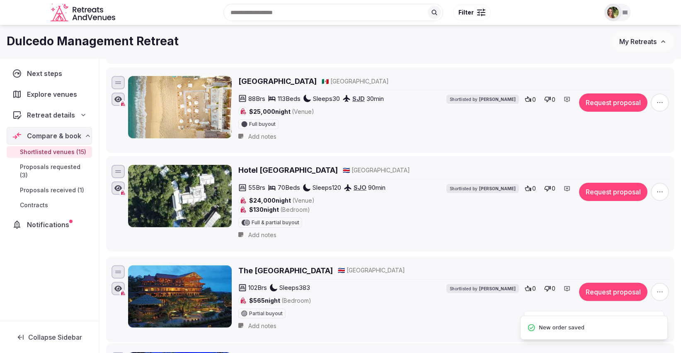
scroll to position [276, 0]
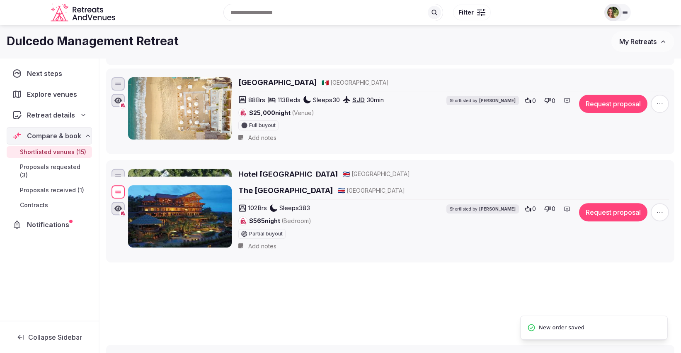
drag, startPoint x: 122, startPoint y: 266, endPoint x: 146, endPoint y: 153, distance: 114.8
click at [146, 183] on div "The Springs Resort and Spa 🇨🇷 [GEOGRAPHIC_DATA] 102 Brs Sleeps 383 $565 night (…" at bounding box center [390, 218] width 561 height 71
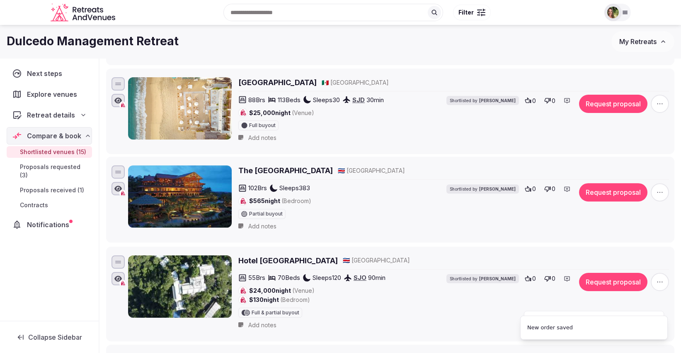
scroll to position [184, 0]
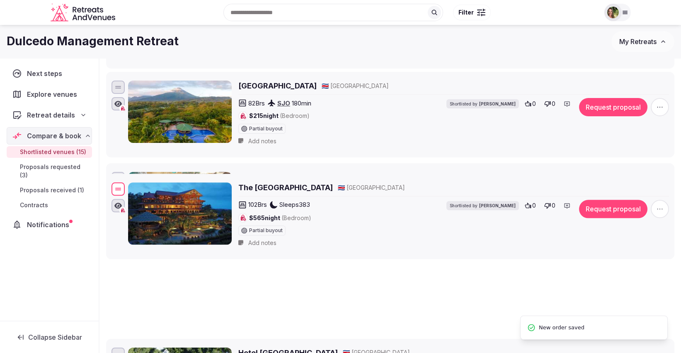
drag, startPoint x: 119, startPoint y: 262, endPoint x: 134, endPoint y: 185, distance: 79.1
click at [137, 186] on div "The Springs Resort and Spa 🇨🇷 [GEOGRAPHIC_DATA] 102 Brs Sleeps 383 $565 night (…" at bounding box center [390, 216] width 561 height 71
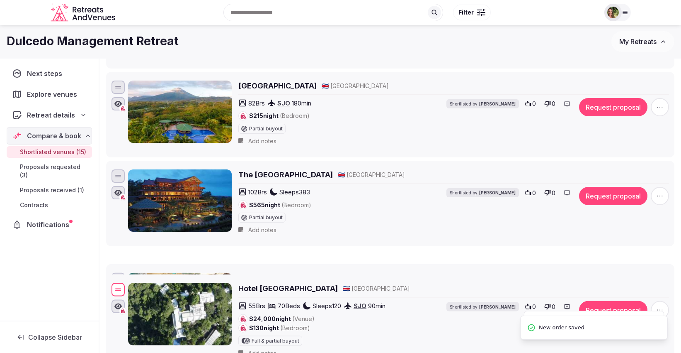
drag, startPoint x: 121, startPoint y: 348, endPoint x: 120, endPoint y: 263, distance: 85.0
click at [120, 283] on div at bounding box center [118, 289] width 13 height 13
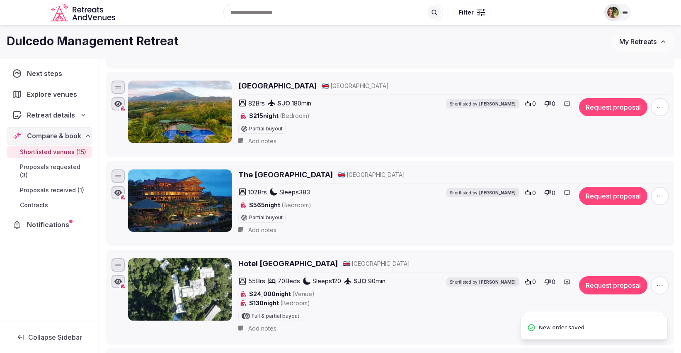
click at [62, 95] on span "Explore venues" at bounding box center [53, 94] width 53 height 10
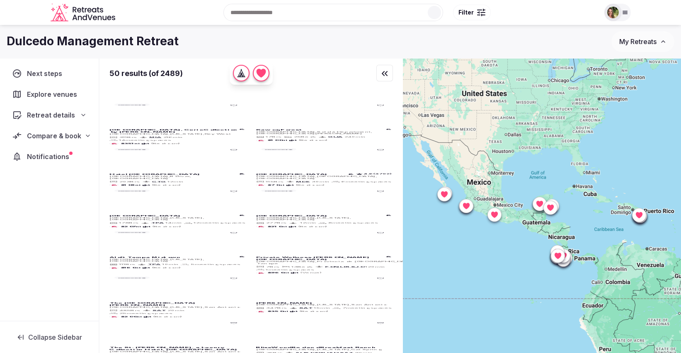
click at [47, 134] on span "Compare & book" at bounding box center [54, 136] width 54 height 10
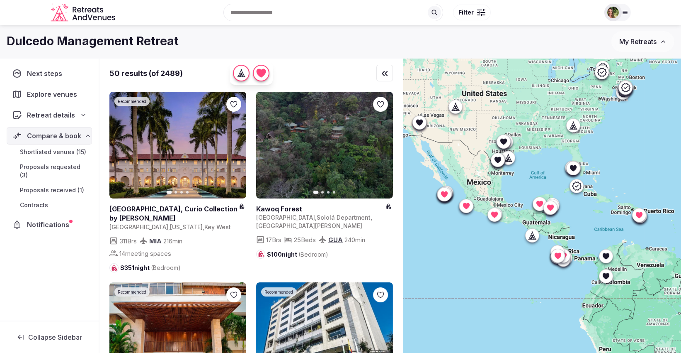
click at [46, 144] on div "Shortlisted venues (15) Proposals requested (3) Proposals received (1) Contracts" at bounding box center [49, 178] width 85 height 68
click at [51, 153] on span "Shortlisted venues (15)" at bounding box center [53, 152] width 66 height 8
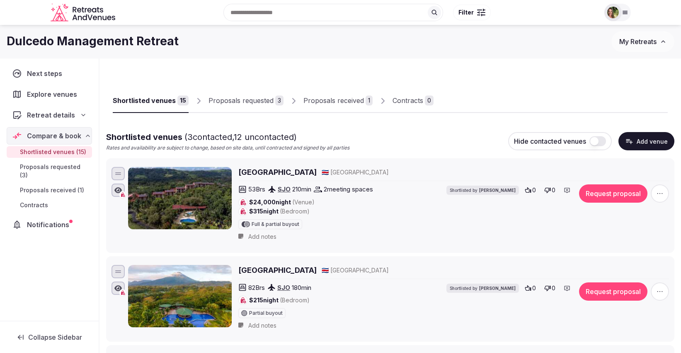
click at [225, 105] on div "Proposals requested" at bounding box center [241, 100] width 65 height 10
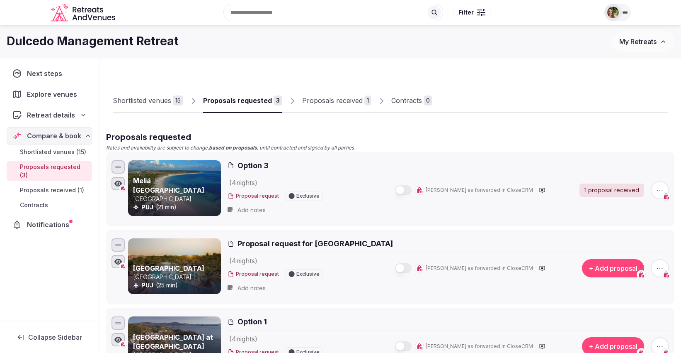
click at [331, 94] on link "Proposals received 1" at bounding box center [336, 101] width 69 height 24
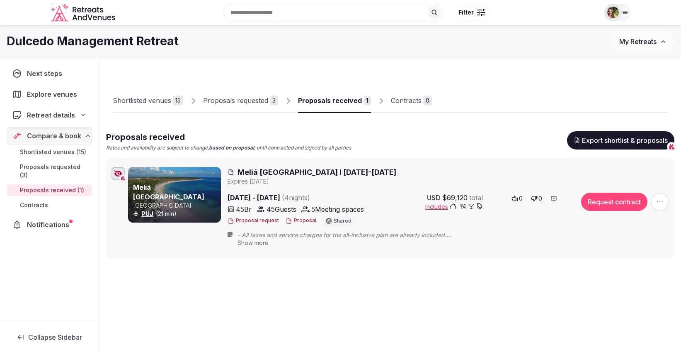
click at [255, 97] on div "Proposals requested" at bounding box center [235, 100] width 65 height 10
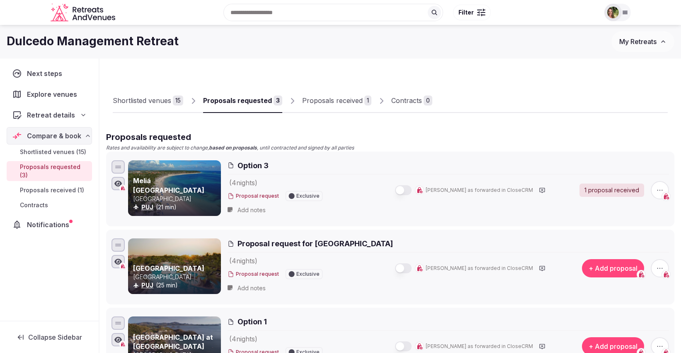
click at [630, 42] on span "My Retreats" at bounding box center [638, 41] width 37 height 8
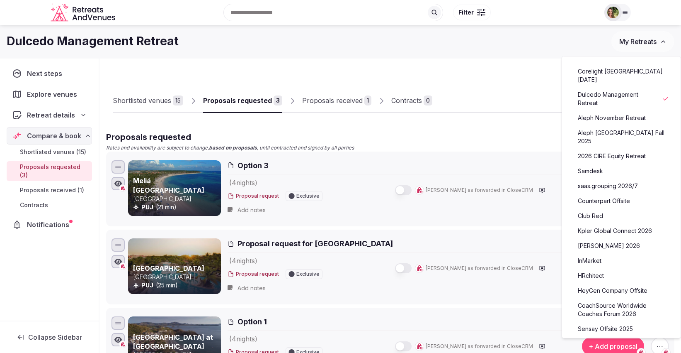
click at [610, 239] on link "[PERSON_NAME] 2026" at bounding box center [622, 245] width 102 height 13
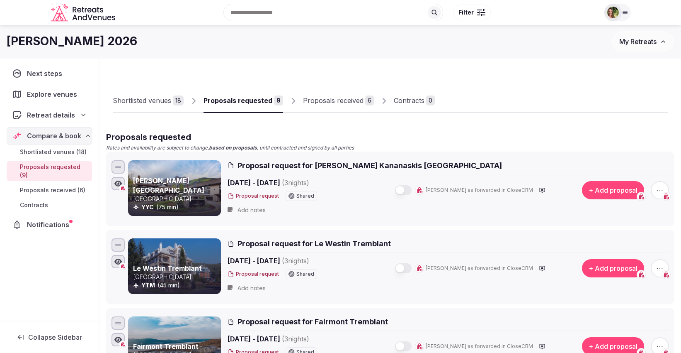
click at [319, 105] on div "Proposals received" at bounding box center [333, 100] width 61 height 10
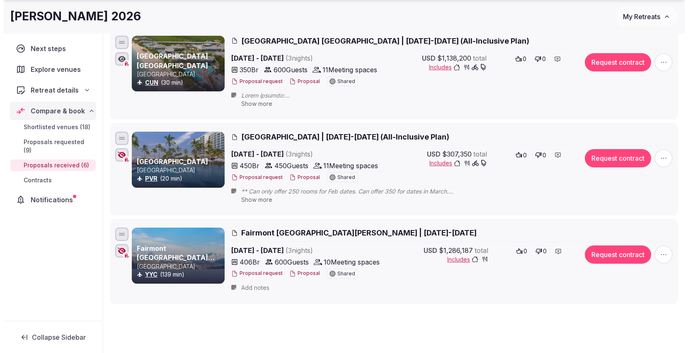
scroll to position [415, 0]
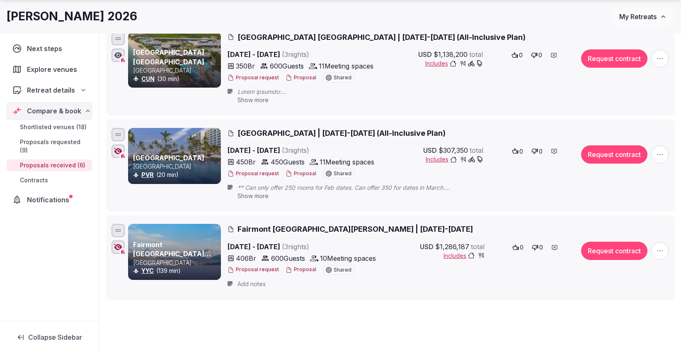
click at [299, 272] on div "Proposal request Proposal Shared" at bounding box center [302, 270] width 148 height 10
click at [297, 266] on button "Proposal" at bounding box center [301, 269] width 31 height 7
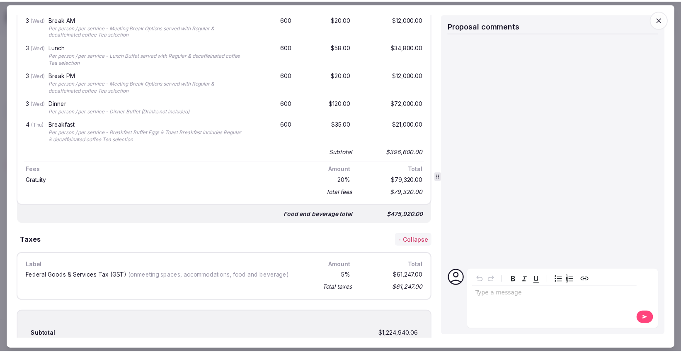
scroll to position [1103, 0]
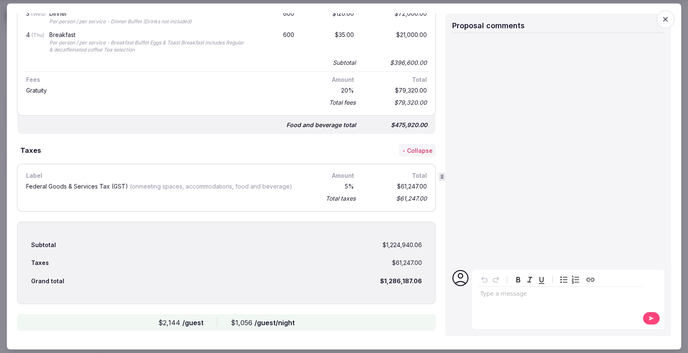
click at [666, 22] on icon "button" at bounding box center [665, 19] width 8 height 8
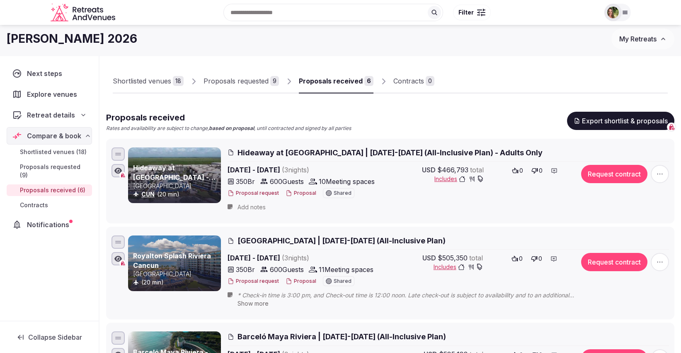
scroll to position [0, 0]
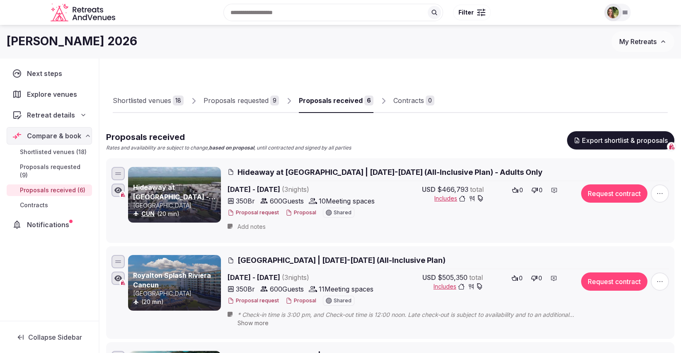
click at [597, 84] on div "Shortlisted venues 18 Proposals requested 9 Proposals received 6 Contracts 0" at bounding box center [390, 94] width 555 height 38
click at [150, 97] on div "Shortlisted venues" at bounding box center [142, 100] width 58 height 10
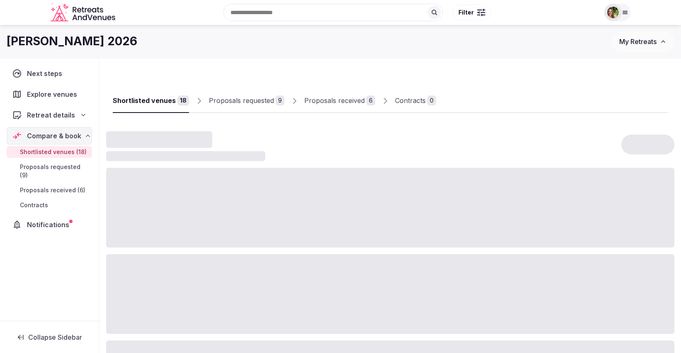
click at [230, 101] on div "Proposals requested" at bounding box center [241, 100] width 65 height 10
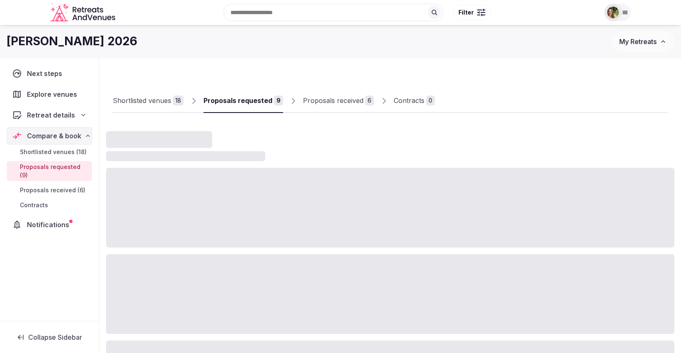
click at [231, 96] on div "Proposals requested" at bounding box center [238, 100] width 69 height 10
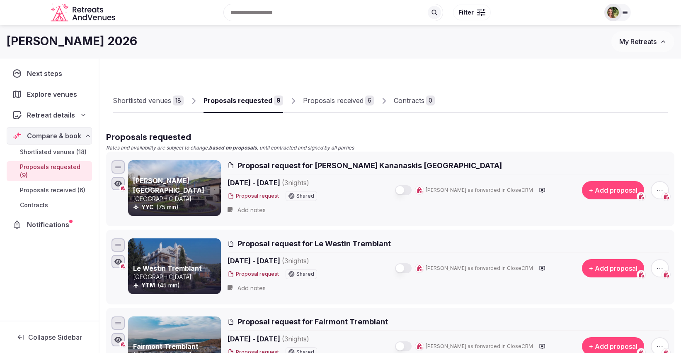
click at [664, 187] on icon "button" at bounding box center [660, 190] width 8 height 8
click at [650, 165] on button "Remove proposal request" at bounding box center [629, 161] width 95 height 13
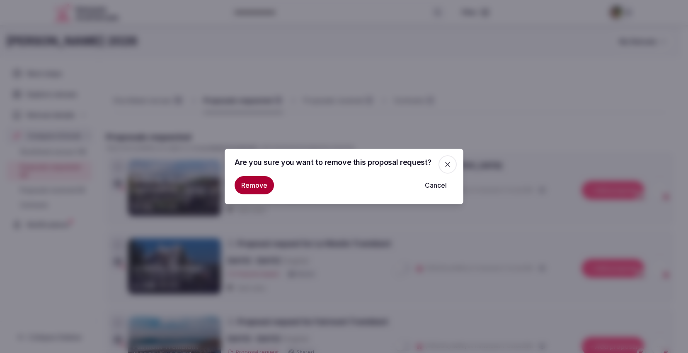
click at [258, 183] on button "Remove" at bounding box center [254, 185] width 39 height 18
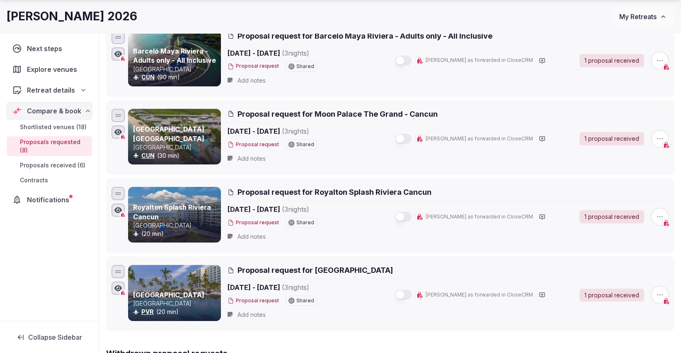
scroll to position [507, 0]
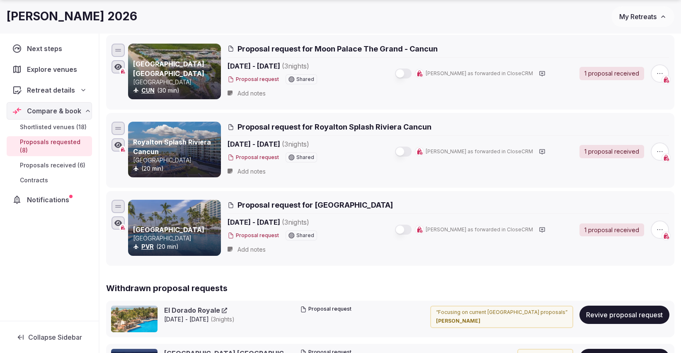
click at [599, 12] on div "[PERSON_NAME] 2026" at bounding box center [309, 16] width 605 height 16
click at [643, 16] on span "My Retreats" at bounding box center [638, 16] width 37 height 8
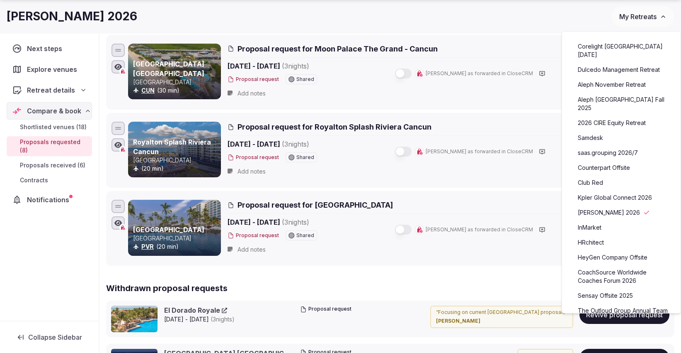
click at [613, 191] on link "Kpler Global Connect 2026" at bounding box center [622, 197] width 102 height 13
click at [611, 176] on link "Club Red" at bounding box center [622, 182] width 102 height 13
click at [595, 176] on link "Club Red" at bounding box center [622, 182] width 102 height 13
click at [607, 176] on link "Club Red" at bounding box center [622, 182] width 102 height 13
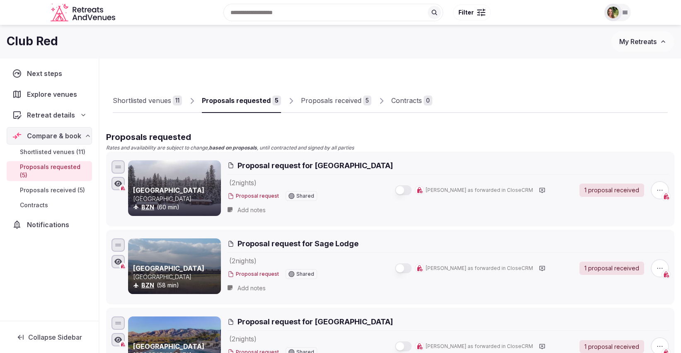
click at [335, 97] on div "Proposals received" at bounding box center [331, 100] width 61 height 10
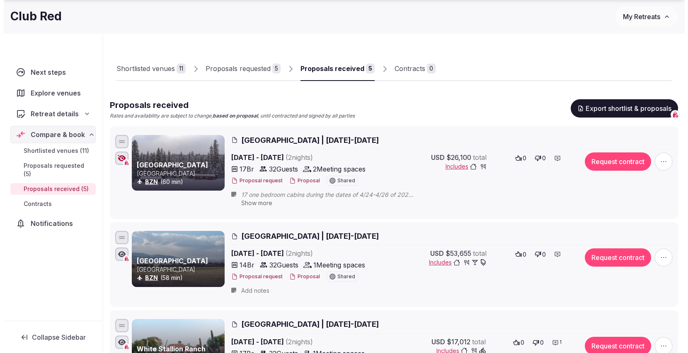
scroll to position [46, 0]
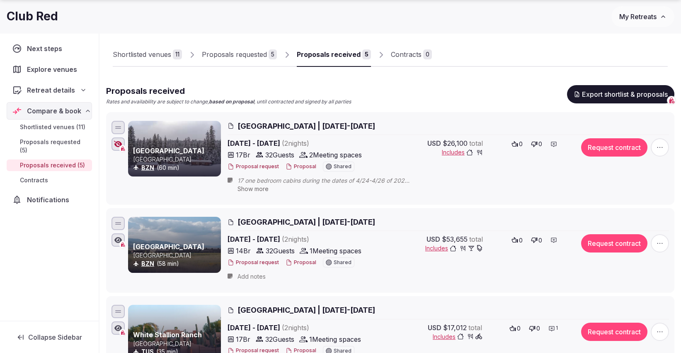
click at [296, 166] on button "Proposal" at bounding box center [301, 166] width 31 height 7
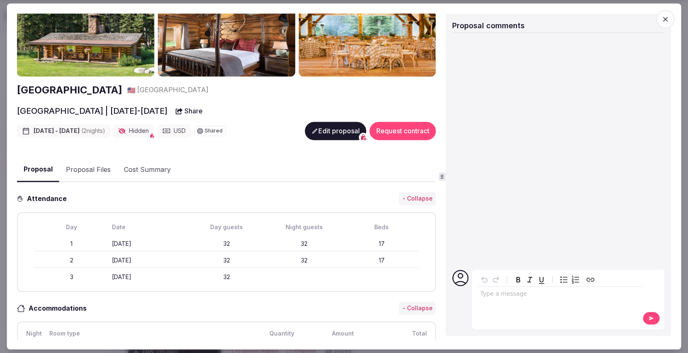
scroll to position [0, 0]
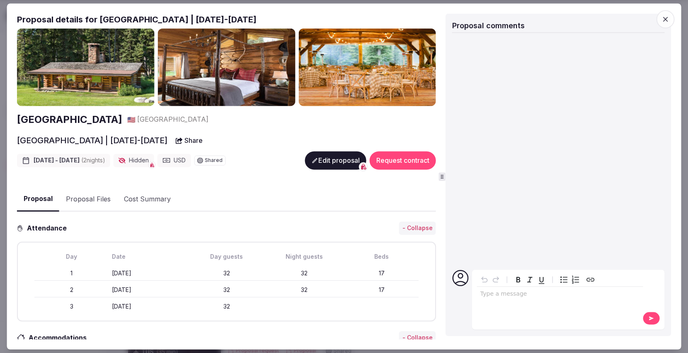
click at [88, 196] on button "Proposal Files" at bounding box center [88, 199] width 58 height 24
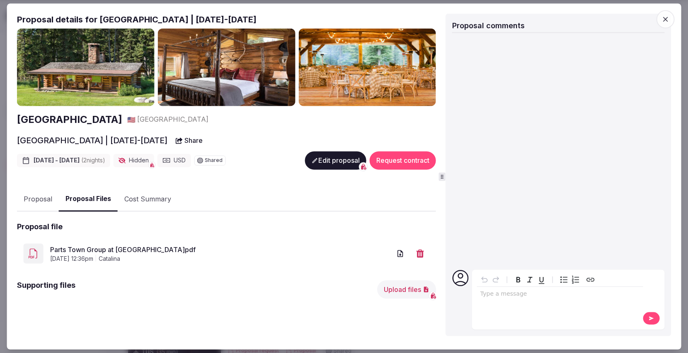
click at [133, 247] on link "Parts Town Group at [GEOGRAPHIC_DATA]pdf" at bounding box center [220, 249] width 341 height 10
click at [342, 63] on img at bounding box center [368, 68] width 138 height 78
click at [668, 19] on icon "button" at bounding box center [665, 19] width 8 height 8
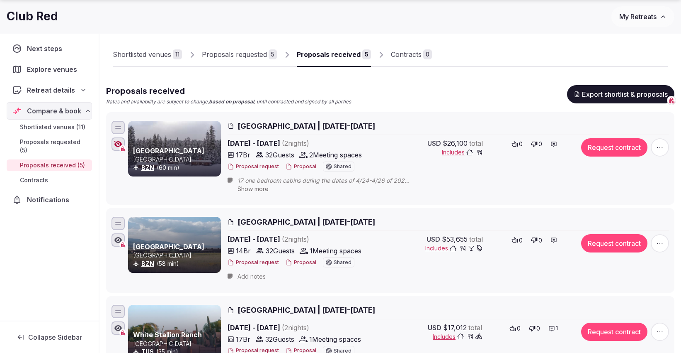
click at [299, 261] on button "Proposal" at bounding box center [301, 262] width 31 height 7
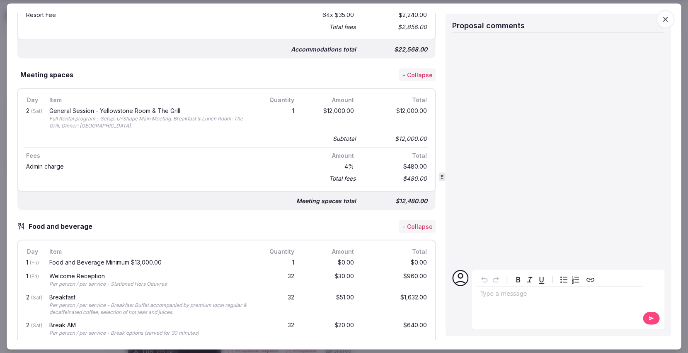
scroll to position [553, 0]
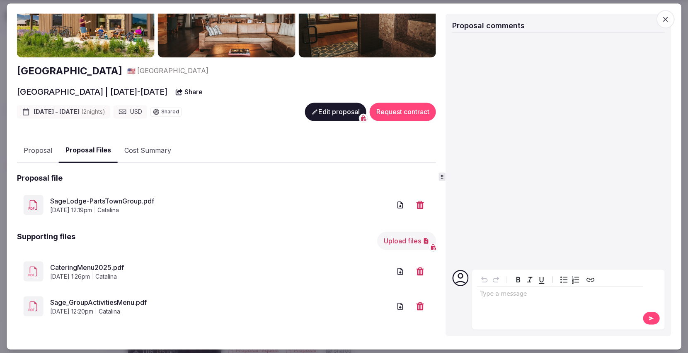
click at [86, 56] on div "Sage Lodge 🇺🇸 [GEOGRAPHIC_DATA] | [DATE]-[DATE] Share [DATE] - [DATE] ( 2 night…" at bounding box center [226, 159] width 419 height 359
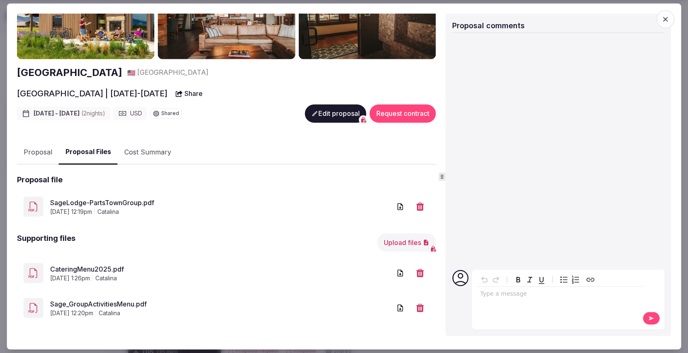
click at [663, 19] on icon "button" at bounding box center [665, 19] width 8 height 8
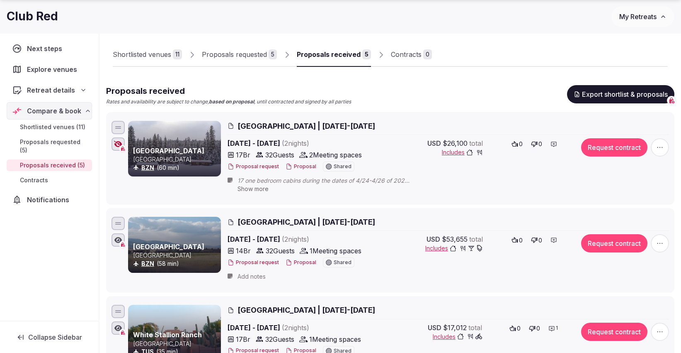
click at [335, 56] on div "Proposals received" at bounding box center [329, 54] width 64 height 10
click at [554, 238] on icon at bounding box center [554, 239] width 7 height 7
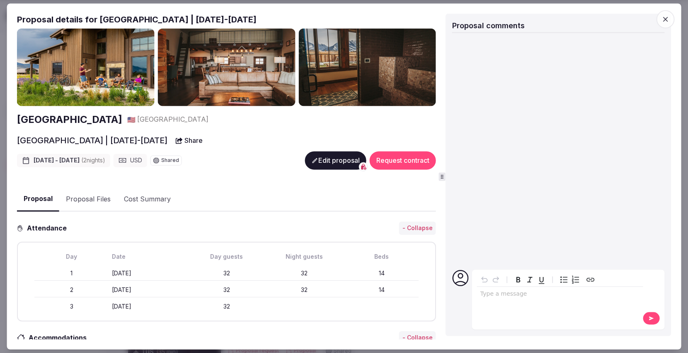
click at [511, 298] on div "editable markdown" at bounding box center [560, 295] width 166 height 17
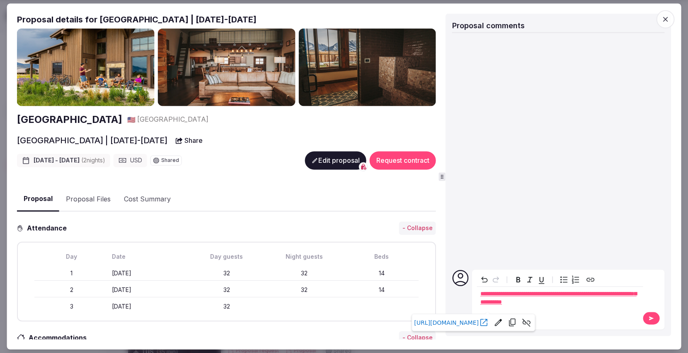
click at [481, 295] on span "**********" at bounding box center [559, 298] width 156 height 14
click at [650, 316] on icon at bounding box center [651, 318] width 7 height 6
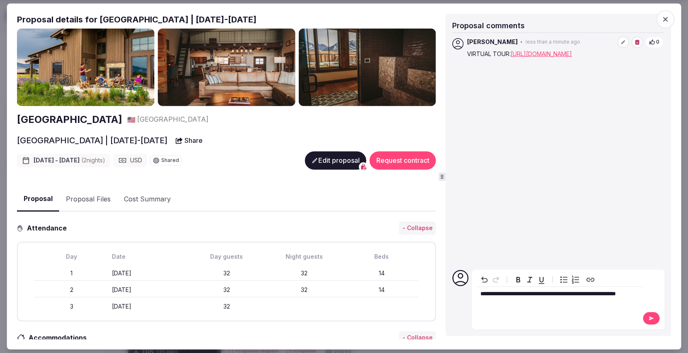
click at [650, 314] on button at bounding box center [651, 318] width 17 height 12
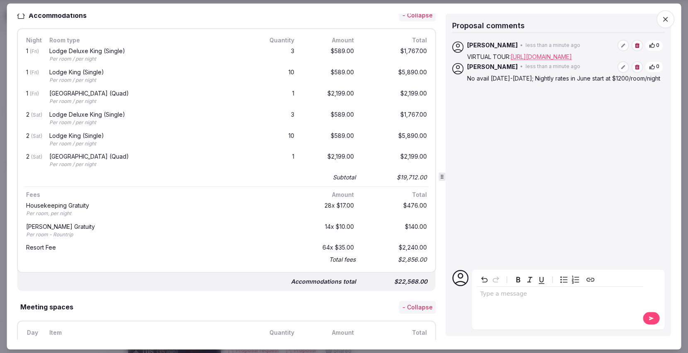
scroll to position [461, 0]
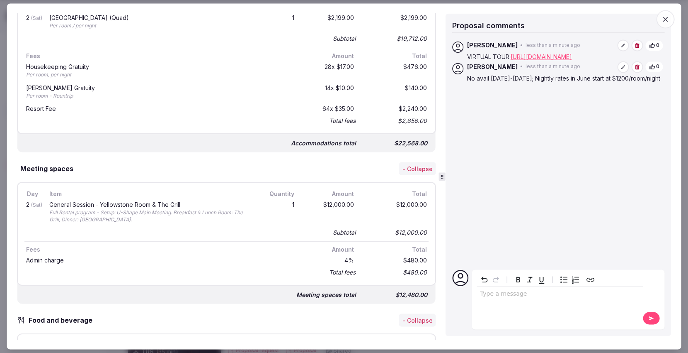
click at [670, 20] on icon "button" at bounding box center [665, 19] width 8 height 8
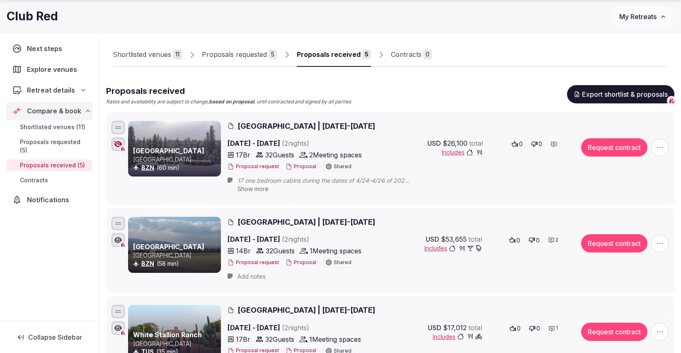
click at [290, 259] on button "Proposal" at bounding box center [301, 262] width 31 height 7
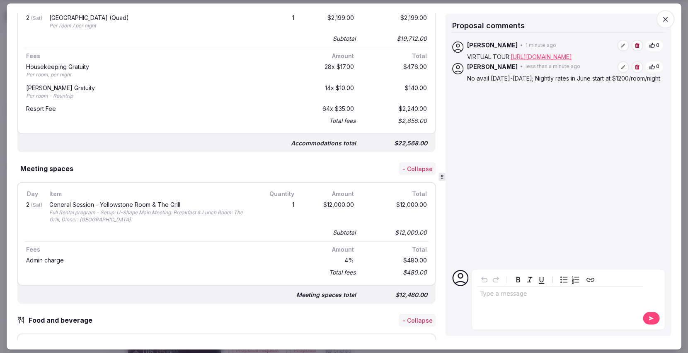
click at [669, 22] on icon "button" at bounding box center [665, 19] width 8 height 8
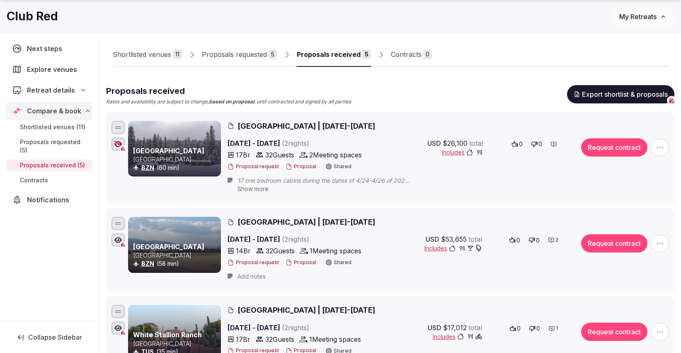
click at [642, 14] on span "My Retreats" at bounding box center [638, 16] width 37 height 8
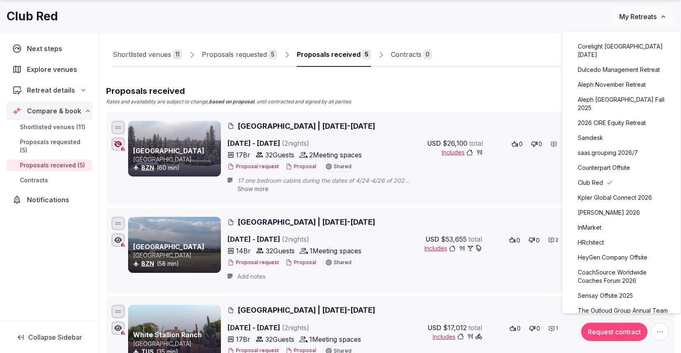
click at [609, 78] on link "Aleph November Retreat" at bounding box center [622, 84] width 102 height 13
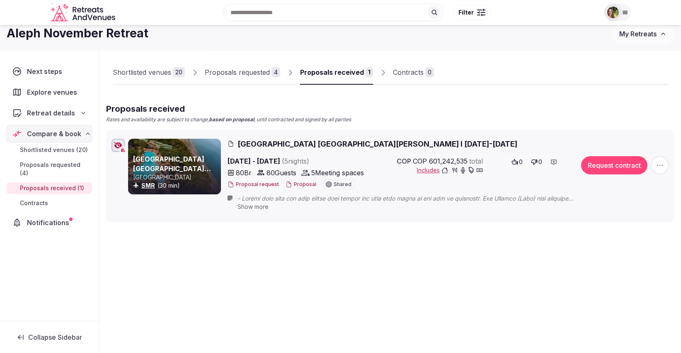
scroll to position [28, 0]
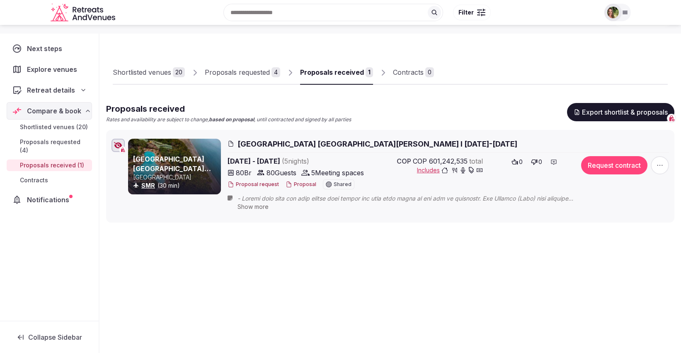
click at [139, 74] on div "Shortlisted venues" at bounding box center [142, 72] width 58 height 10
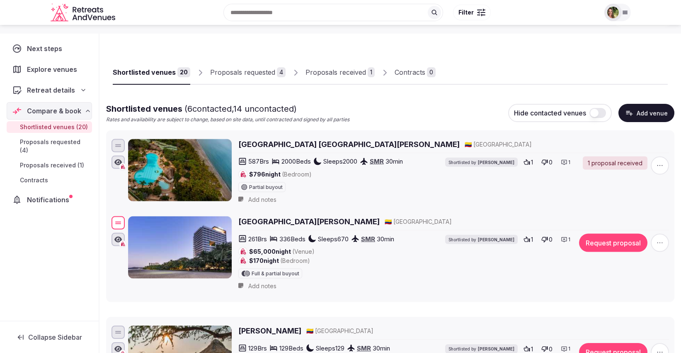
drag, startPoint x: 117, startPoint y: 233, endPoint x: 136, endPoint y: 222, distance: 22.5
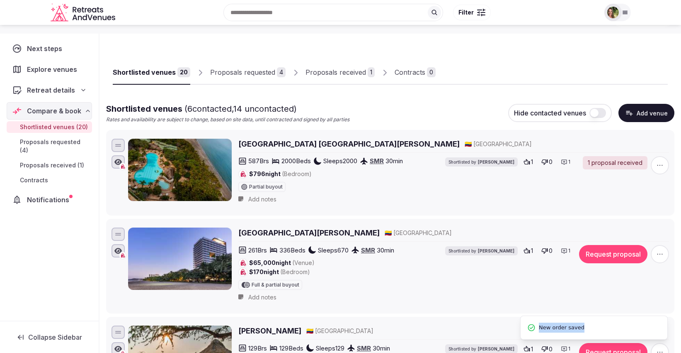
click at [603, 113] on button "button" at bounding box center [598, 113] width 17 height 10
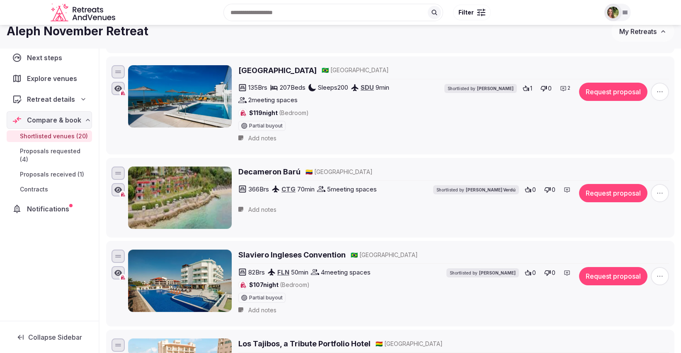
scroll to position [996, 0]
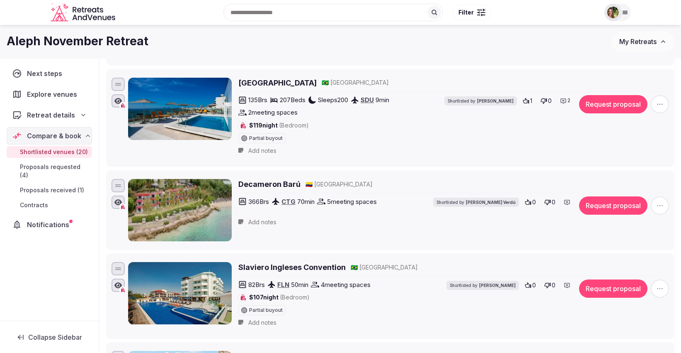
click at [90, 241] on div "Next steps Explore venues Retreat details Compare & book Shortlisted venues (20…" at bounding box center [49, 189] width 99 height 262
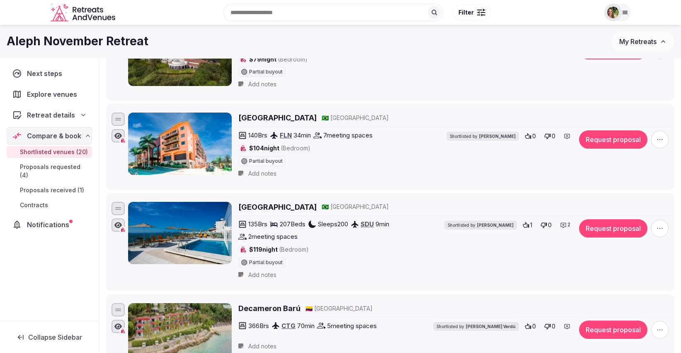
scroll to position [858, 0]
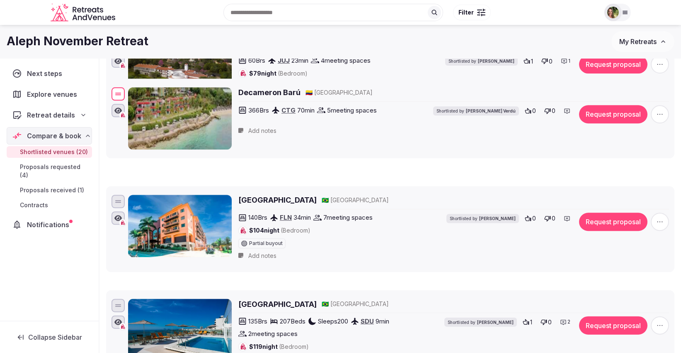
drag, startPoint x: 122, startPoint y: 312, endPoint x: 149, endPoint y: 61, distance: 252.8
click at [149, 86] on div "Decameron Barú 🇨🇴 [GEOGRAPHIC_DATA] 366 Brs CTG 70 min 5 meeting spaces Shortli…" at bounding box center [390, 119] width 561 height 66
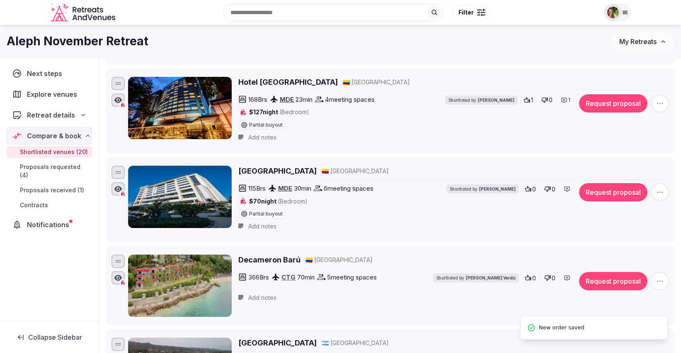
scroll to position [627, 0]
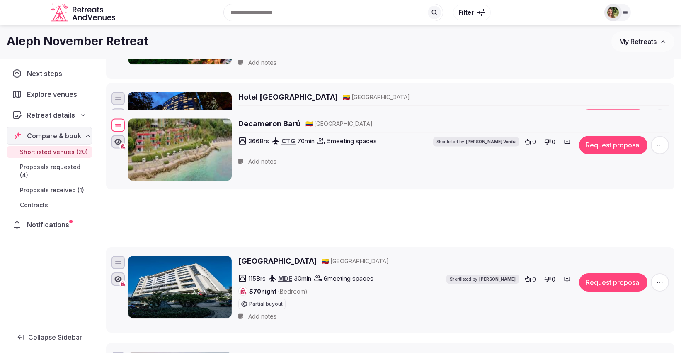
drag, startPoint x: 118, startPoint y: 270, endPoint x: 140, endPoint y: 95, distance: 176.8
click at [139, 117] on div "Decameron Barú 🇨🇴 [GEOGRAPHIC_DATA] 366 Brs CTG 70 min 5 meeting spaces Shortli…" at bounding box center [390, 150] width 561 height 66
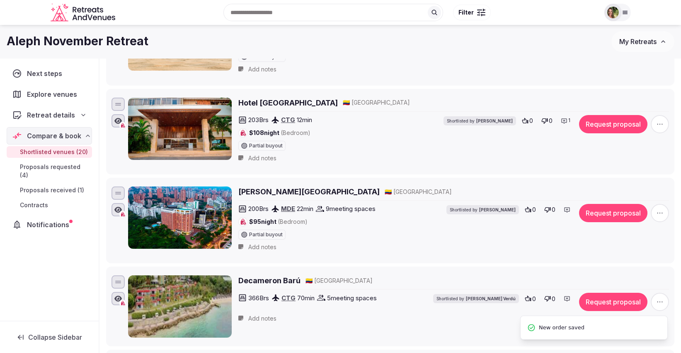
scroll to position [443, 0]
click at [62, 278] on div "Next steps Explore venues Retreat details Compare & book Shortlisted venues (20…" at bounding box center [49, 189] width 99 height 262
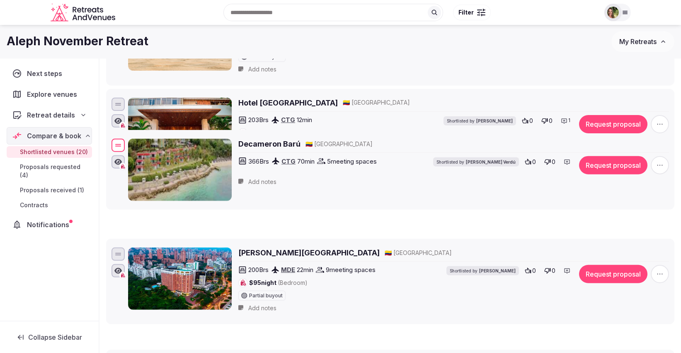
drag, startPoint x: 122, startPoint y: 277, endPoint x: 133, endPoint y: 88, distance: 188.6
click at [133, 136] on div "Decameron Barú 🇨🇴 [GEOGRAPHIC_DATA] 366 Brs CTG 70 min 5 meeting spaces Shortli…" at bounding box center [390, 169] width 561 height 66
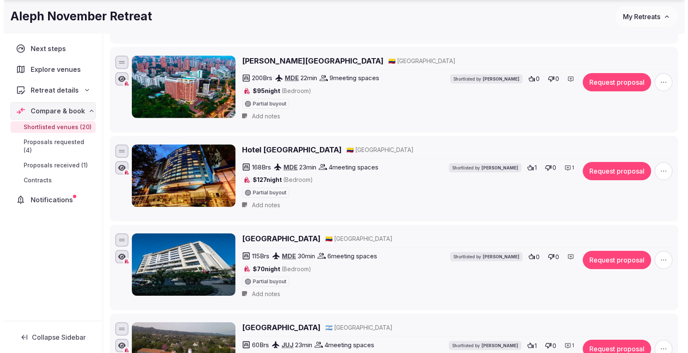
scroll to position [645, 0]
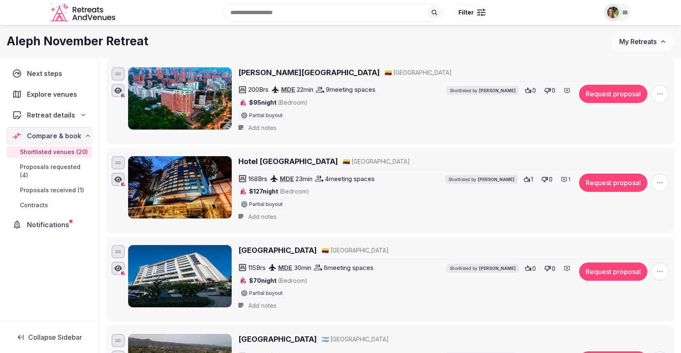
click at [617, 90] on button "Request proposal" at bounding box center [613, 94] width 68 height 18
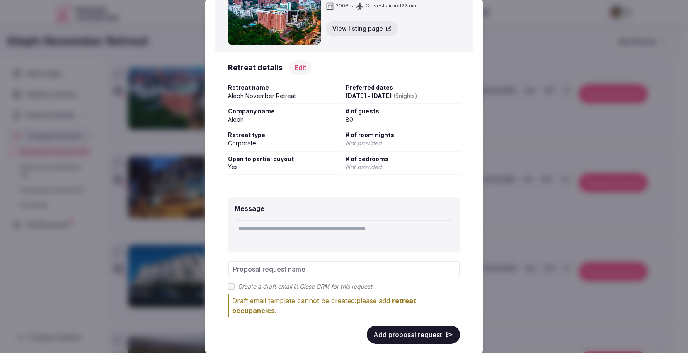
scroll to position [62, 0]
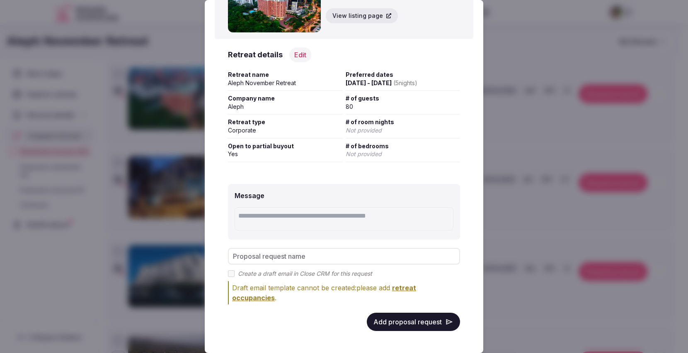
click at [388, 321] on button "Add proposal request" at bounding box center [413, 321] width 93 height 18
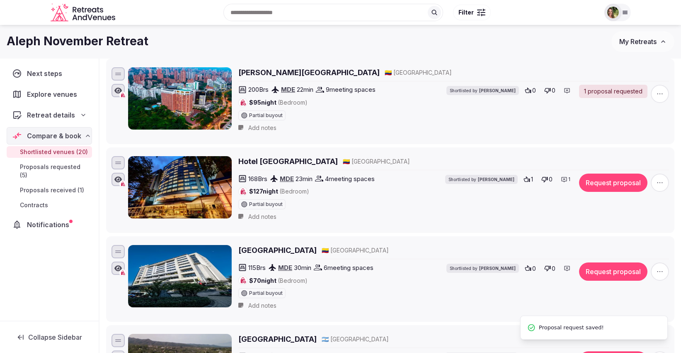
click at [618, 173] on button "Request proposal" at bounding box center [613, 182] width 68 height 18
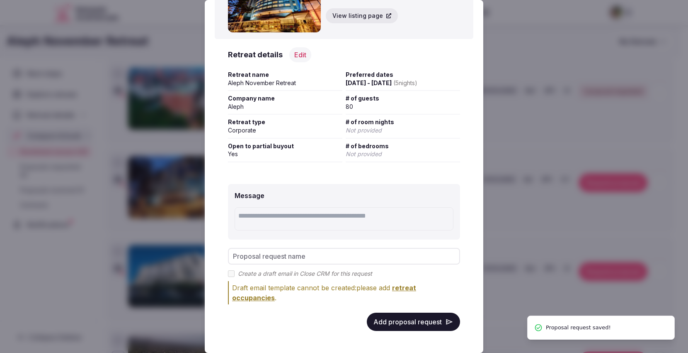
click at [394, 318] on button "Add proposal request" at bounding box center [413, 321] width 93 height 18
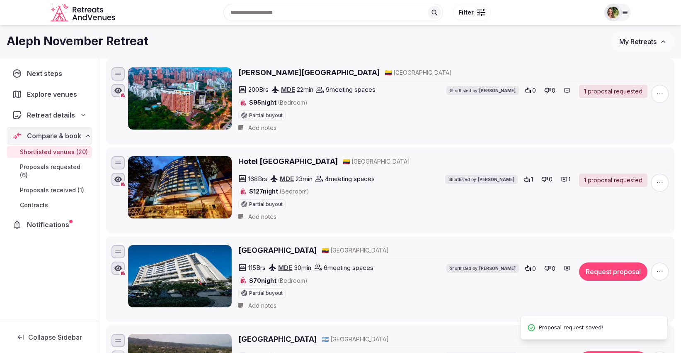
click at [619, 272] on button "Request proposal" at bounding box center [613, 271] width 68 height 18
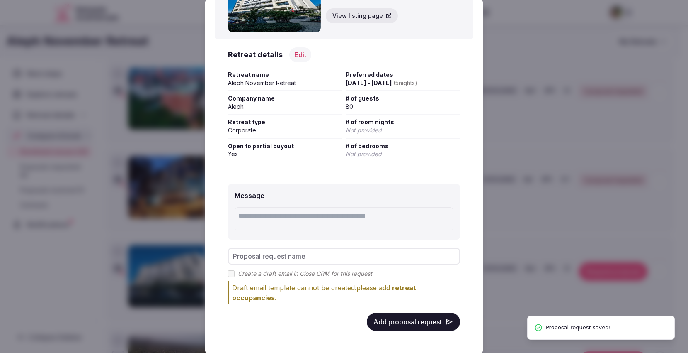
click at [406, 319] on button "Add proposal request" at bounding box center [413, 321] width 93 height 18
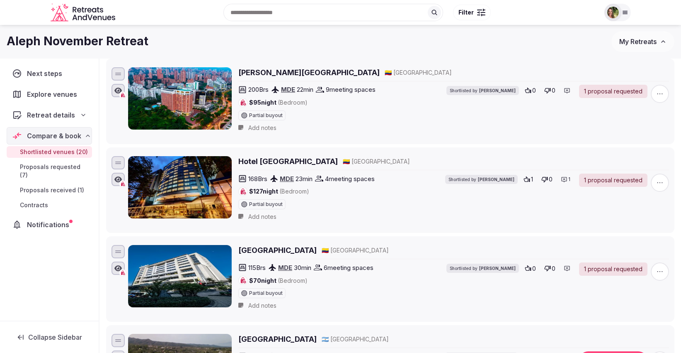
click at [624, 42] on span "My Retreats" at bounding box center [638, 41] width 37 height 8
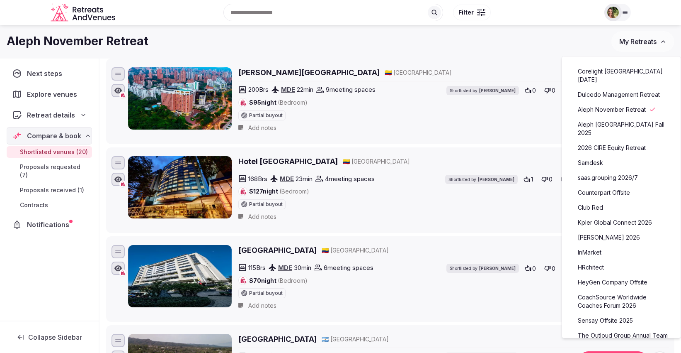
click at [593, 231] on link "[PERSON_NAME] 2026" at bounding box center [622, 237] width 102 height 13
click at [613, 231] on link "[PERSON_NAME] 2026" at bounding box center [622, 237] width 102 height 13
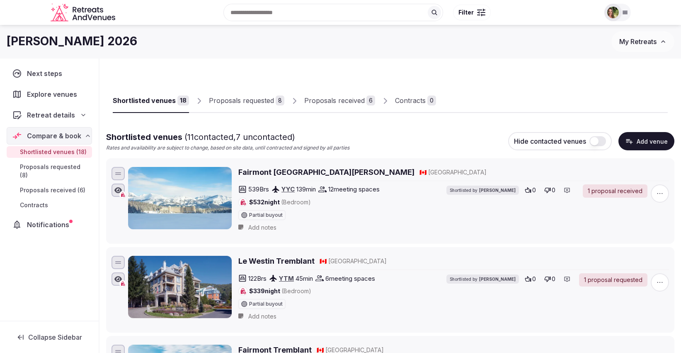
click at [345, 105] on div "Proposals received" at bounding box center [334, 100] width 61 height 10
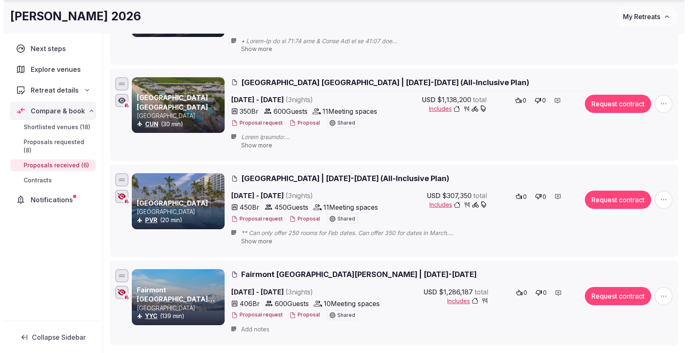
scroll to position [461, 0]
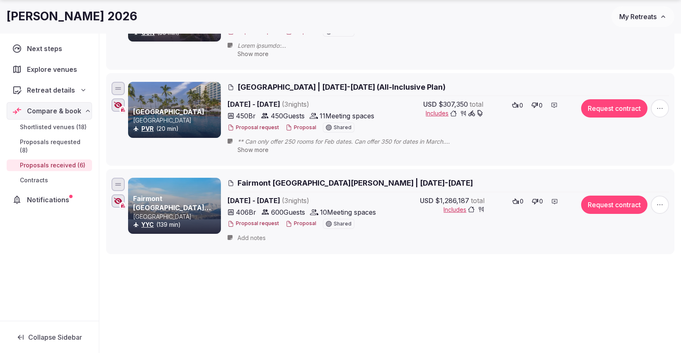
click at [302, 222] on button "Proposal" at bounding box center [301, 223] width 31 height 7
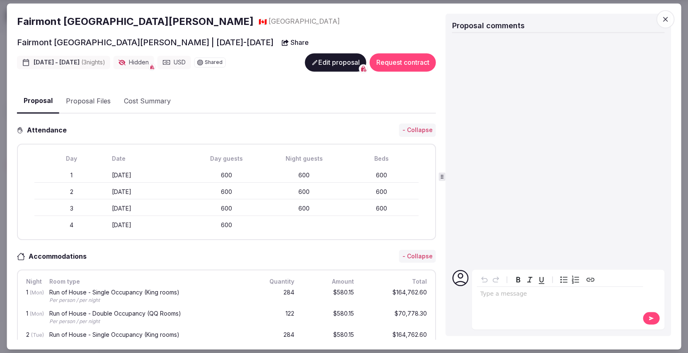
scroll to position [92, 0]
